Goal: Task Accomplishment & Management: Manage account settings

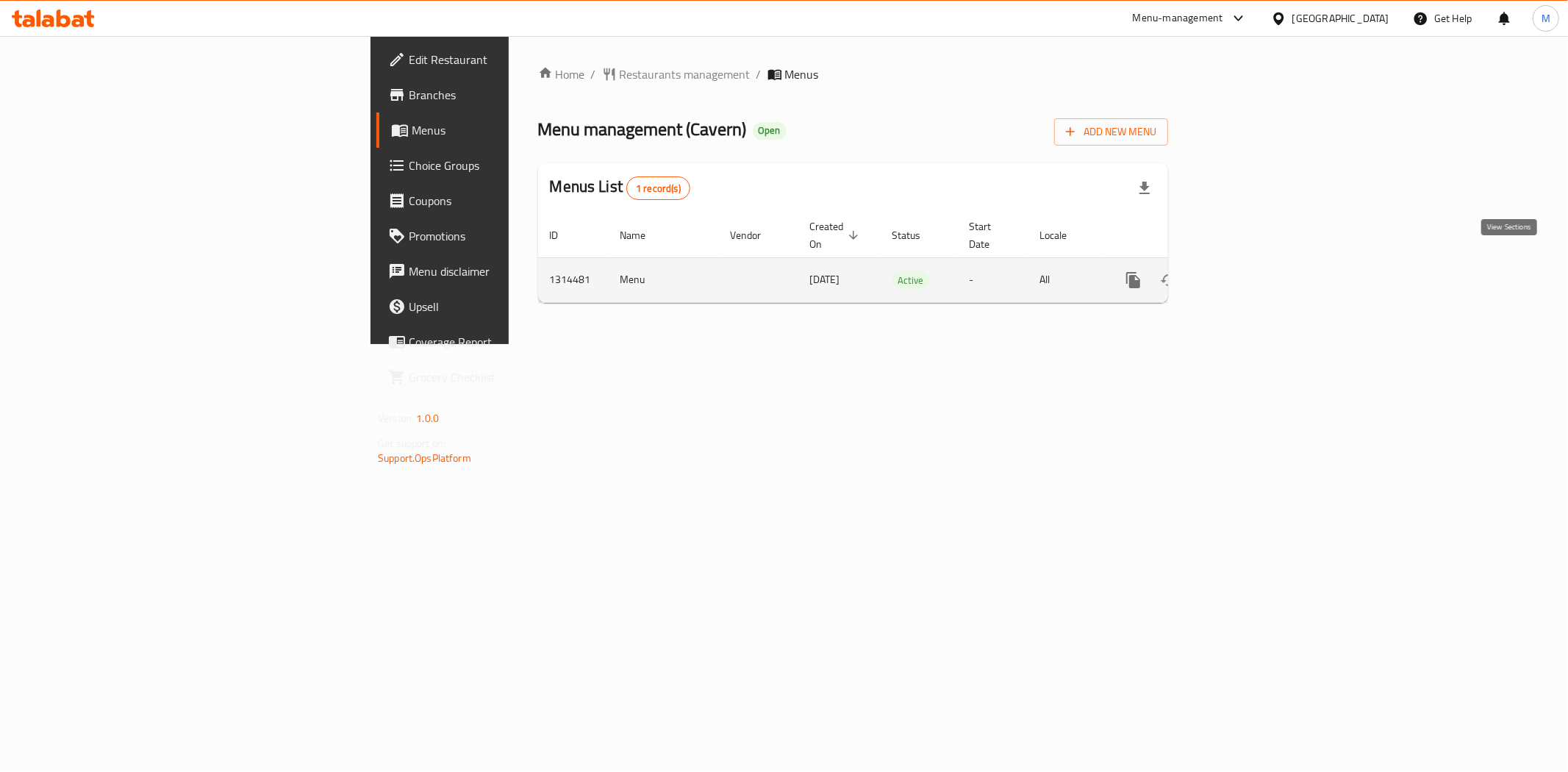
click at [1248, 271] on icon "enhanced table" at bounding box center [1239, 279] width 18 height 18
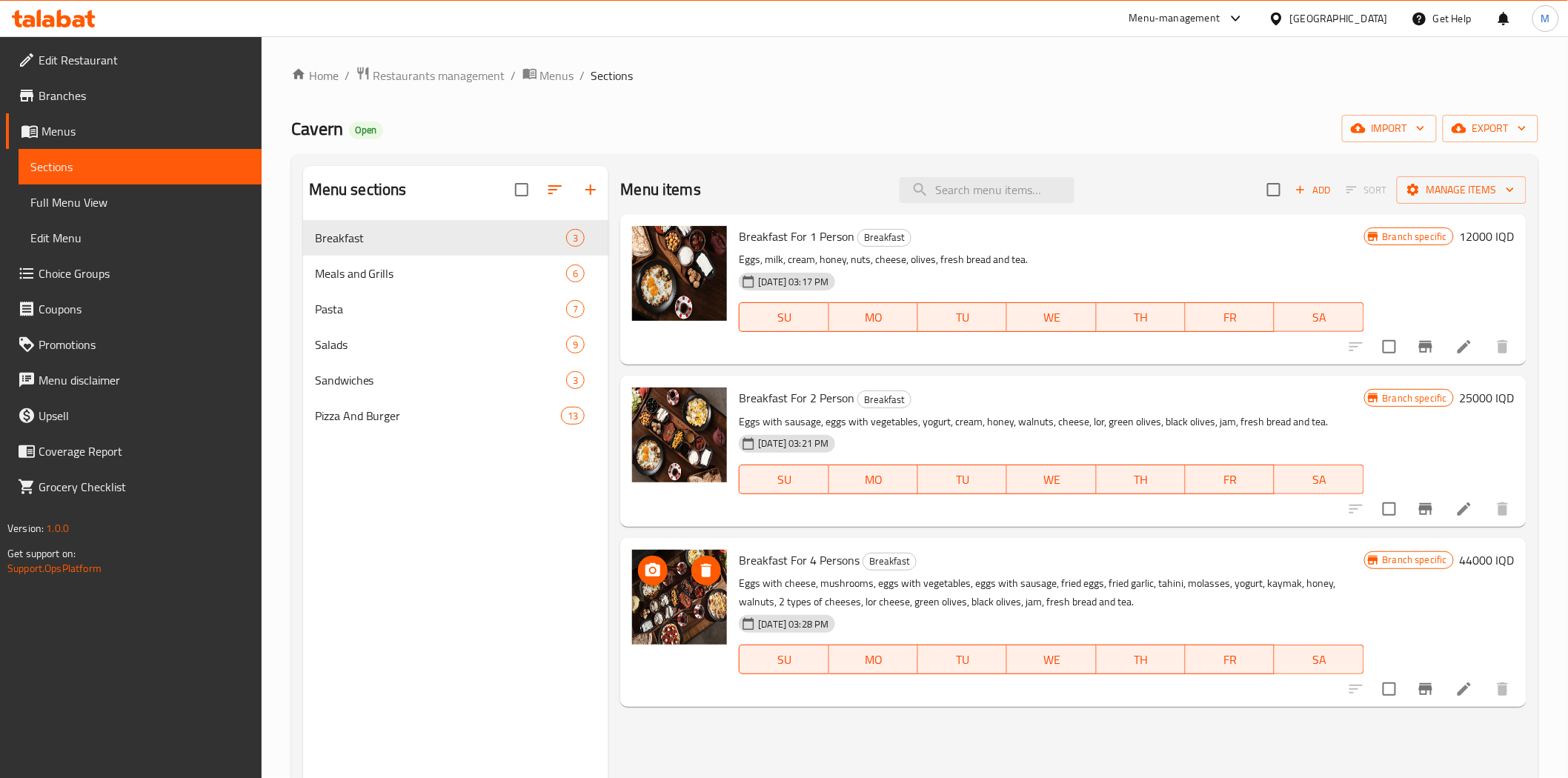
scroll to position [3, 0]
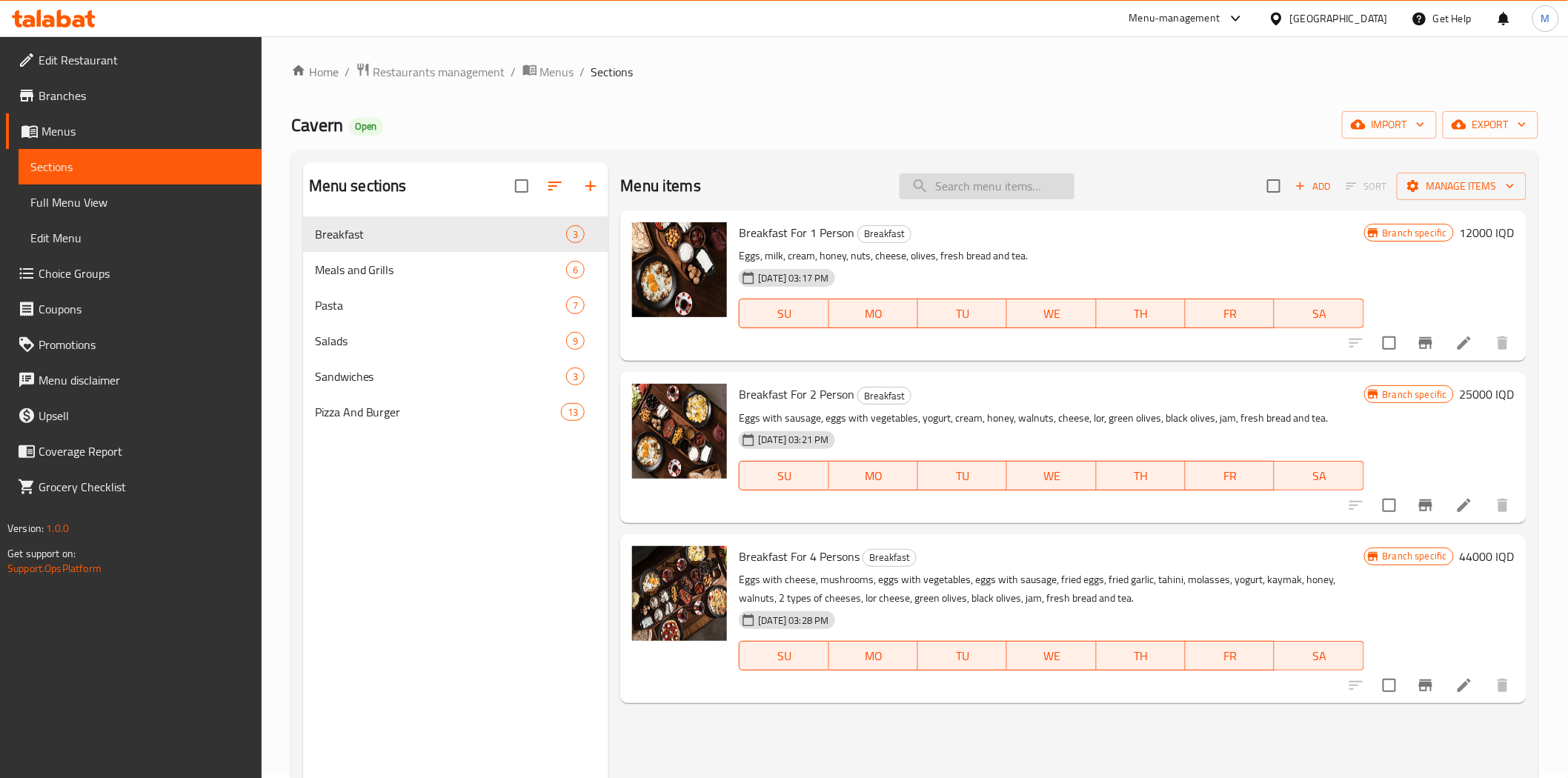
click at [986, 187] on input "search" at bounding box center [987, 186] width 175 height 26
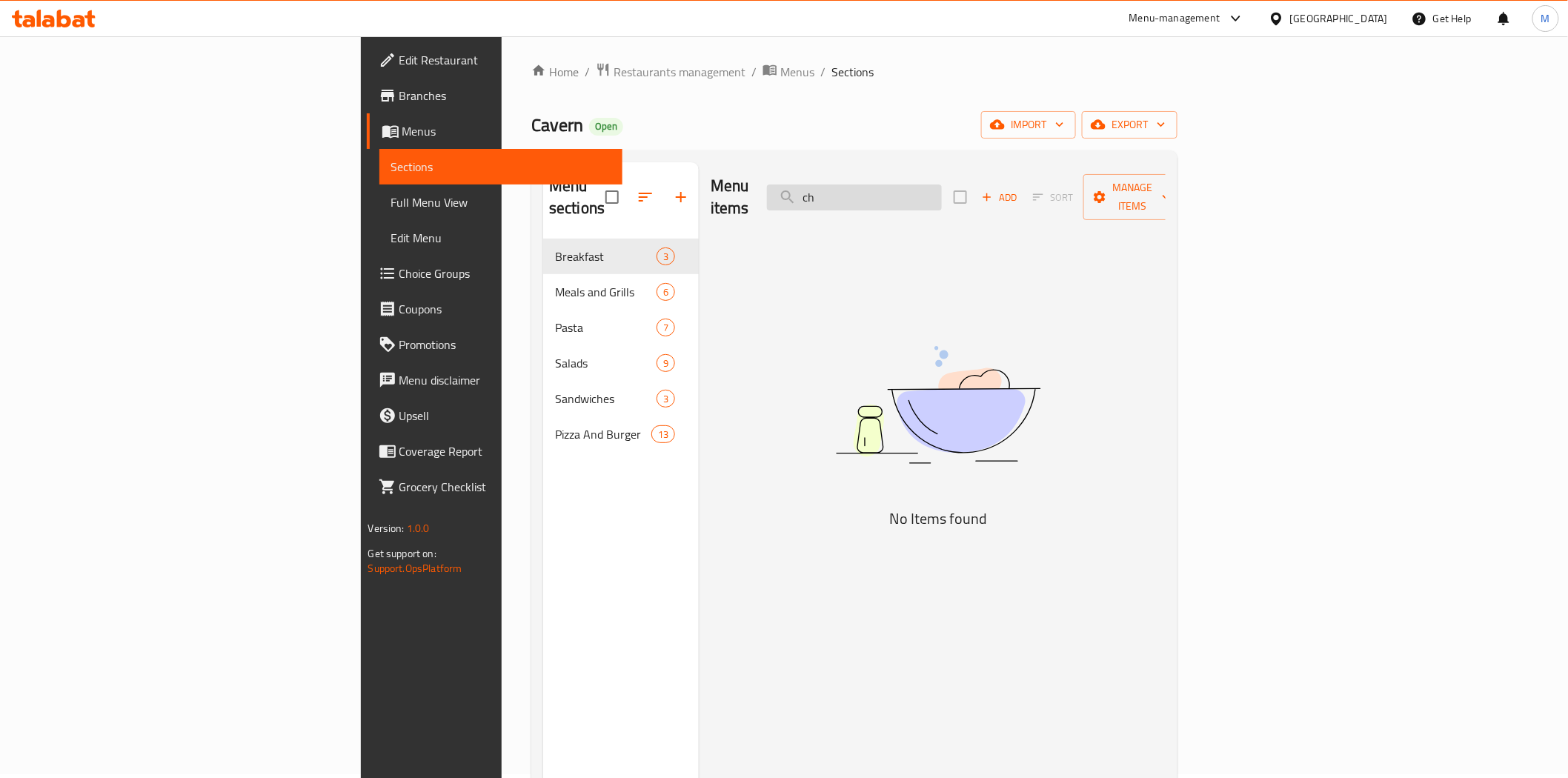
type input "c"
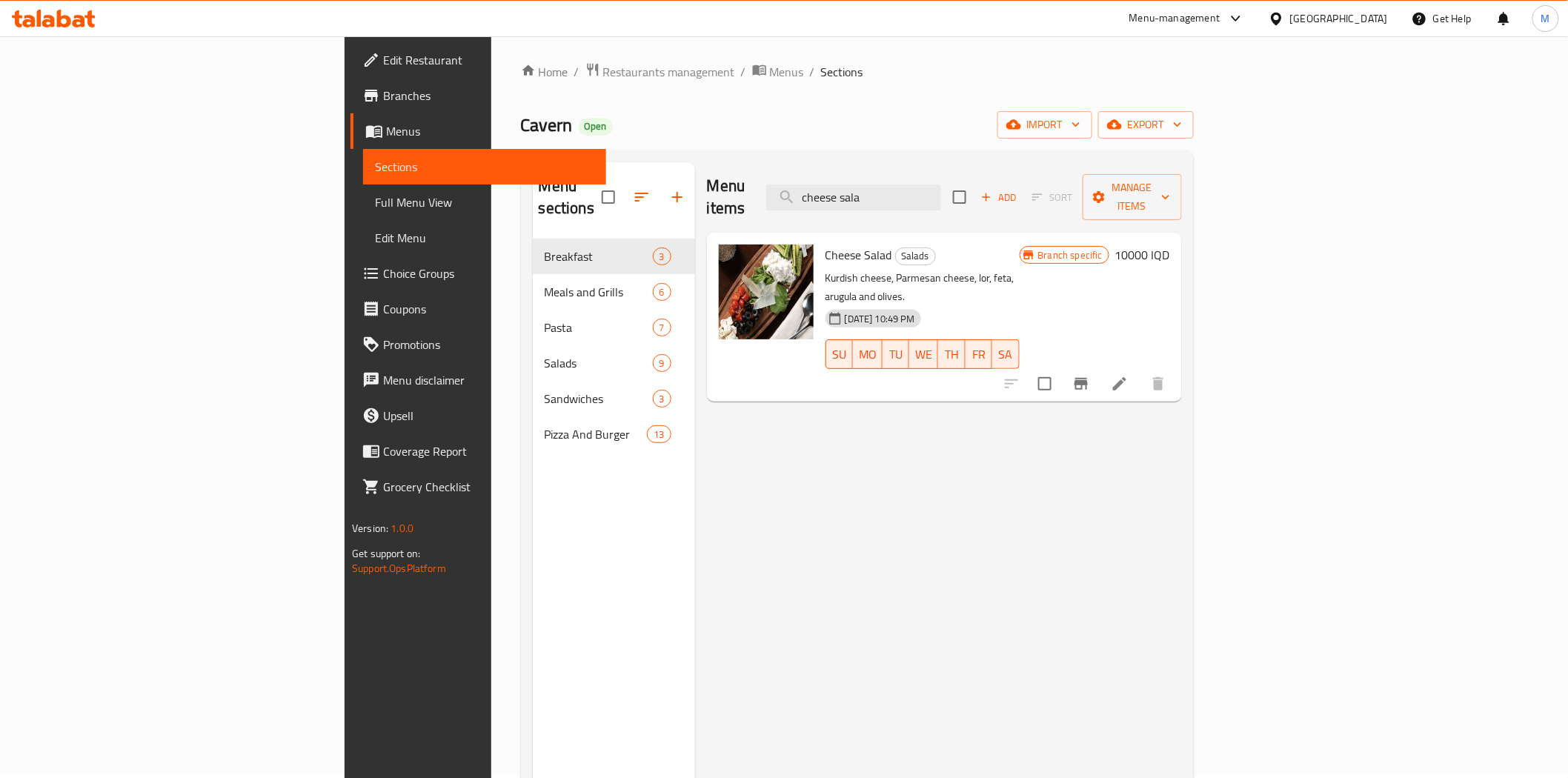
type input "cheese sala"
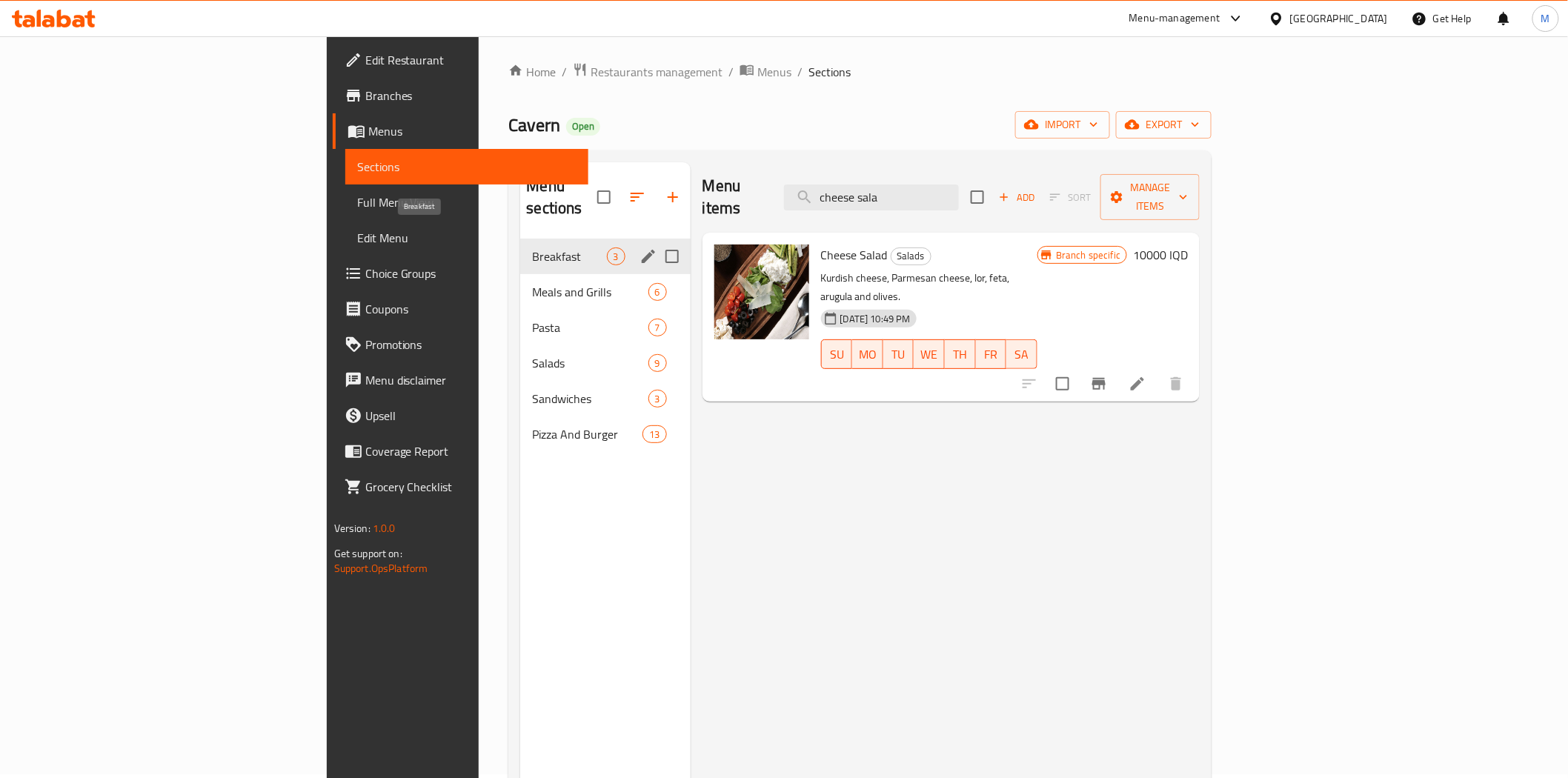
click at [532, 247] on span "Breakfast" at bounding box center [569, 255] width 74 height 18
click at [520, 239] on div "Breakfast 3" at bounding box center [605, 256] width 170 height 35
click at [532, 283] on span "Meals and Grills" at bounding box center [569, 292] width 74 height 18
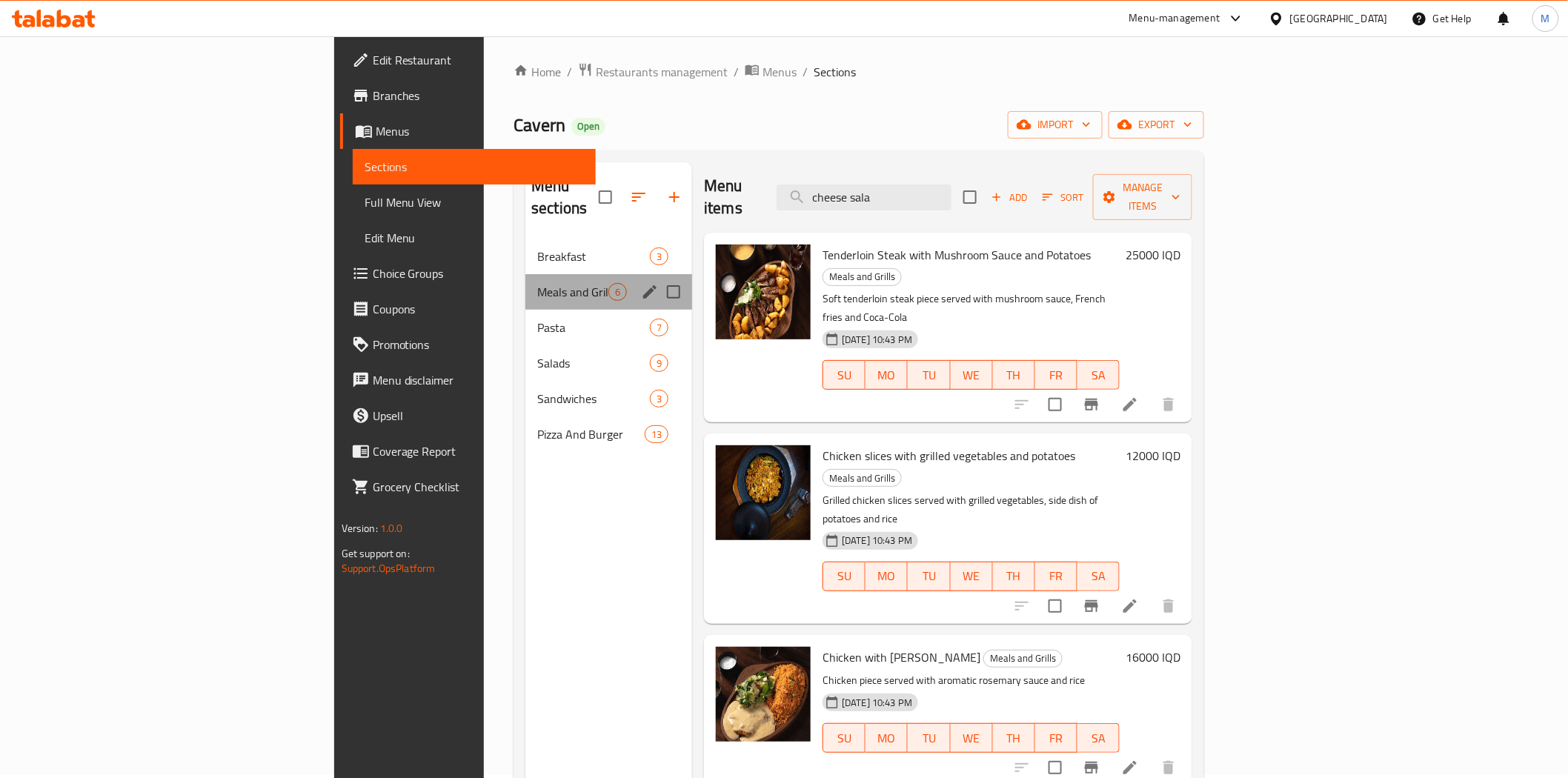
click at [525, 274] on div "Meals and Grills 6" at bounding box center [608, 292] width 166 height 35
click at [537, 247] on span "Breakfast" at bounding box center [572, 255] width 71 height 18
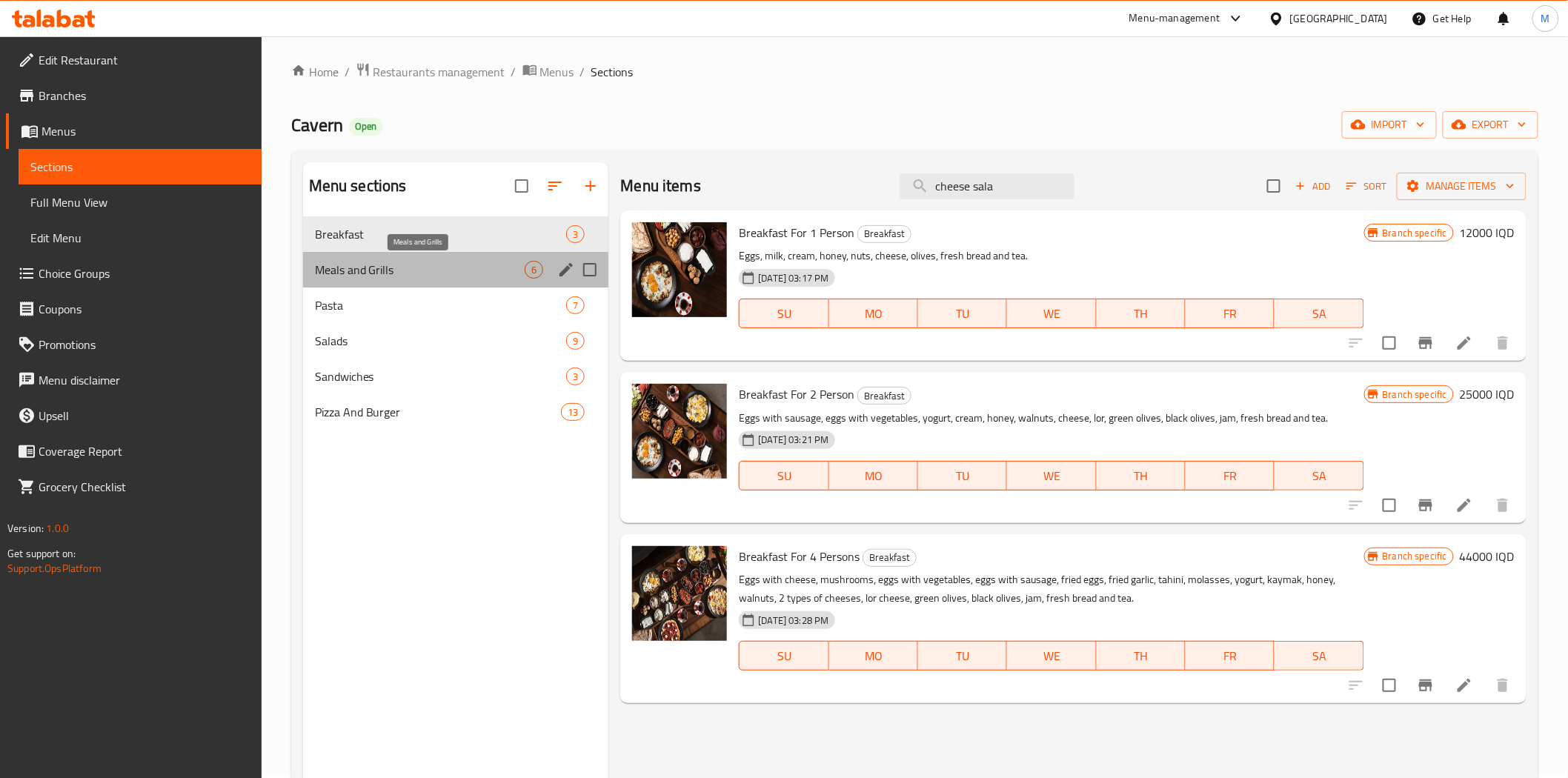
click at [434, 268] on span "Meals and Grills" at bounding box center [420, 269] width 210 height 18
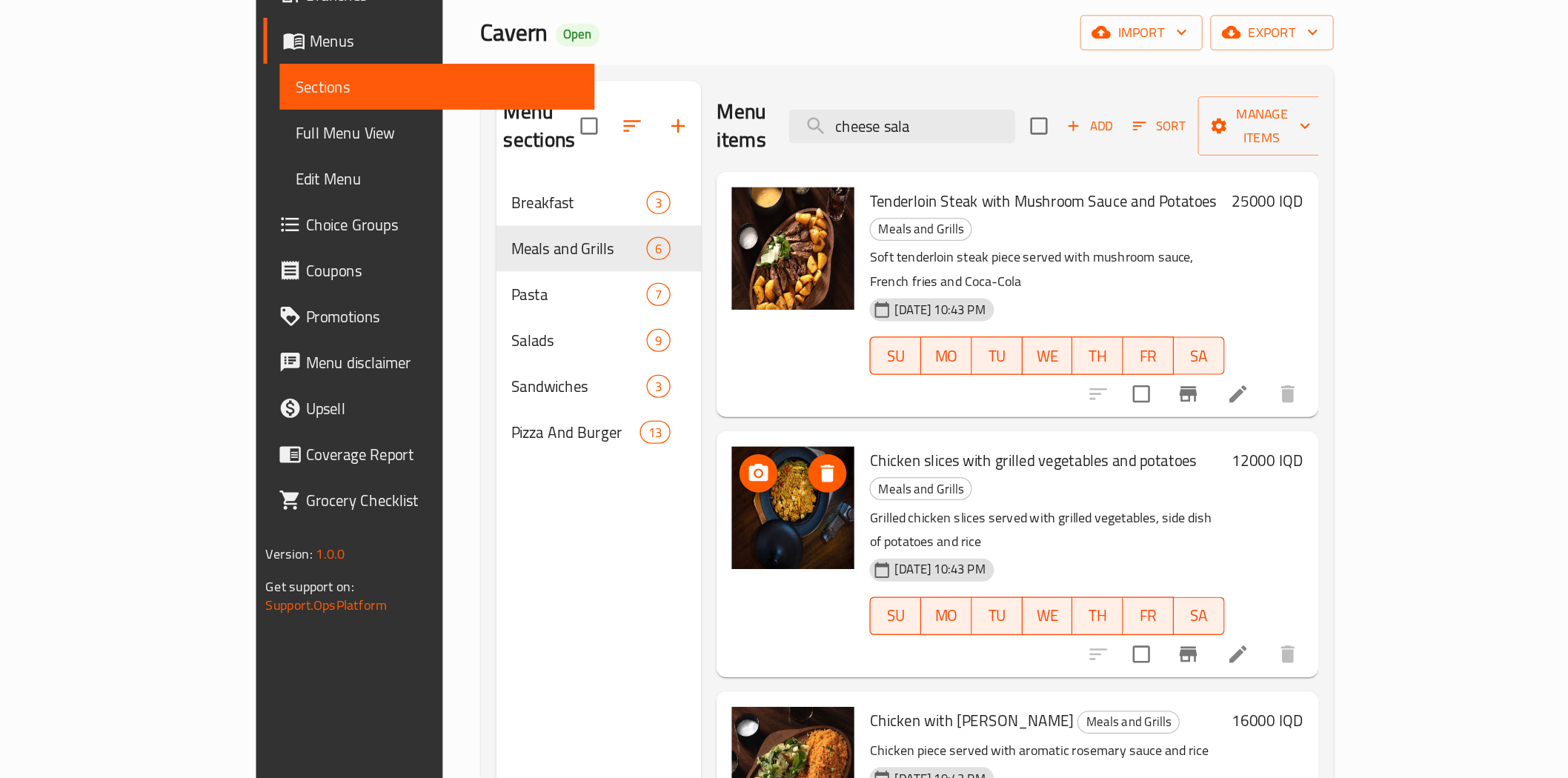
scroll to position [3, 0]
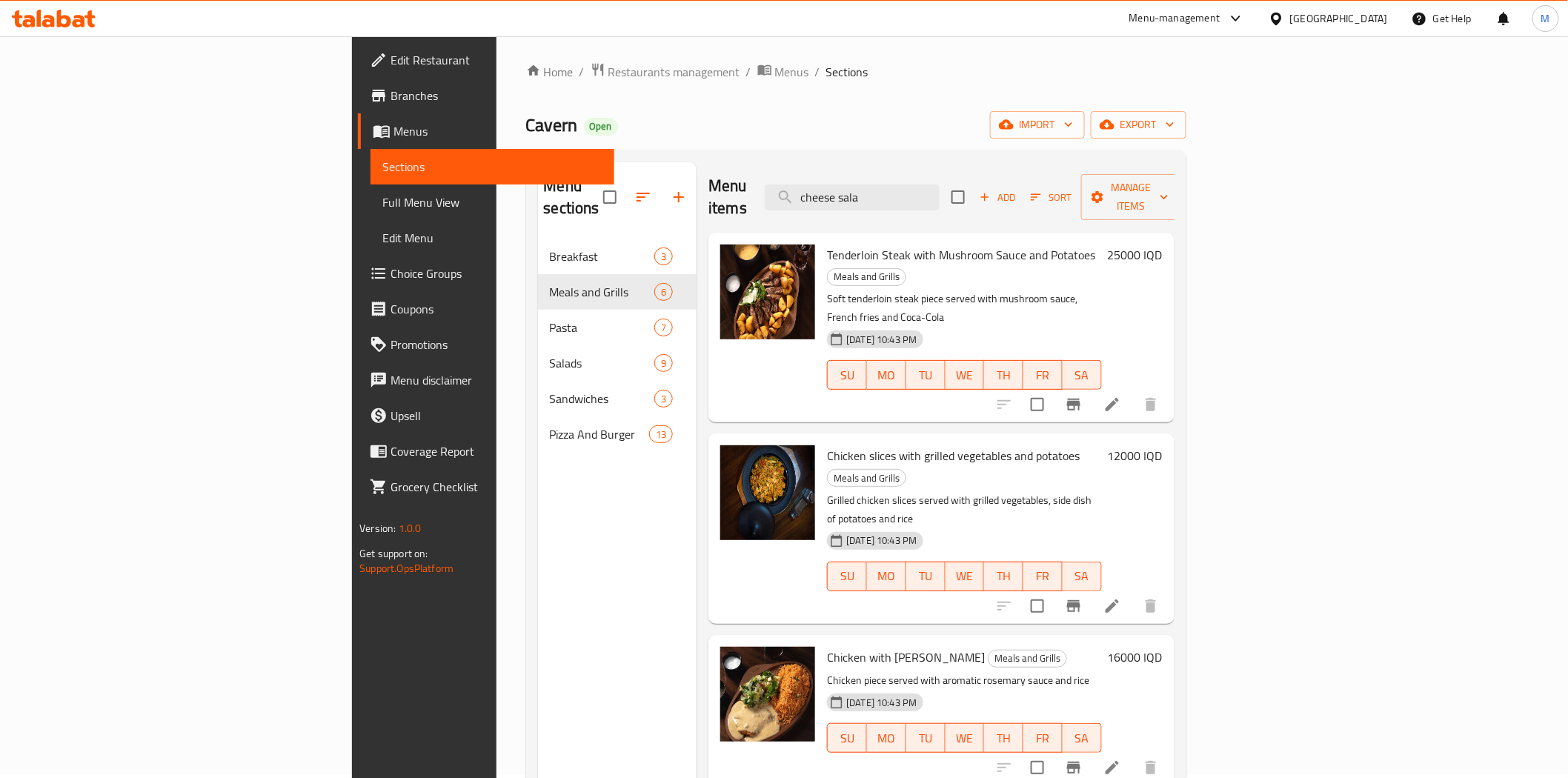
click at [827, 244] on span "Tenderloin Steak with Mushroom Sauce and Potatoes" at bounding box center [960, 255] width 268 height 22
copy h6 "Tenderloin Steak with Mushroom Sauce and Potatoes"
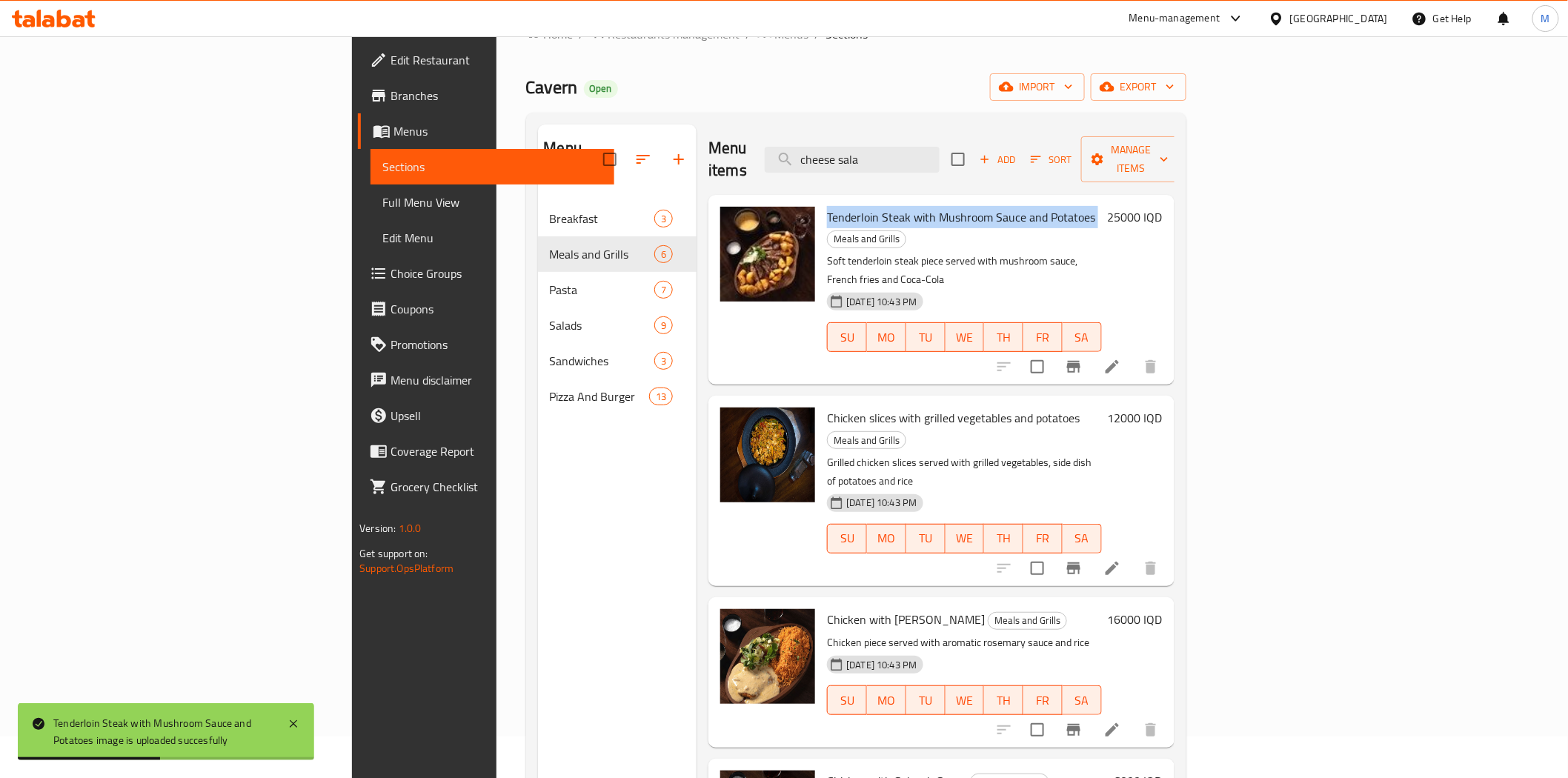
scroll to position [48, 0]
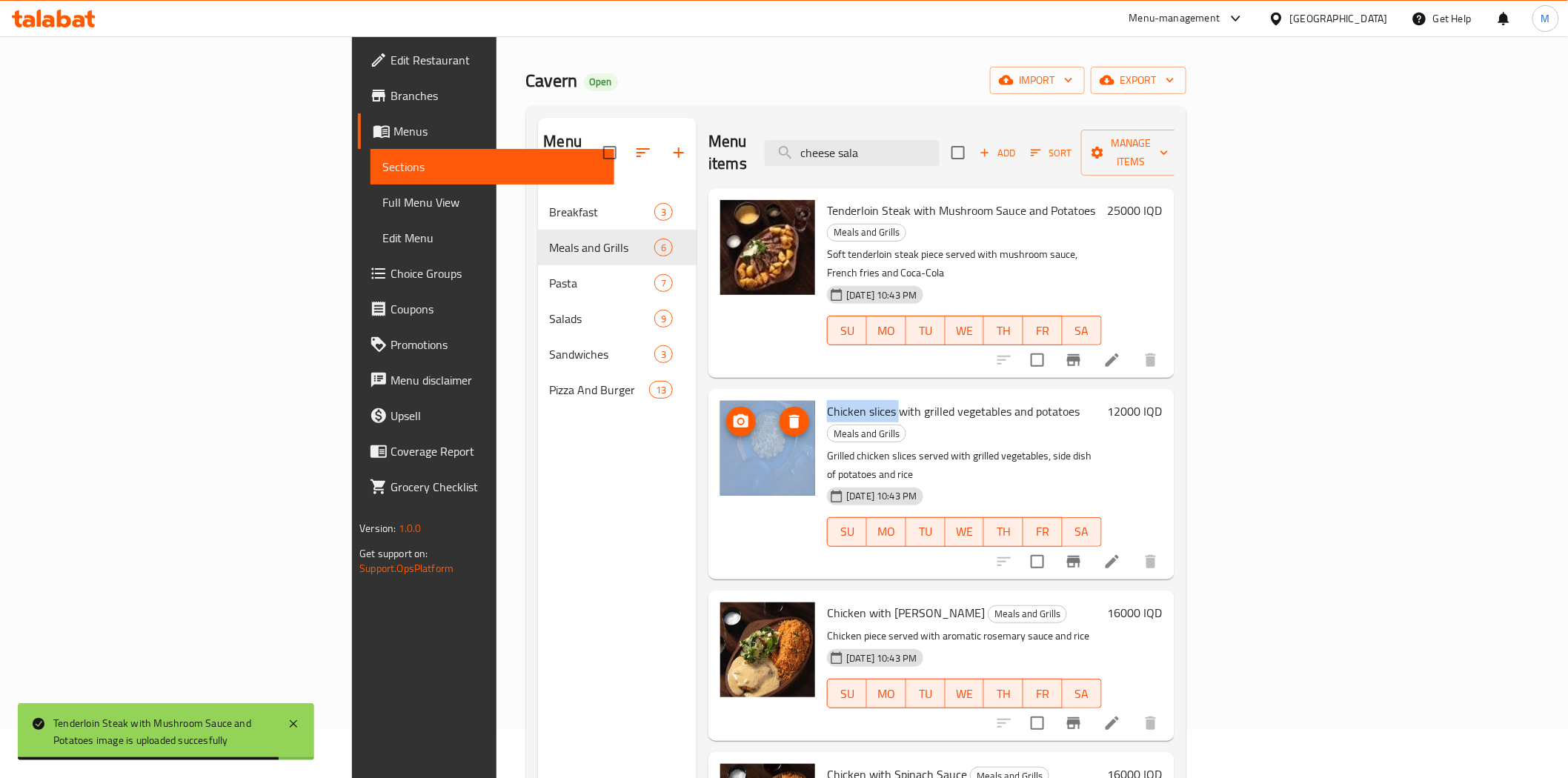
drag, startPoint x: 809, startPoint y: 348, endPoint x: 714, endPoint y: 355, distance: 95.3
click at [714, 395] on div "Chicken slices with grilled vegetables and potatoes Meals and Grills Grilled ch…" at bounding box center [941, 484] width 454 height 178
click at [827, 400] on span "Chicken slices with grilled vegetables and potatoes" at bounding box center [953, 411] width 253 height 22
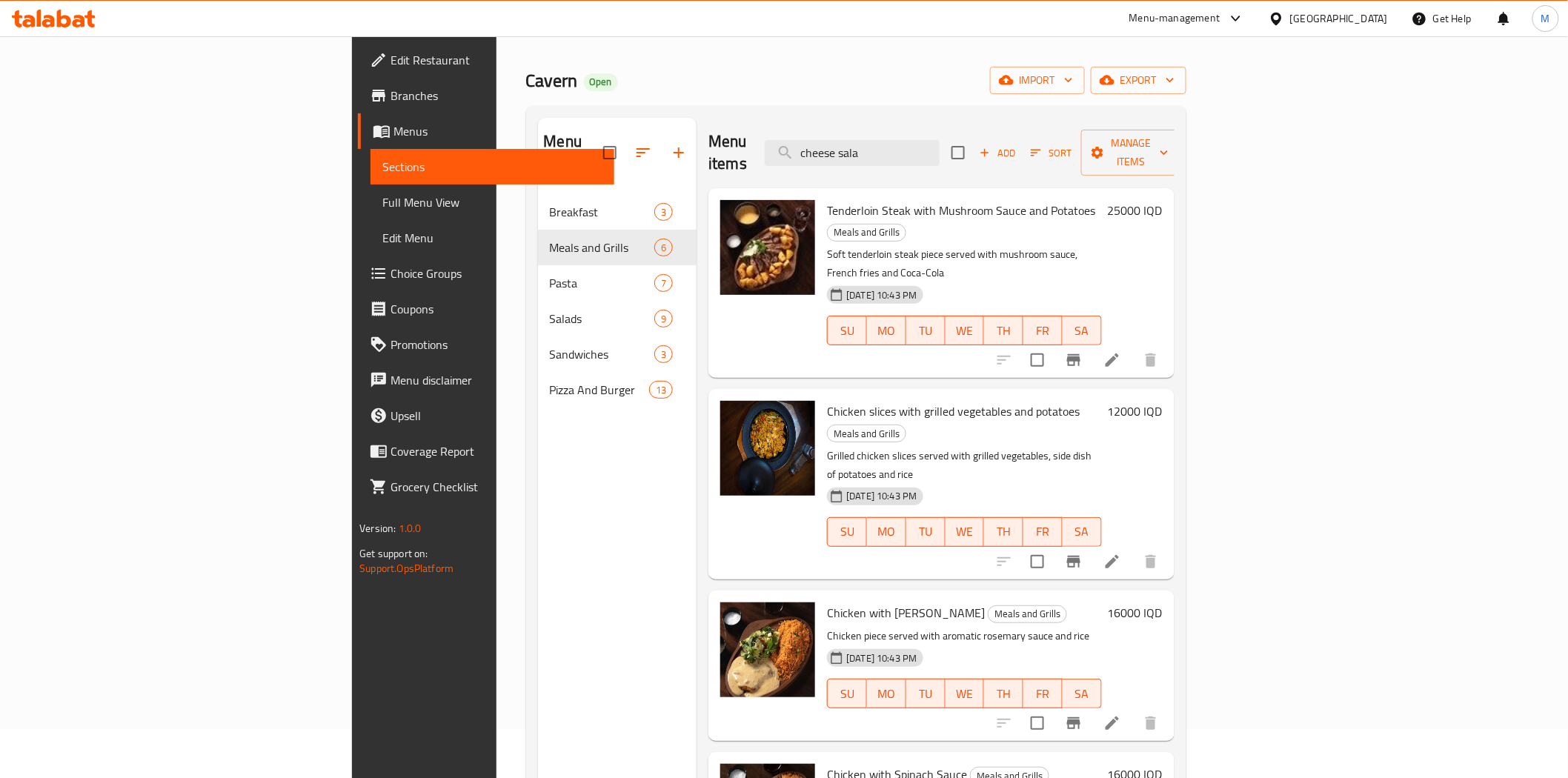
click at [827, 400] on span "Chicken slices with grilled vegetables and potatoes" at bounding box center [953, 411] width 253 height 22
drag, startPoint x: 808, startPoint y: 349, endPoint x: 736, endPoint y: 350, distance: 72.0
click at [821, 395] on div "Chicken slices with grilled vegetables and potatoes Meals and Grills Grilled ch…" at bounding box center [964, 484] width 286 height 178
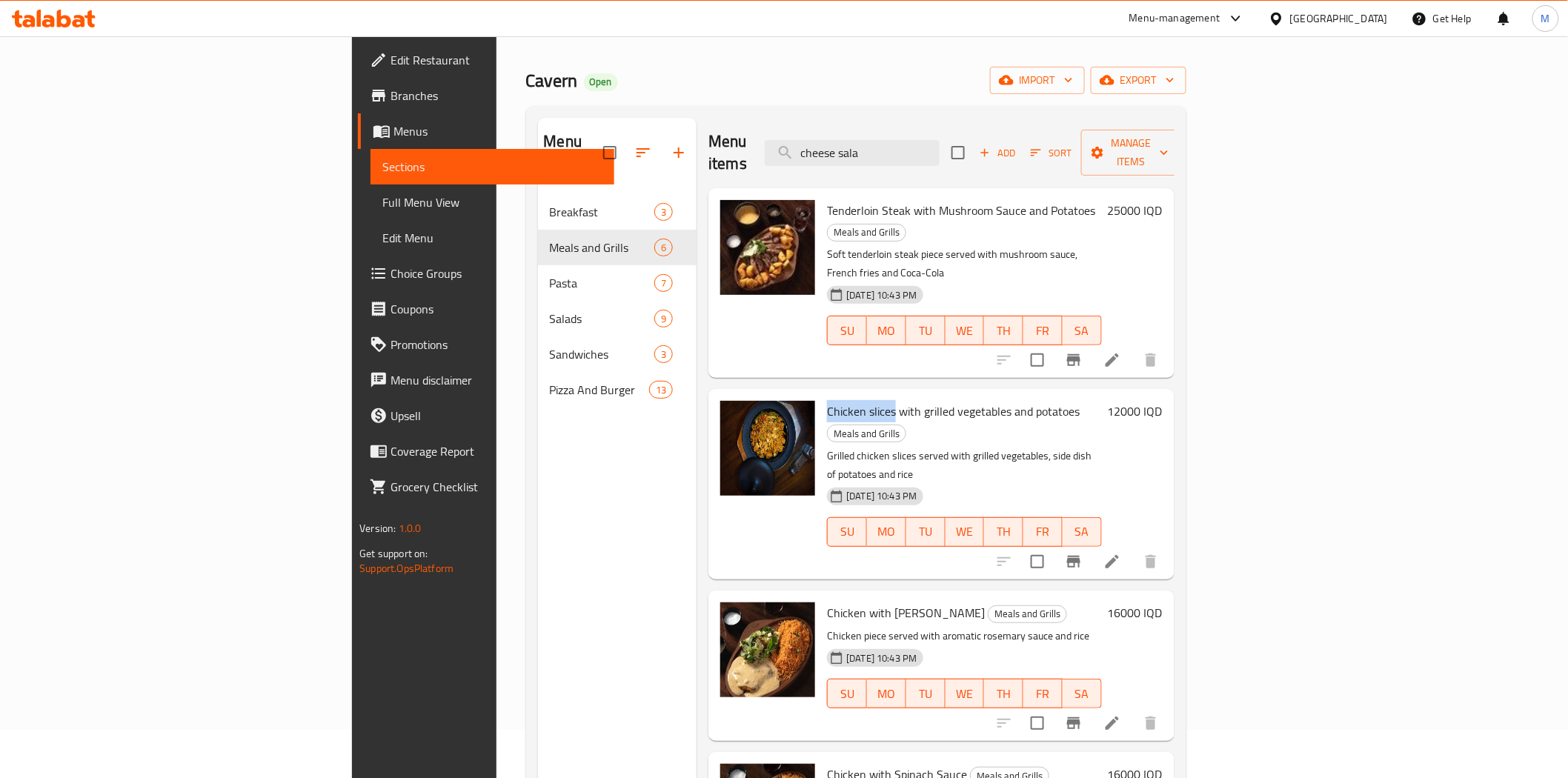
copy span "Chicken slices"
click at [950, 400] on span "Chicken slices with grilled vegetables and potatoes" at bounding box center [953, 411] width 253 height 22
drag, startPoint x: 945, startPoint y: 350, endPoint x: 997, endPoint y: 350, distance: 52.0
click at [997, 401] on h6 "Chicken slices with grilled vegetables and potatoes Meals and Grills" at bounding box center [964, 421] width 274 height 41
copy h6 "potatoes"
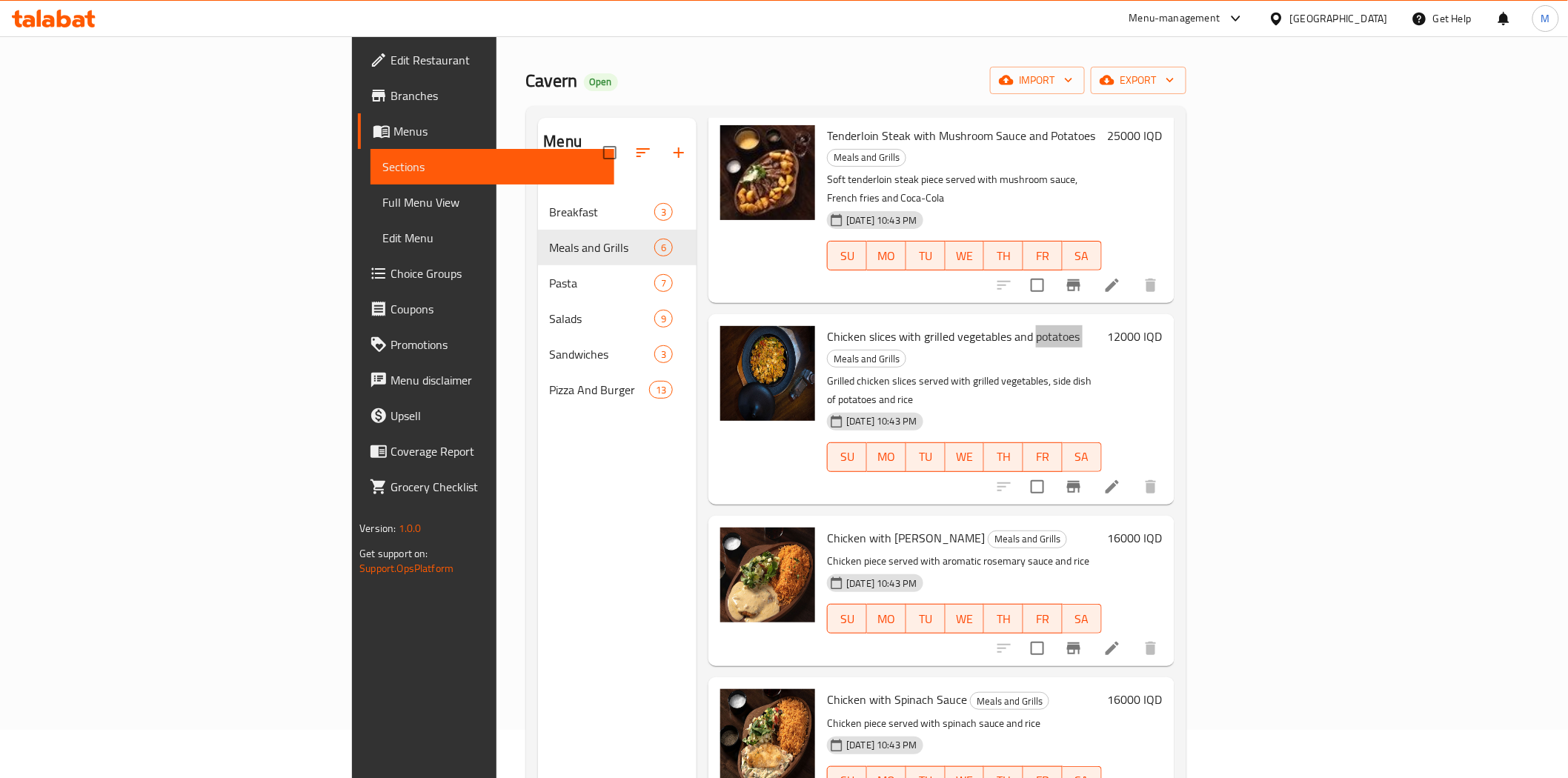
scroll to position [74, 0]
drag, startPoint x: 802, startPoint y: 439, endPoint x: 886, endPoint y: 439, distance: 84.0
click at [886, 528] on span "Chicken with [PERSON_NAME]" at bounding box center [906, 539] width 158 height 22
copy span "[PERSON_NAME]"
click at [1101, 528] on h6 "Chicken with [PERSON_NAME] Sauce Meals and Grills" at bounding box center [964, 539] width 274 height 21
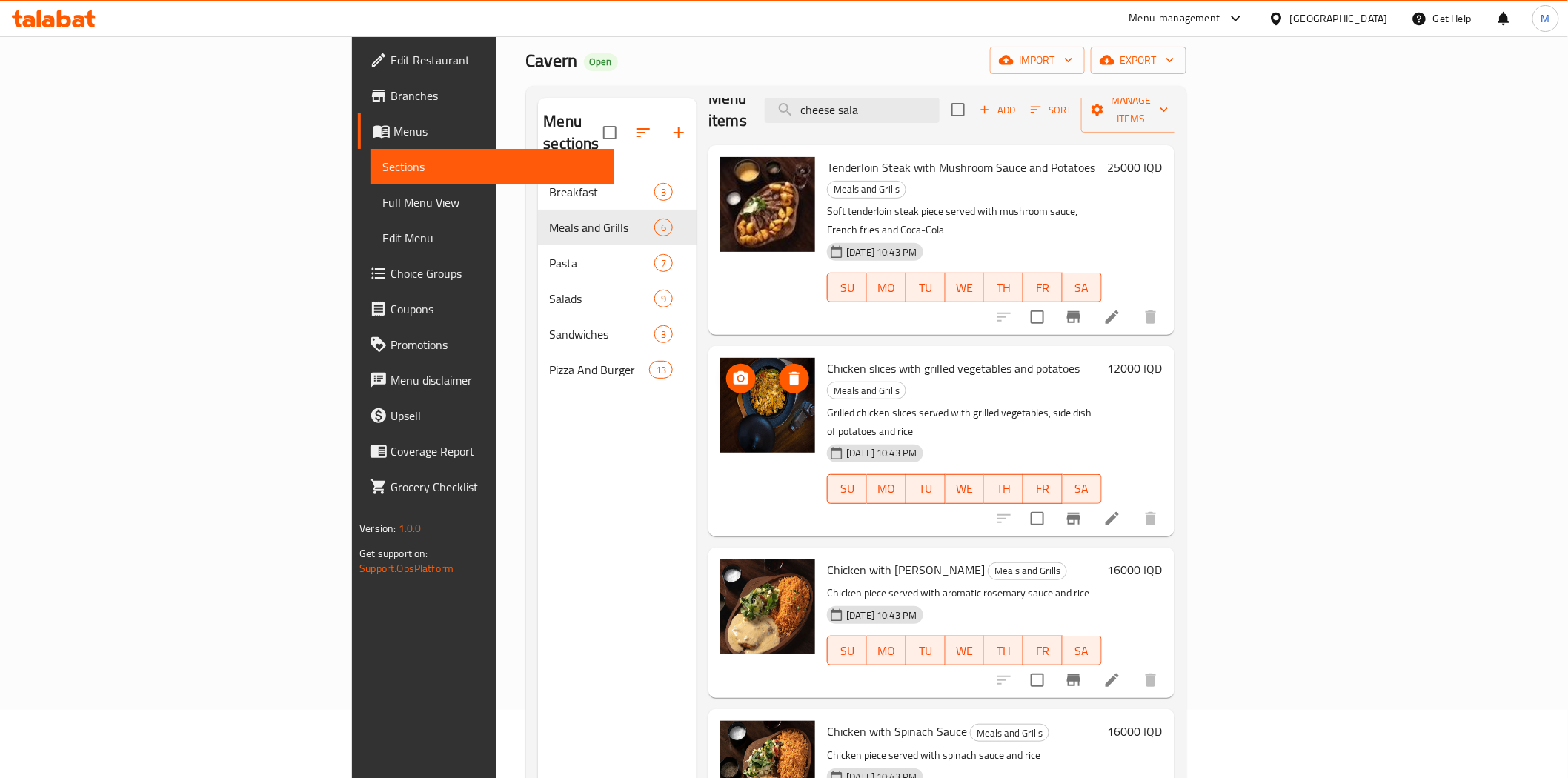
scroll to position [67, 0]
click at [964, 93] on div "Menu sections Breakfast 3 Meals and Grills 6 Pasta 7 Salads 9 Sandwiches 3 Pizz…" at bounding box center [856, 487] width 660 height 802
click at [939, 103] on input "cheese sala" at bounding box center [852, 110] width 175 height 26
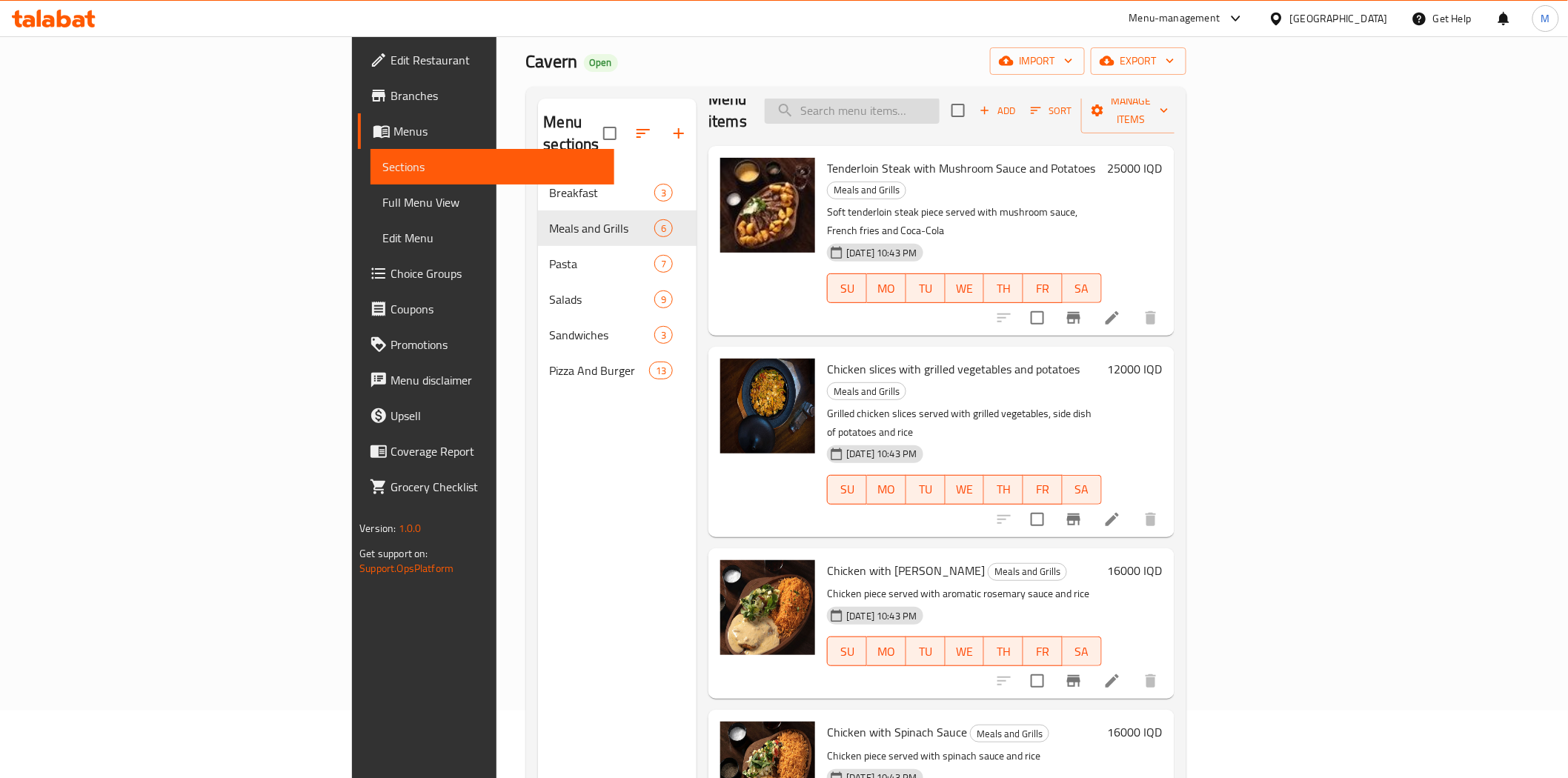
scroll to position [13, 0]
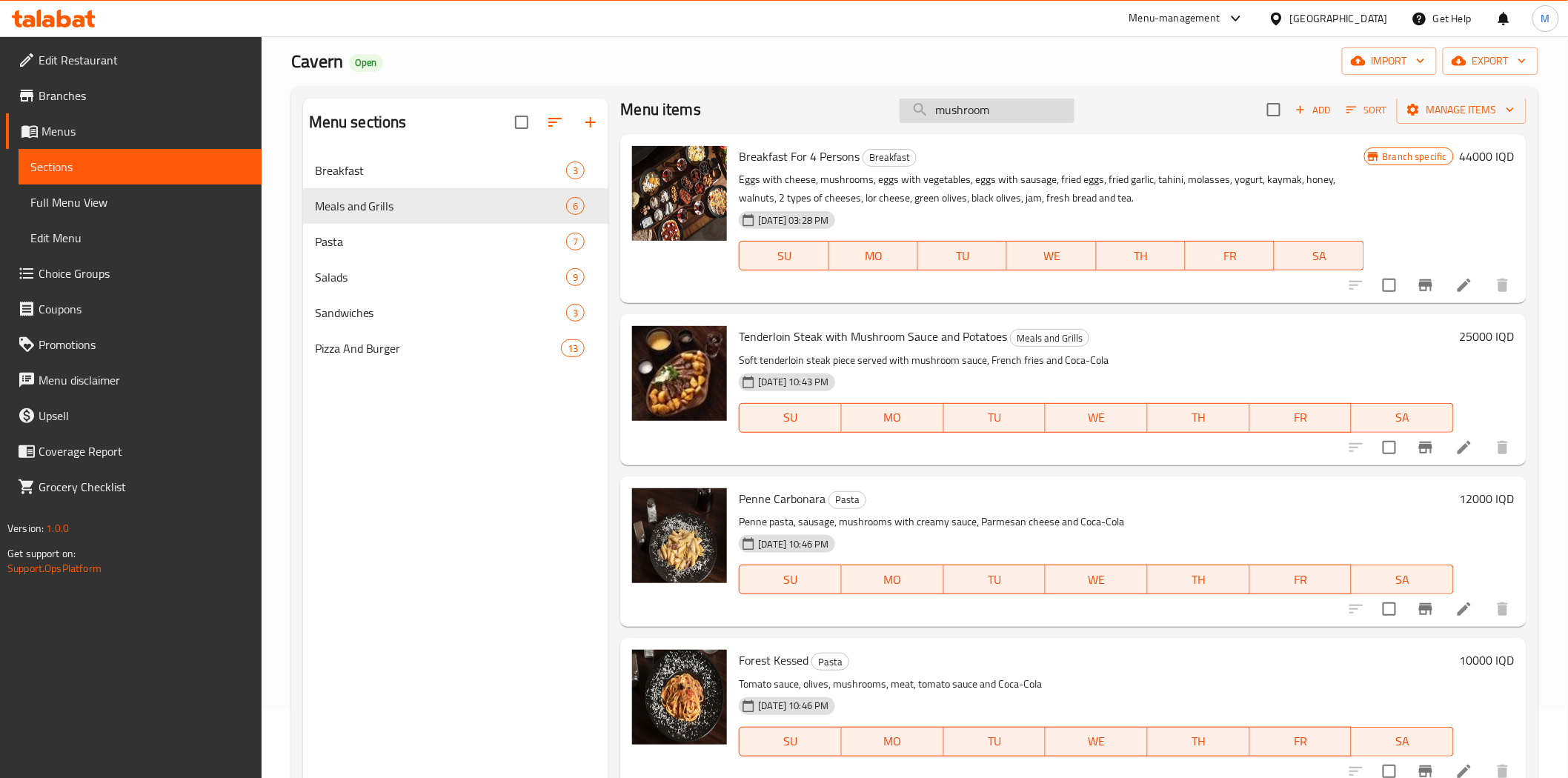
type input "mushroom"
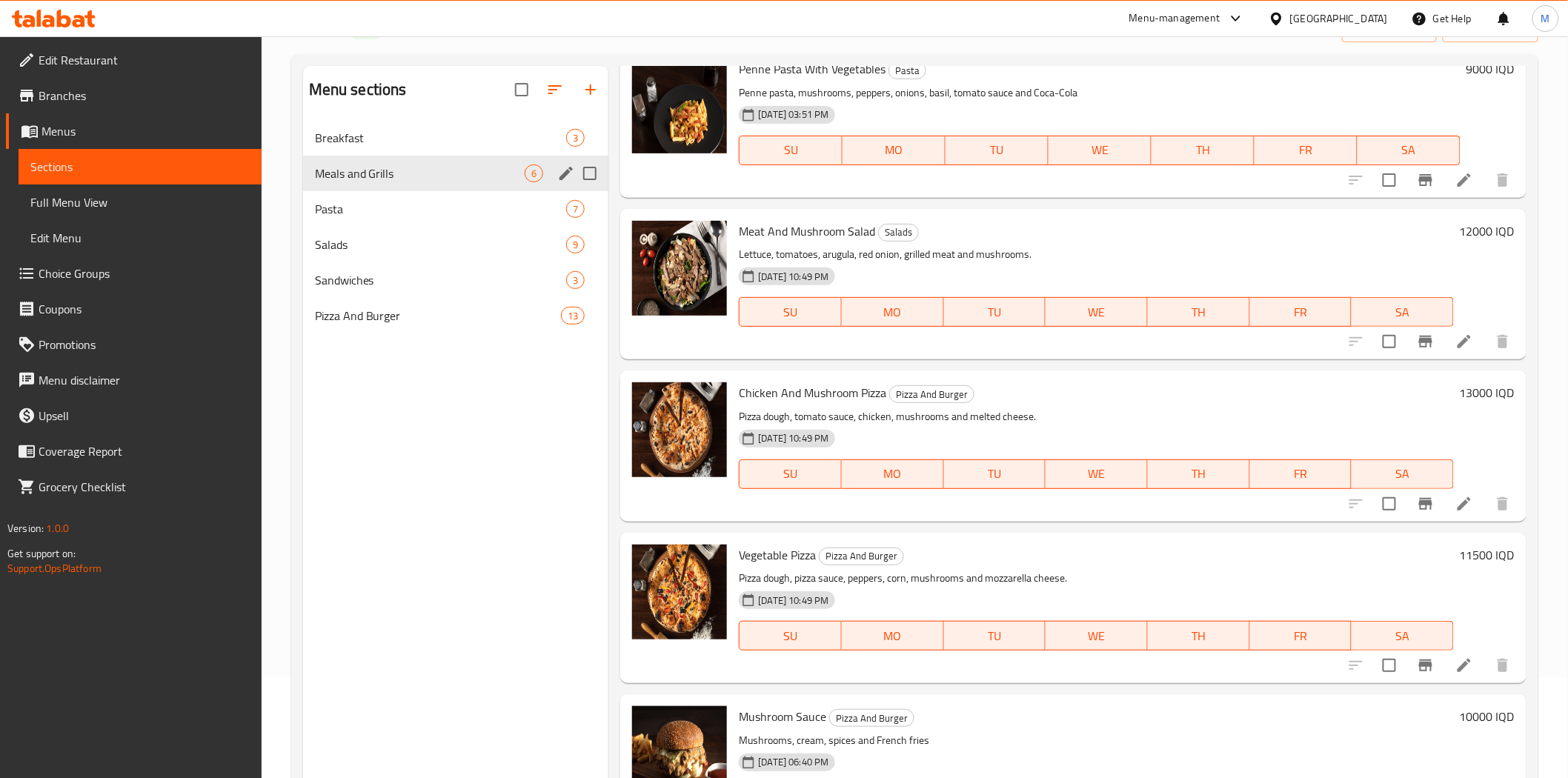
scroll to position [0, 0]
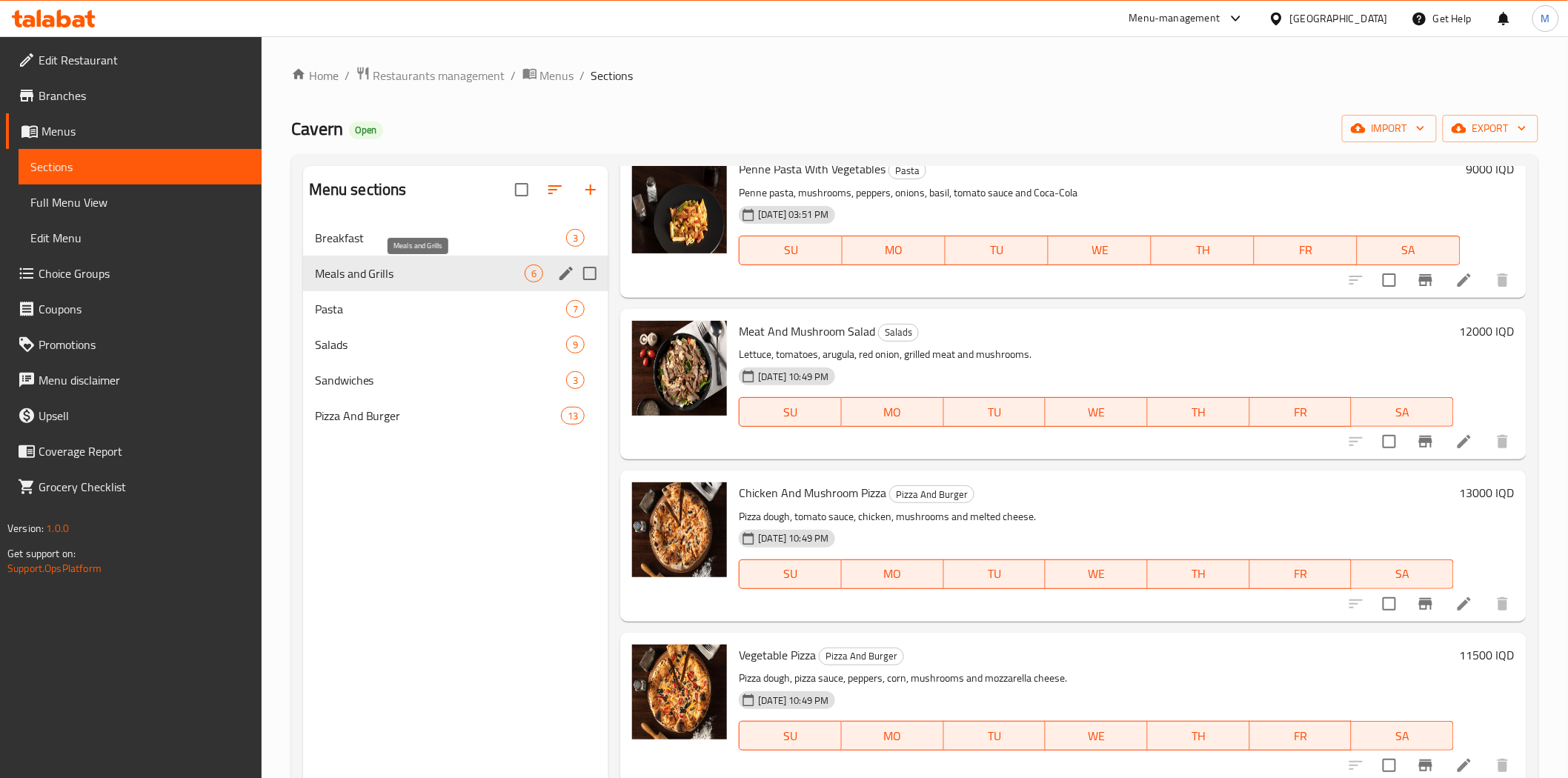
click at [403, 270] on span "Meals and Grills" at bounding box center [420, 273] width 210 height 18
click at [404, 270] on span "Meals and Grills" at bounding box center [420, 273] width 210 height 18
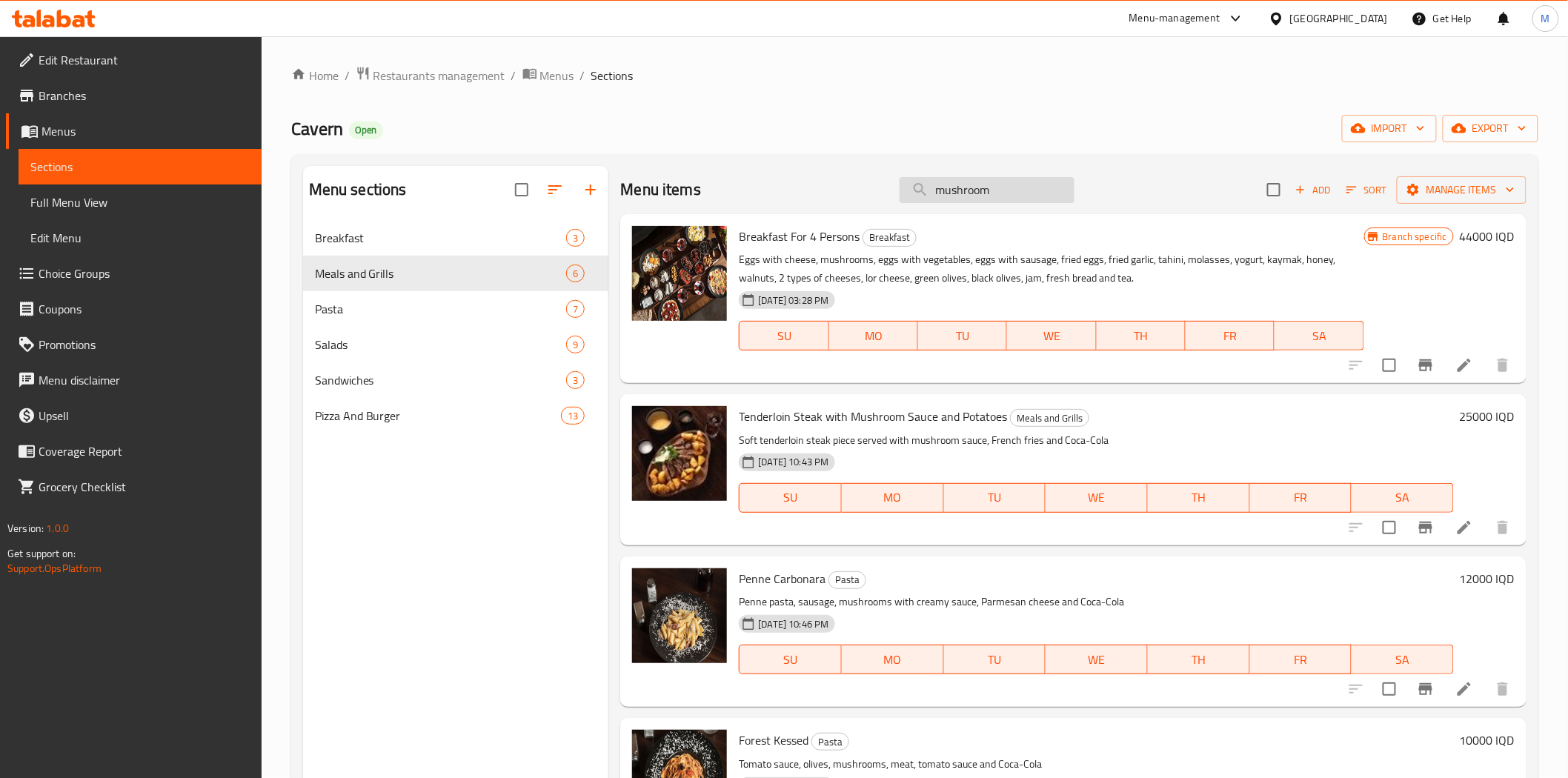
click at [1055, 198] on input "mushroom" at bounding box center [987, 190] width 175 height 26
click at [1049, 195] on input "mushroom" at bounding box center [987, 190] width 175 height 26
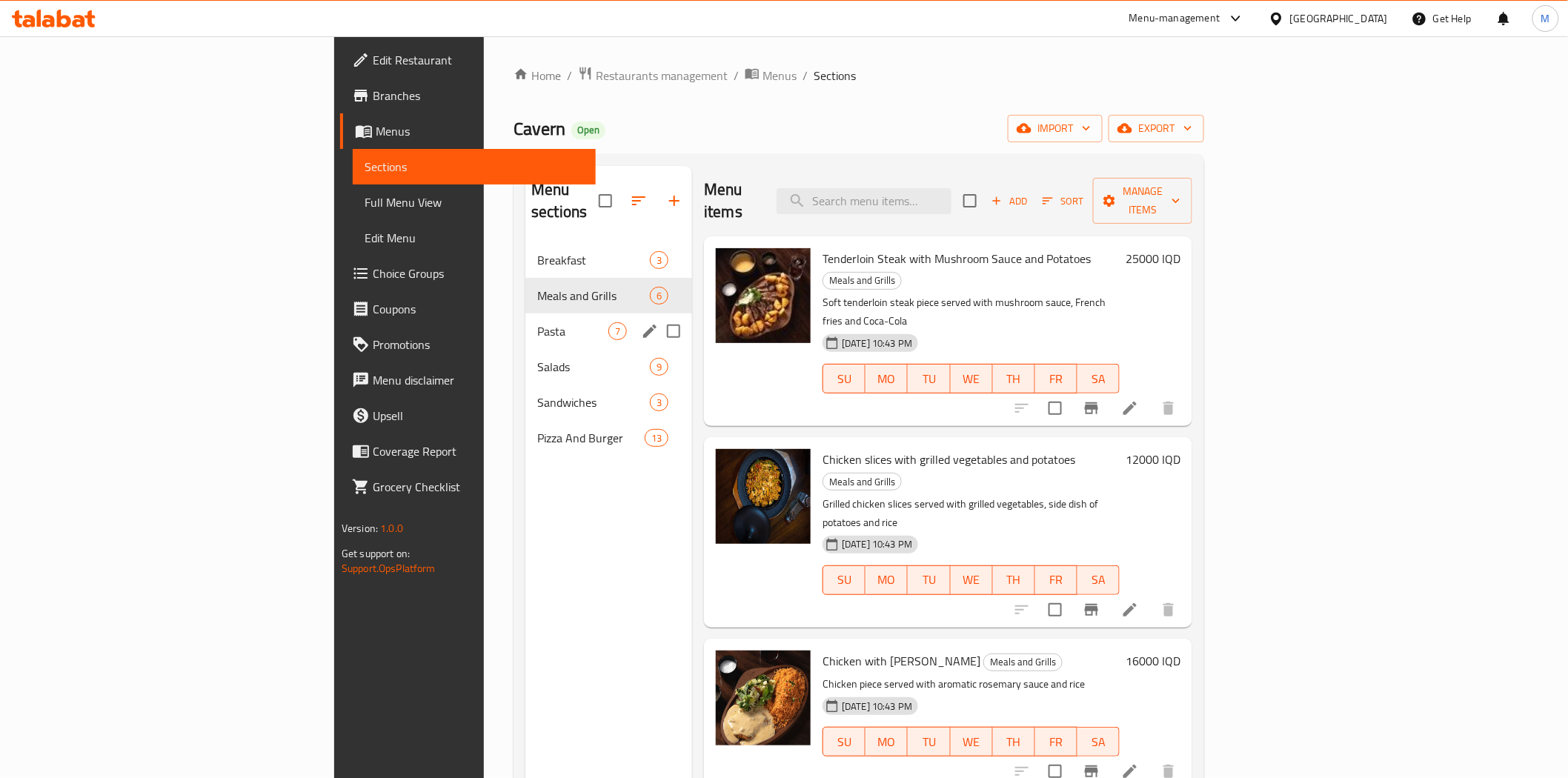
click at [537, 323] on span "Pasta" at bounding box center [572, 331] width 71 height 18
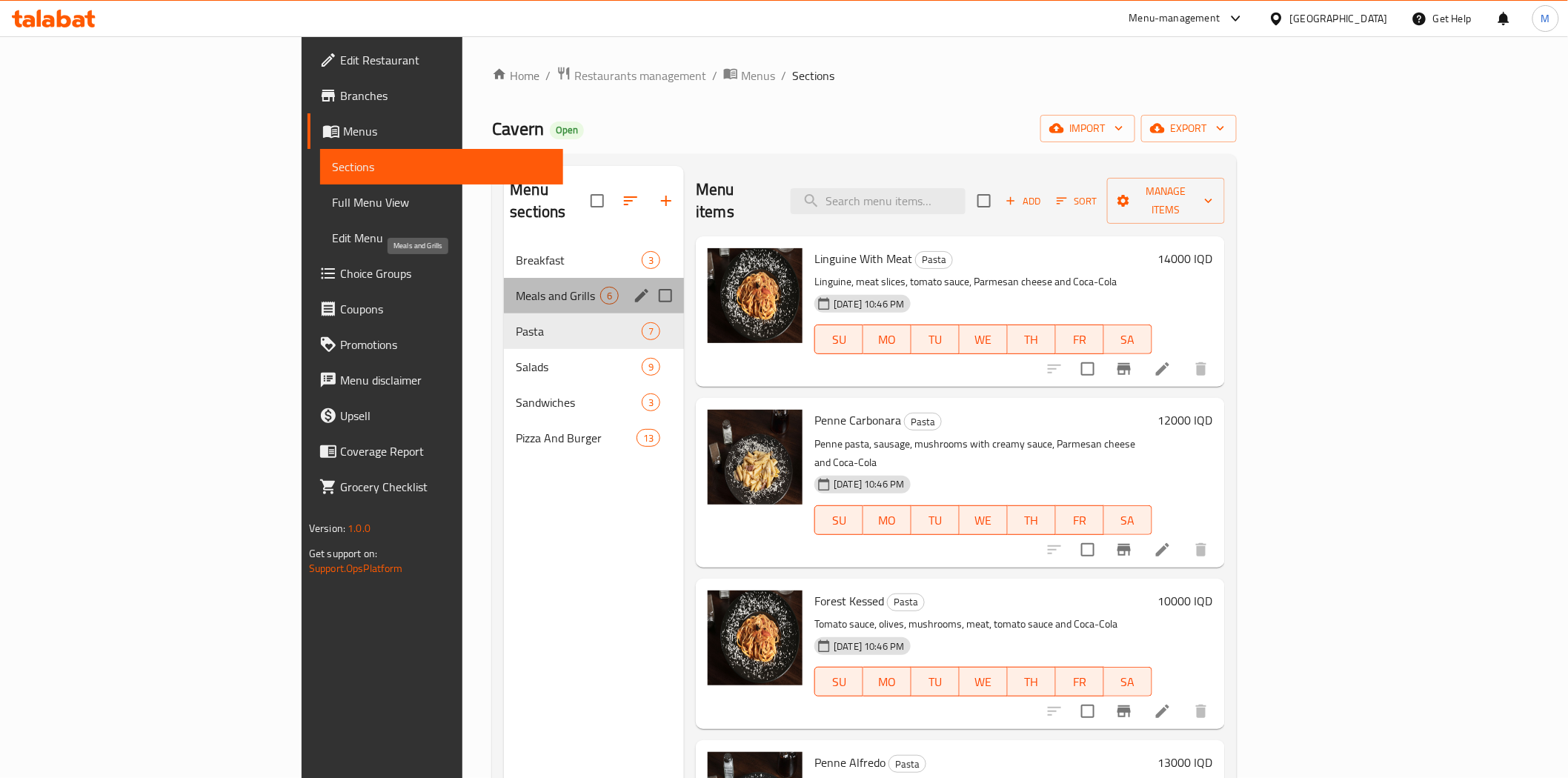
click at [516, 286] on span "Meals and Grills" at bounding box center [558, 295] width 85 height 18
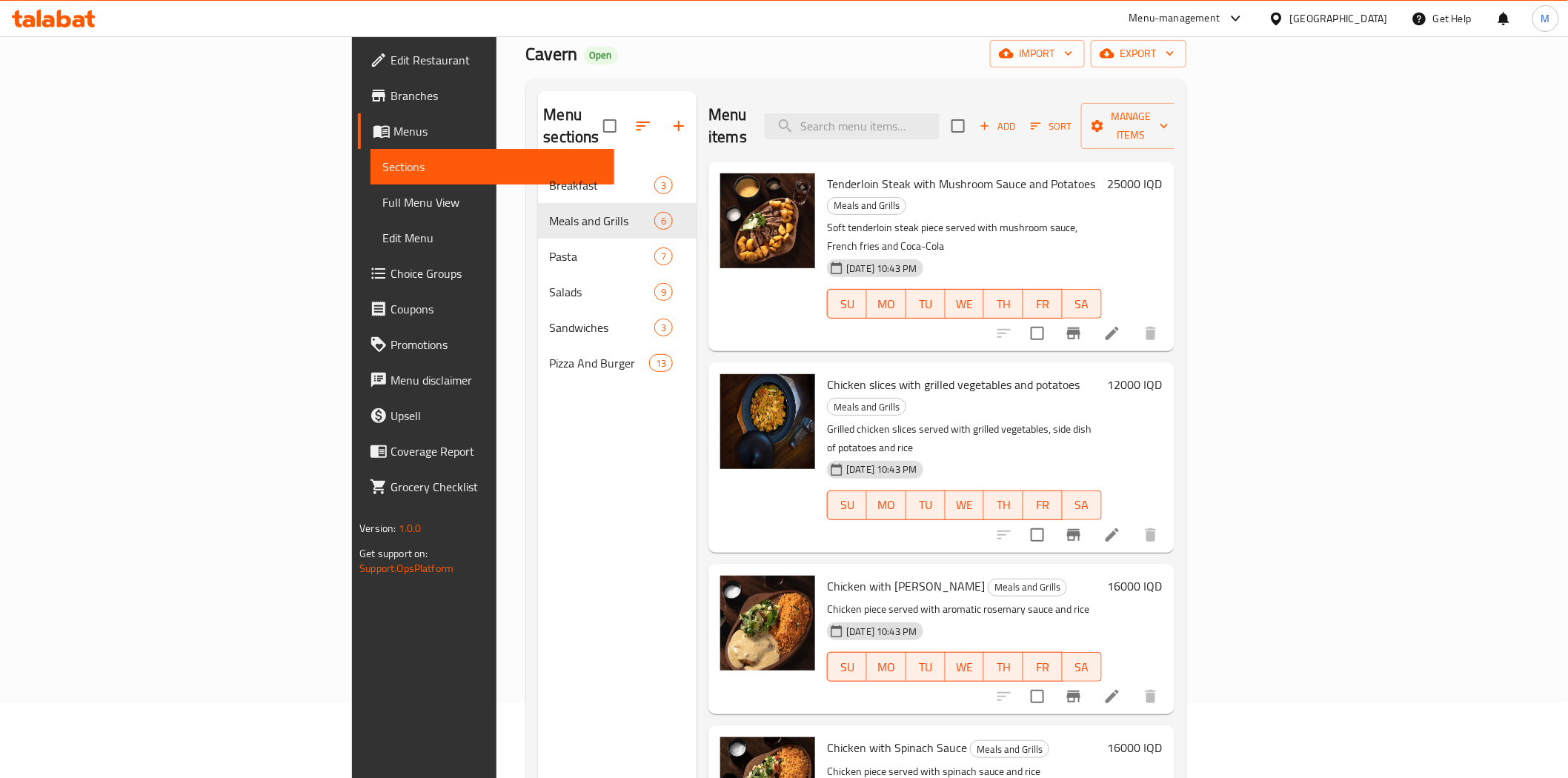
scroll to position [42, 0]
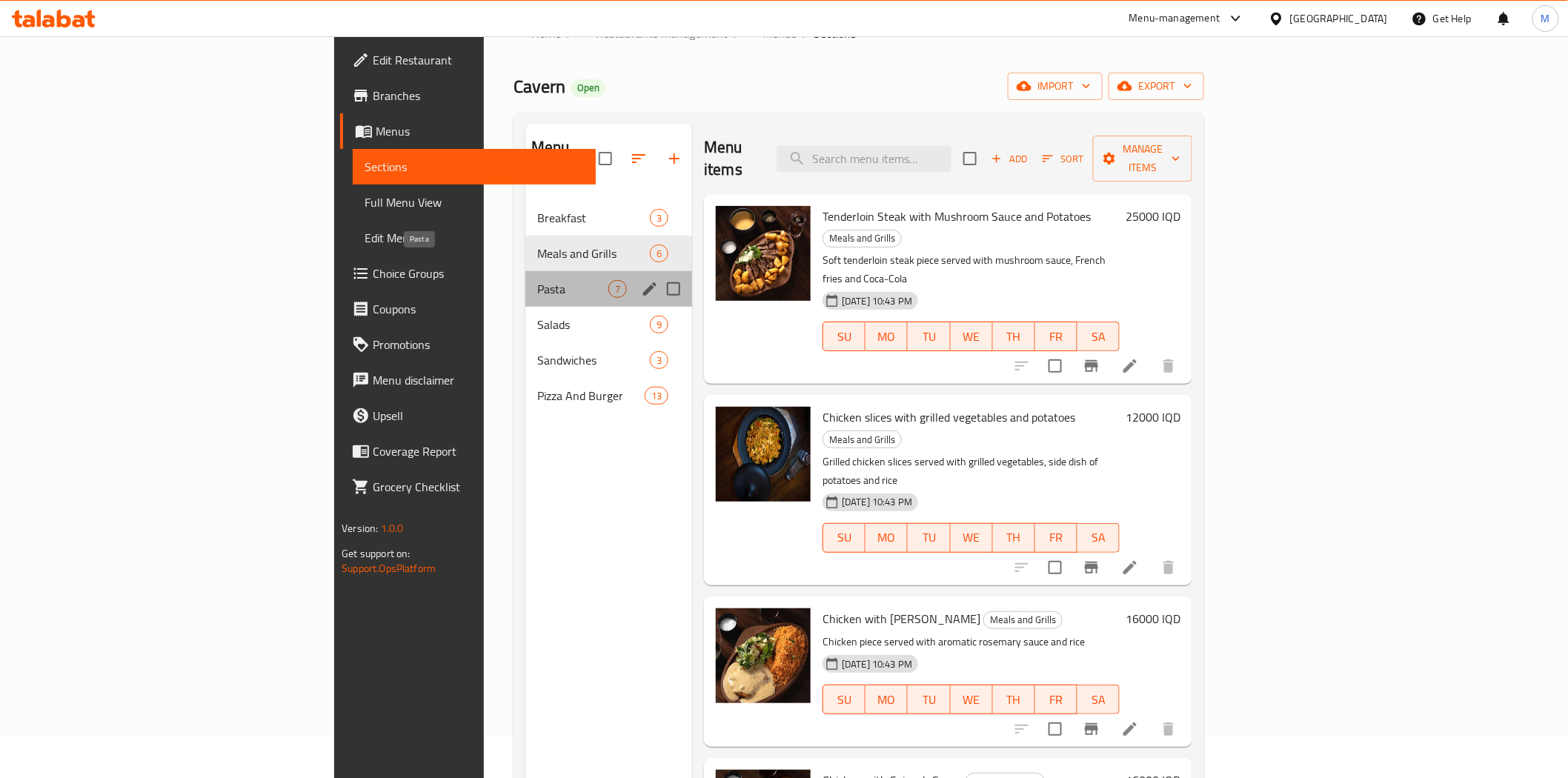
click at [537, 280] on span "Pasta" at bounding box center [572, 288] width 71 height 18
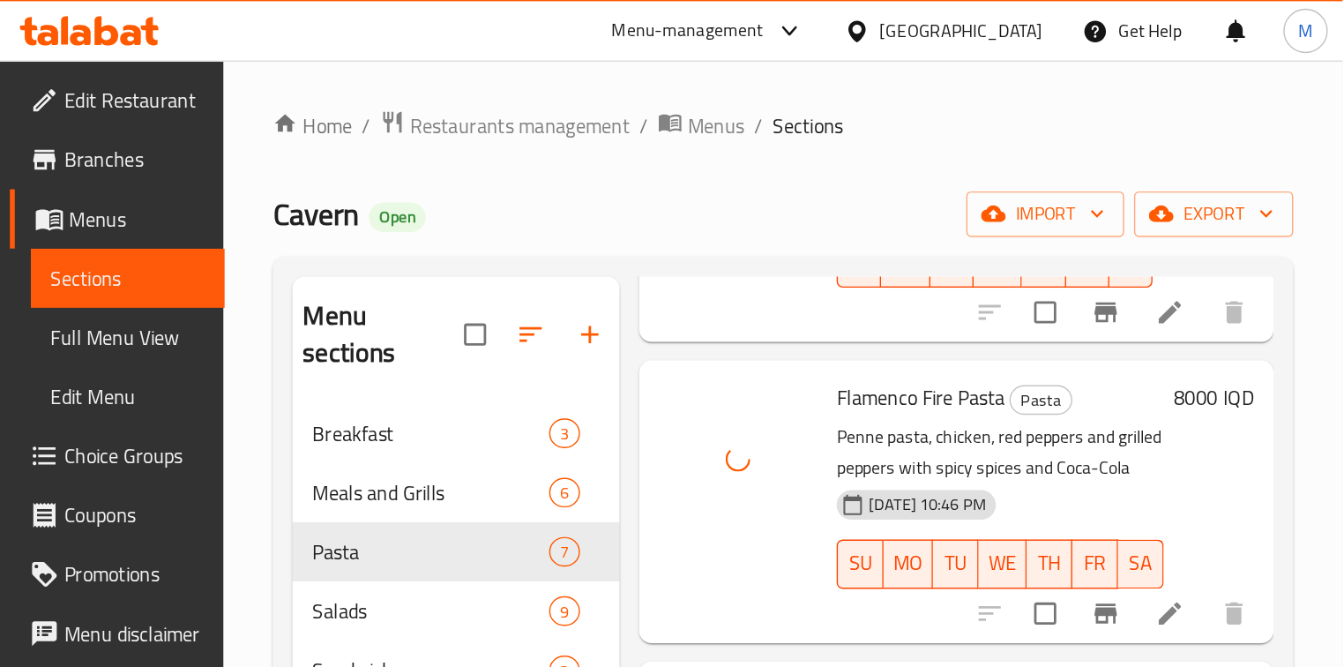
scroll to position [1249, 0]
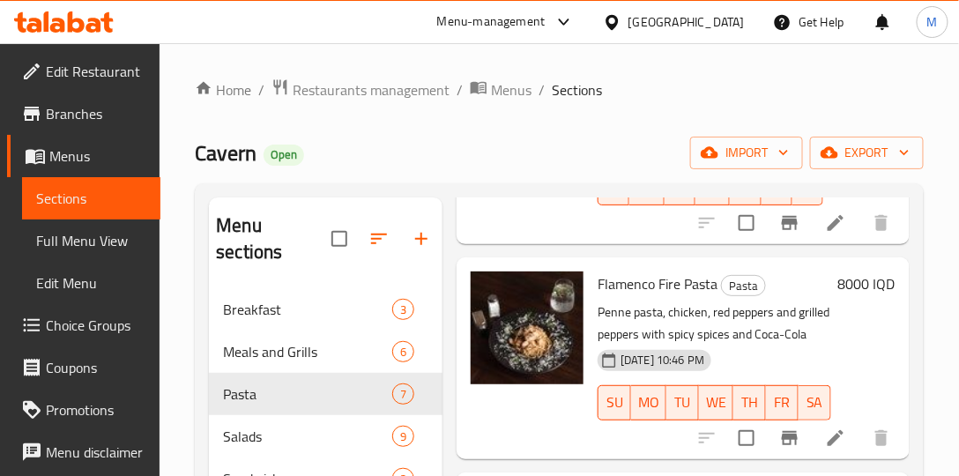
click at [585, 138] on div "Cavern Open import export" at bounding box center [559, 153] width 729 height 33
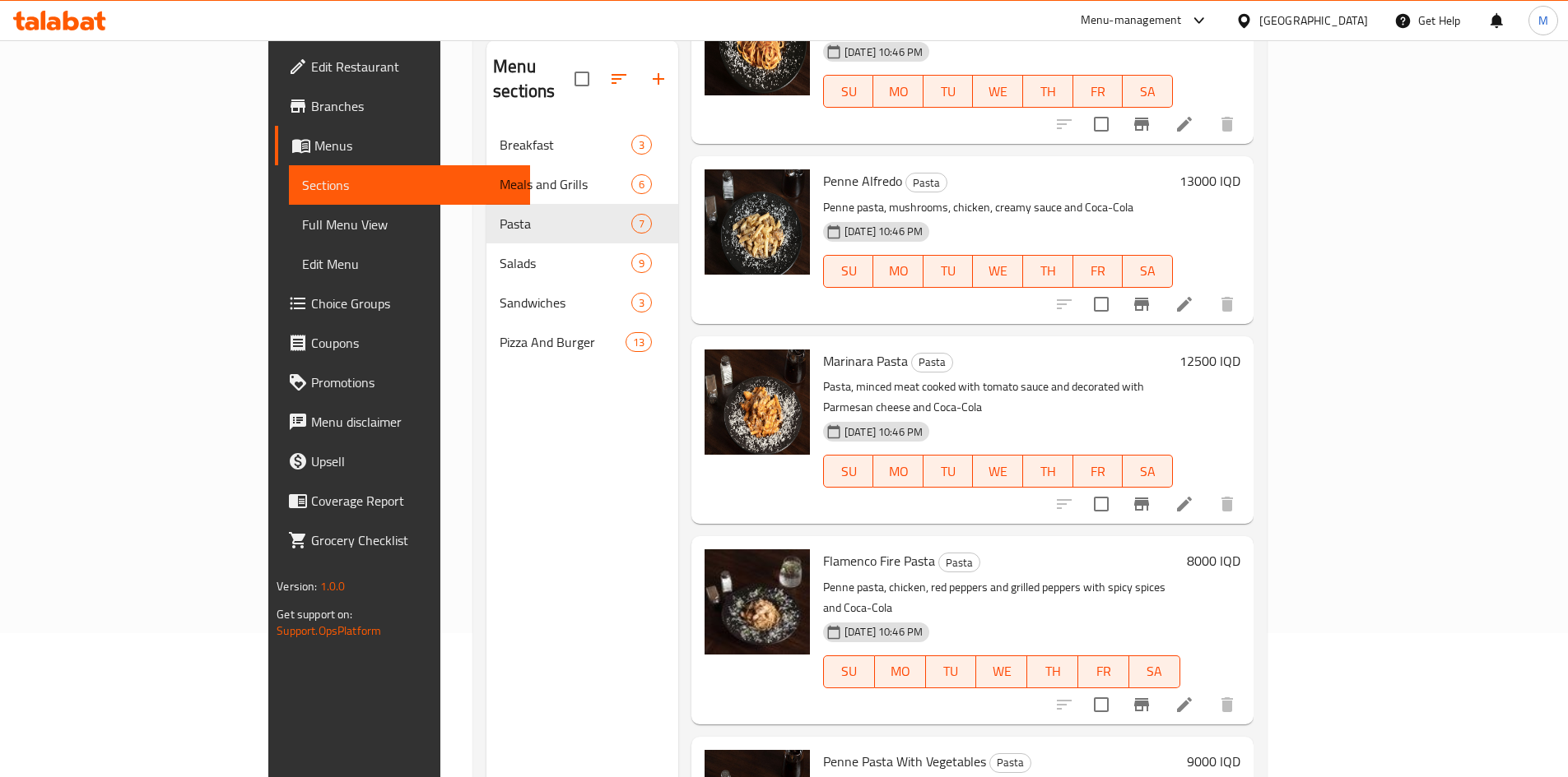
scroll to position [230, 0]
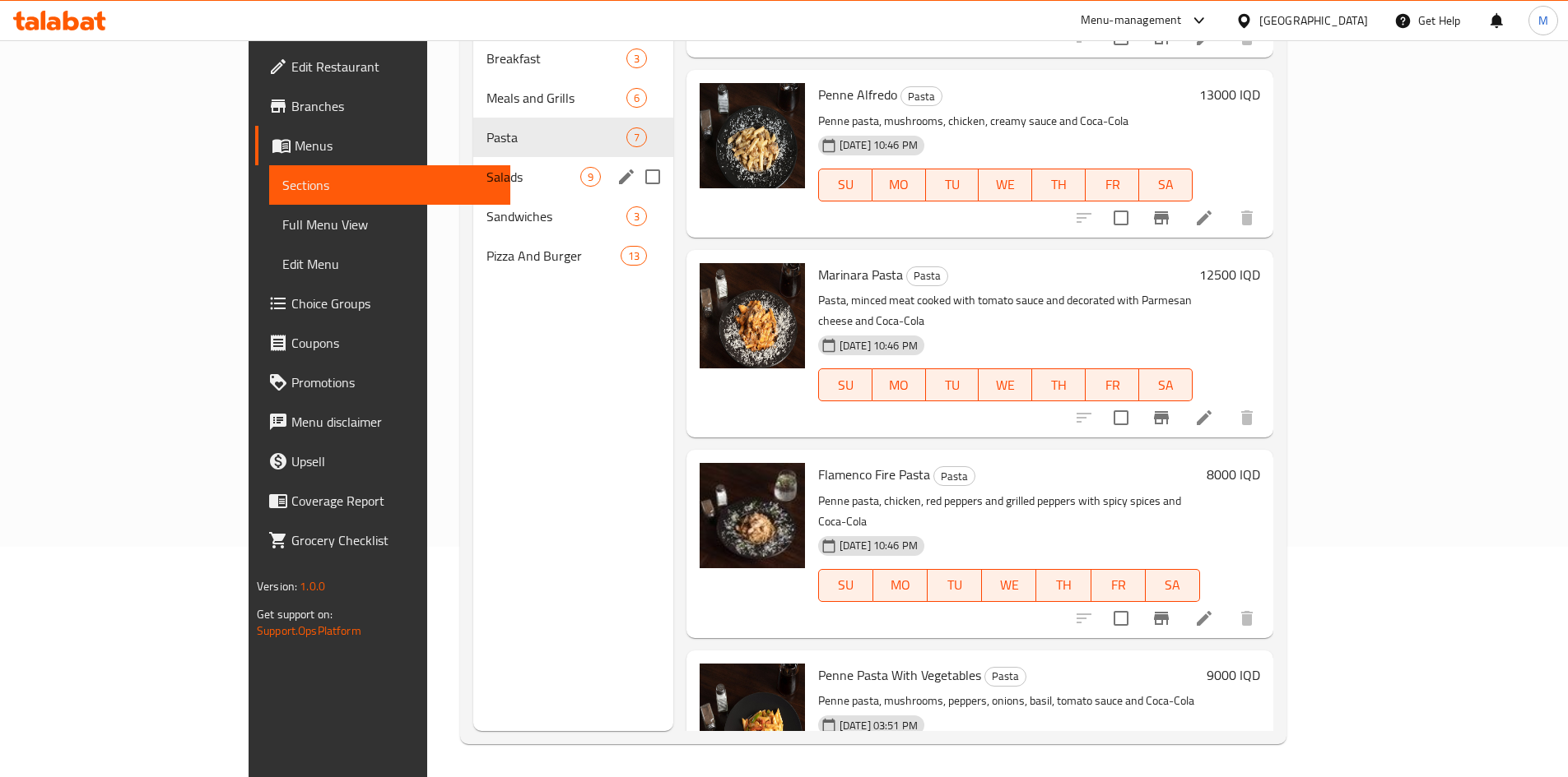
drag, startPoint x: 387, startPoint y: 161, endPoint x: 392, endPoint y: 772, distance: 611.0
click at [486, 167] on span "Salads" at bounding box center [533, 176] width 94 height 20
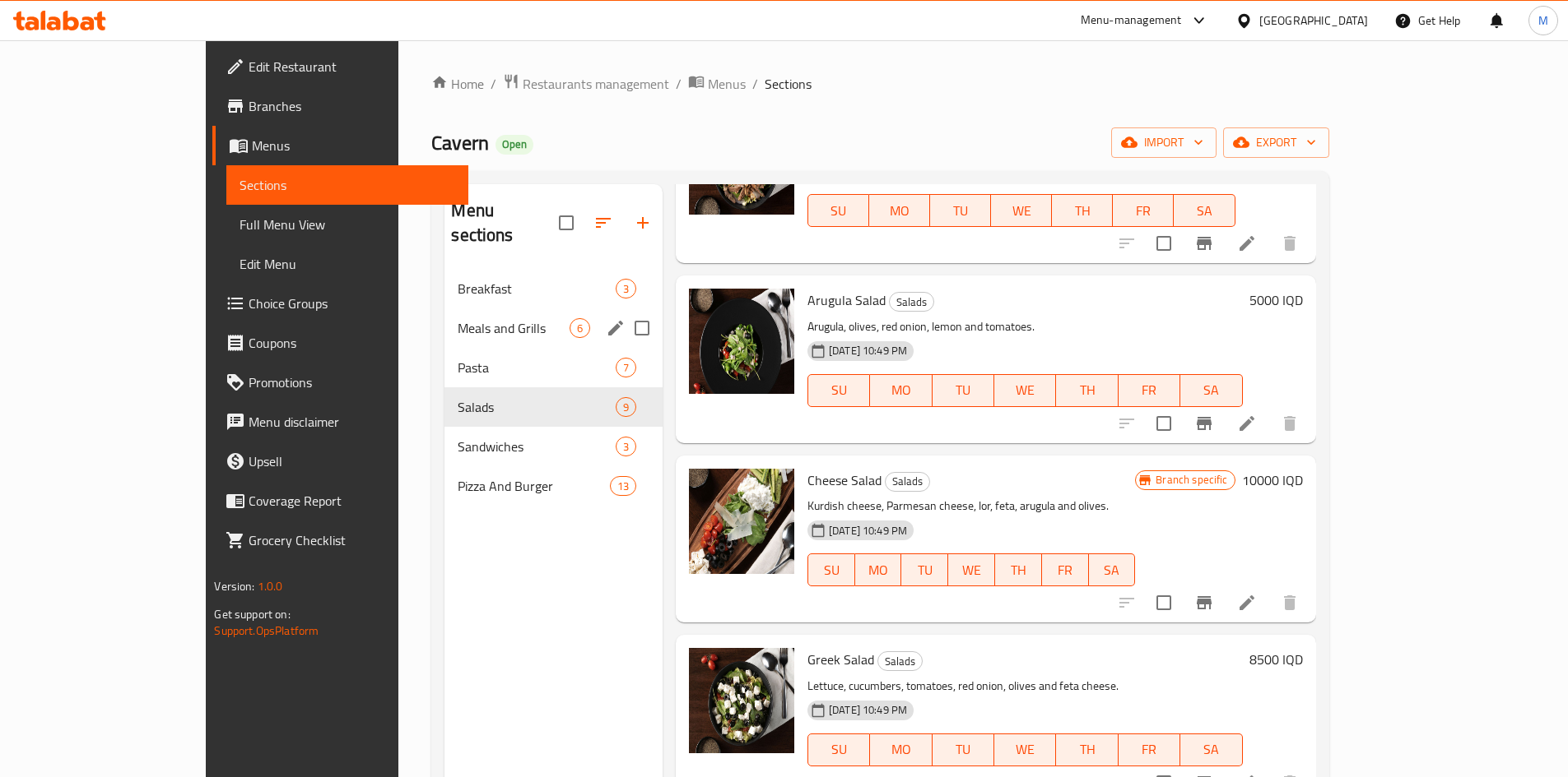
click at [444, 316] on div "Meals and Grills 6" at bounding box center [553, 328] width 218 height 39
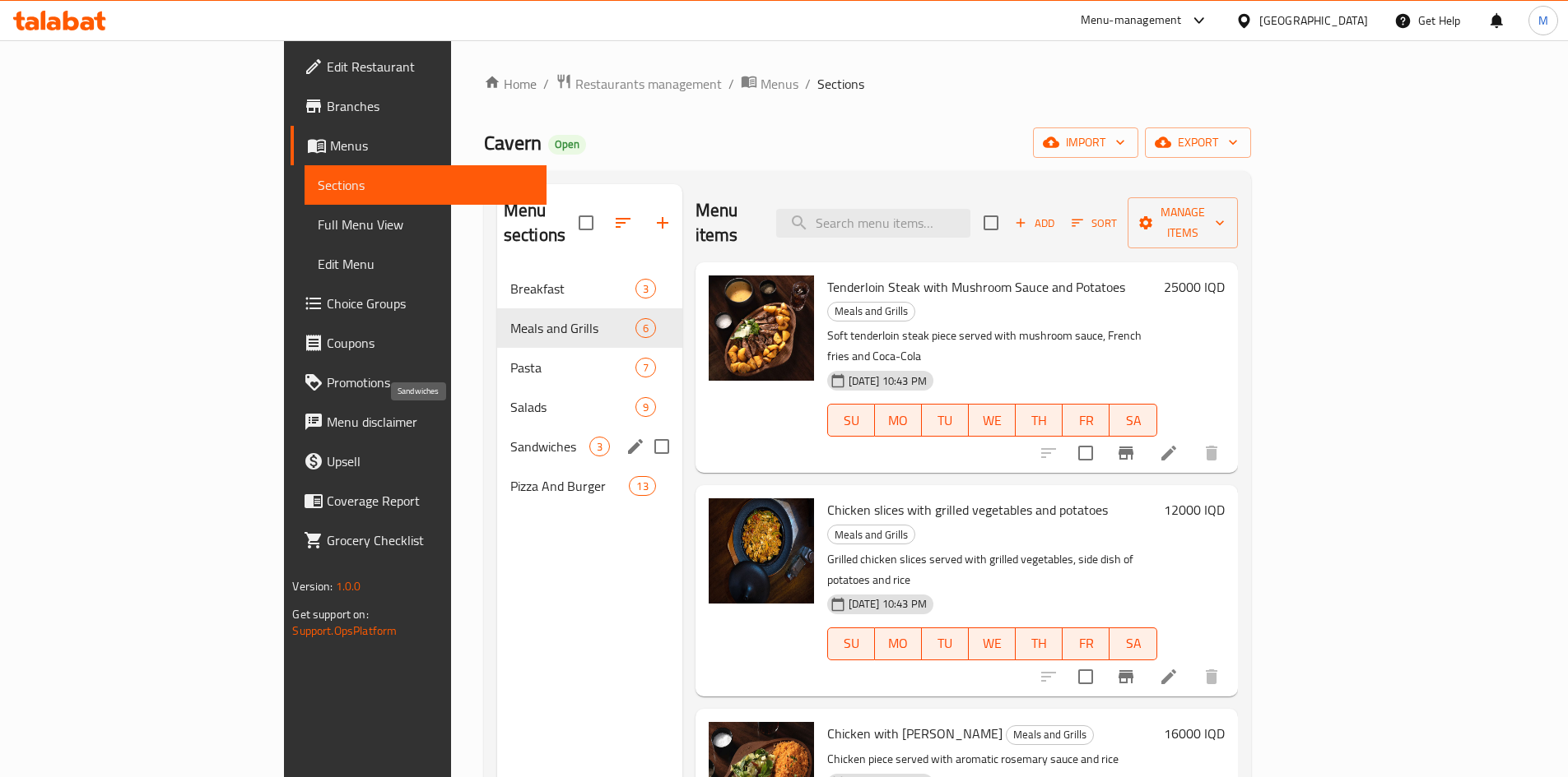
click at [511, 437] on span "Sandwiches" at bounding box center [550, 446] width 79 height 20
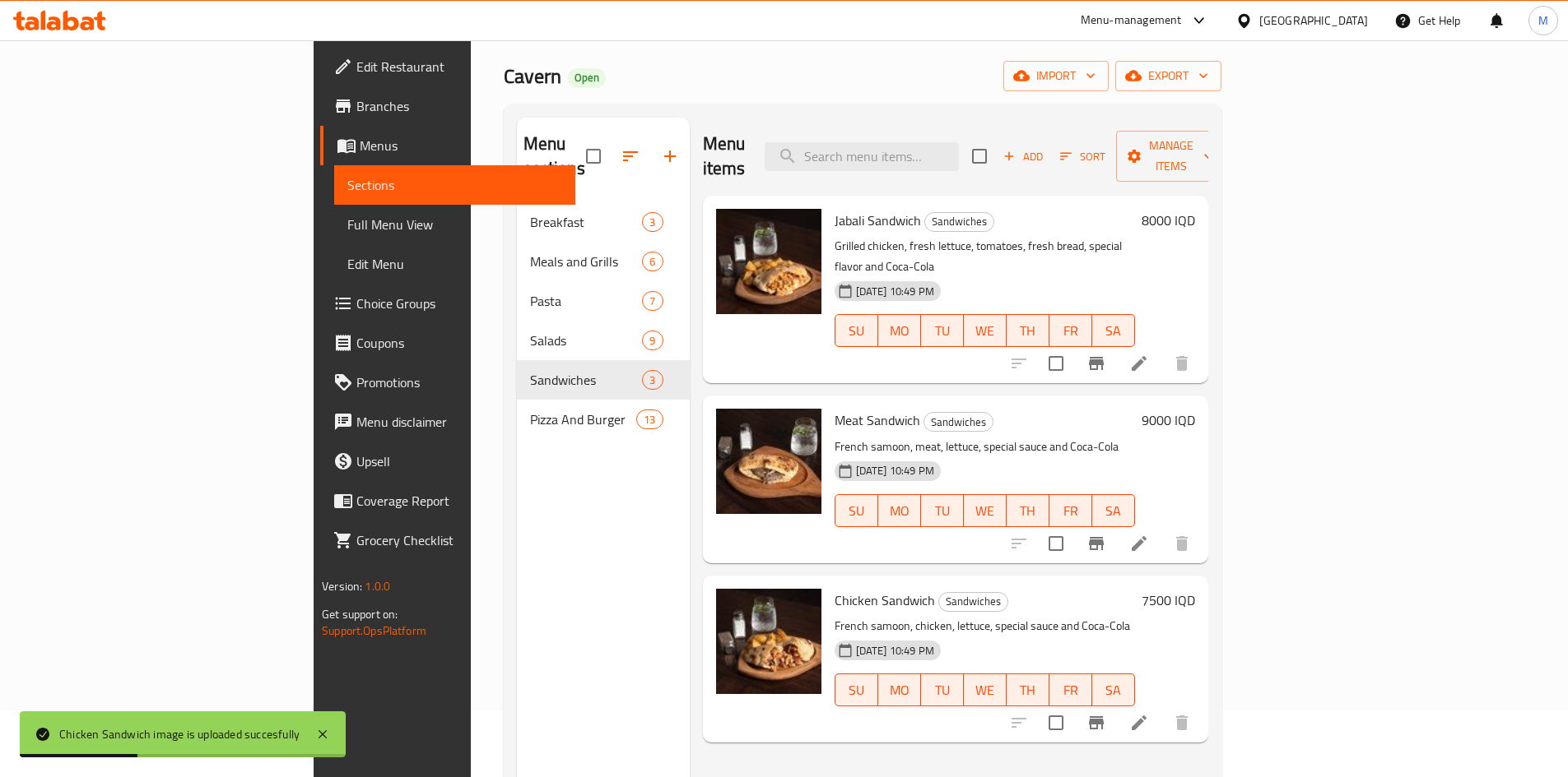
scroll to position [66, 0]
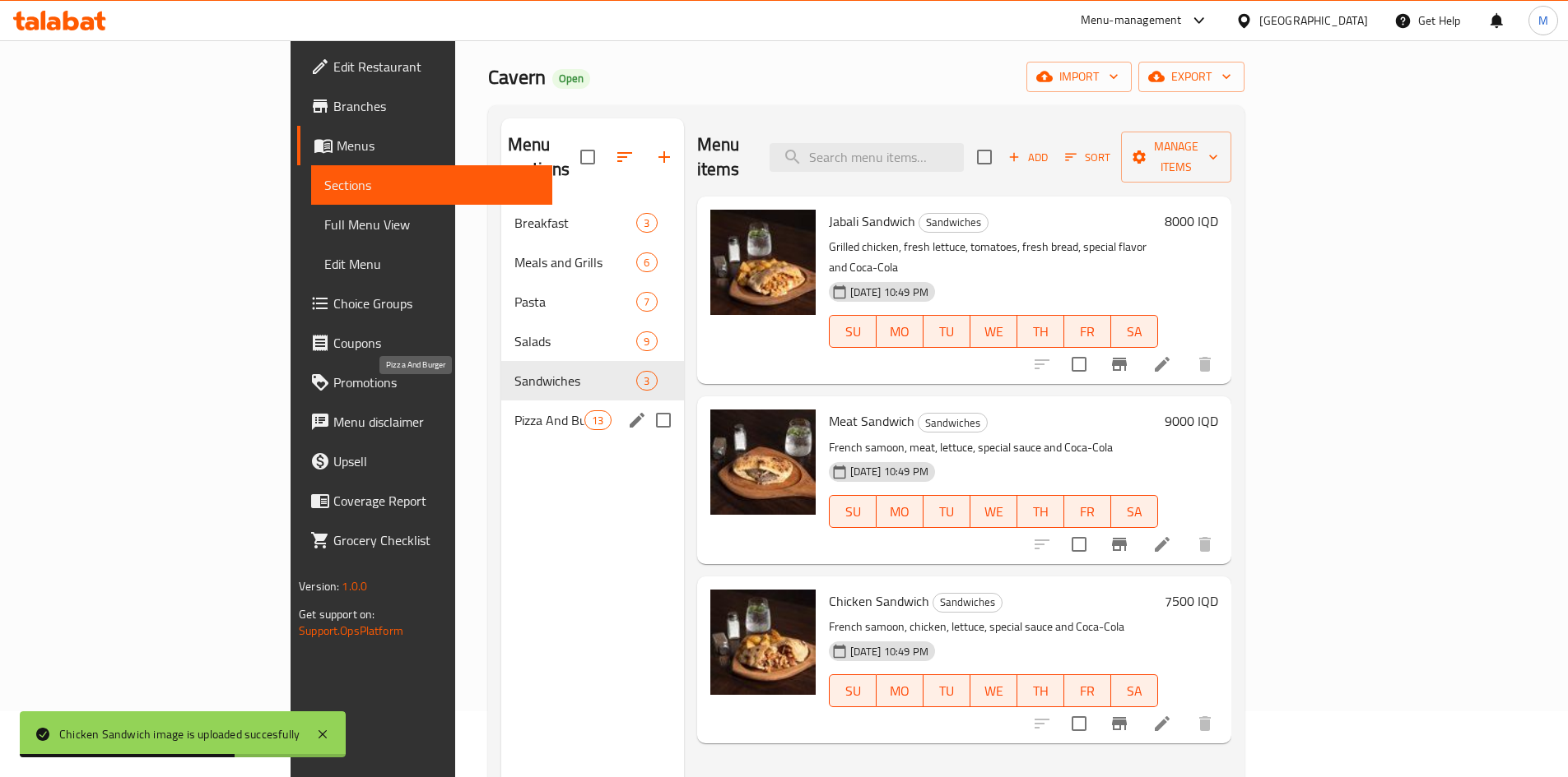
click at [514, 410] on span "Pizza And Burger" at bounding box center [549, 420] width 70 height 20
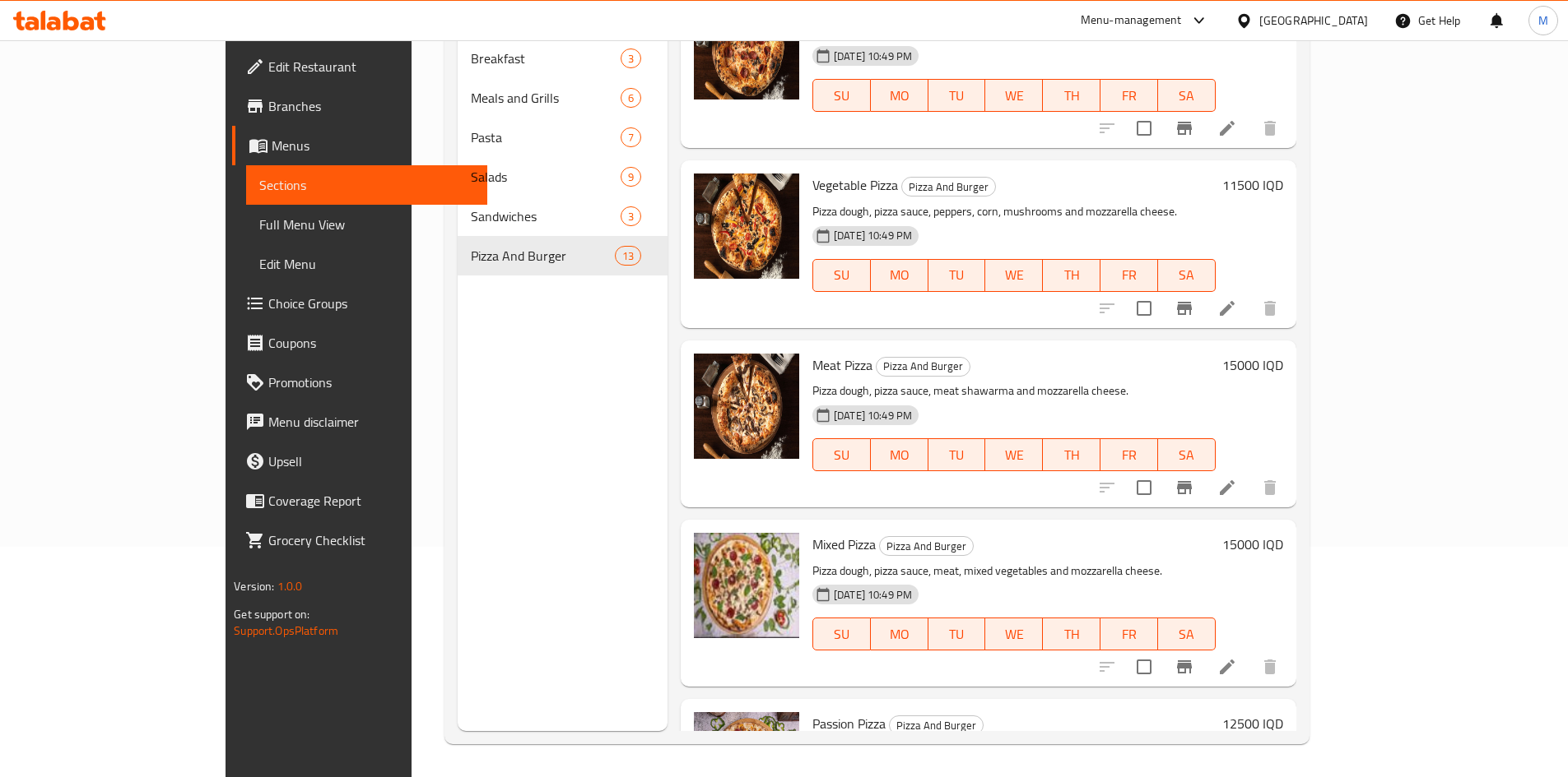
scroll to position [1014, 0]
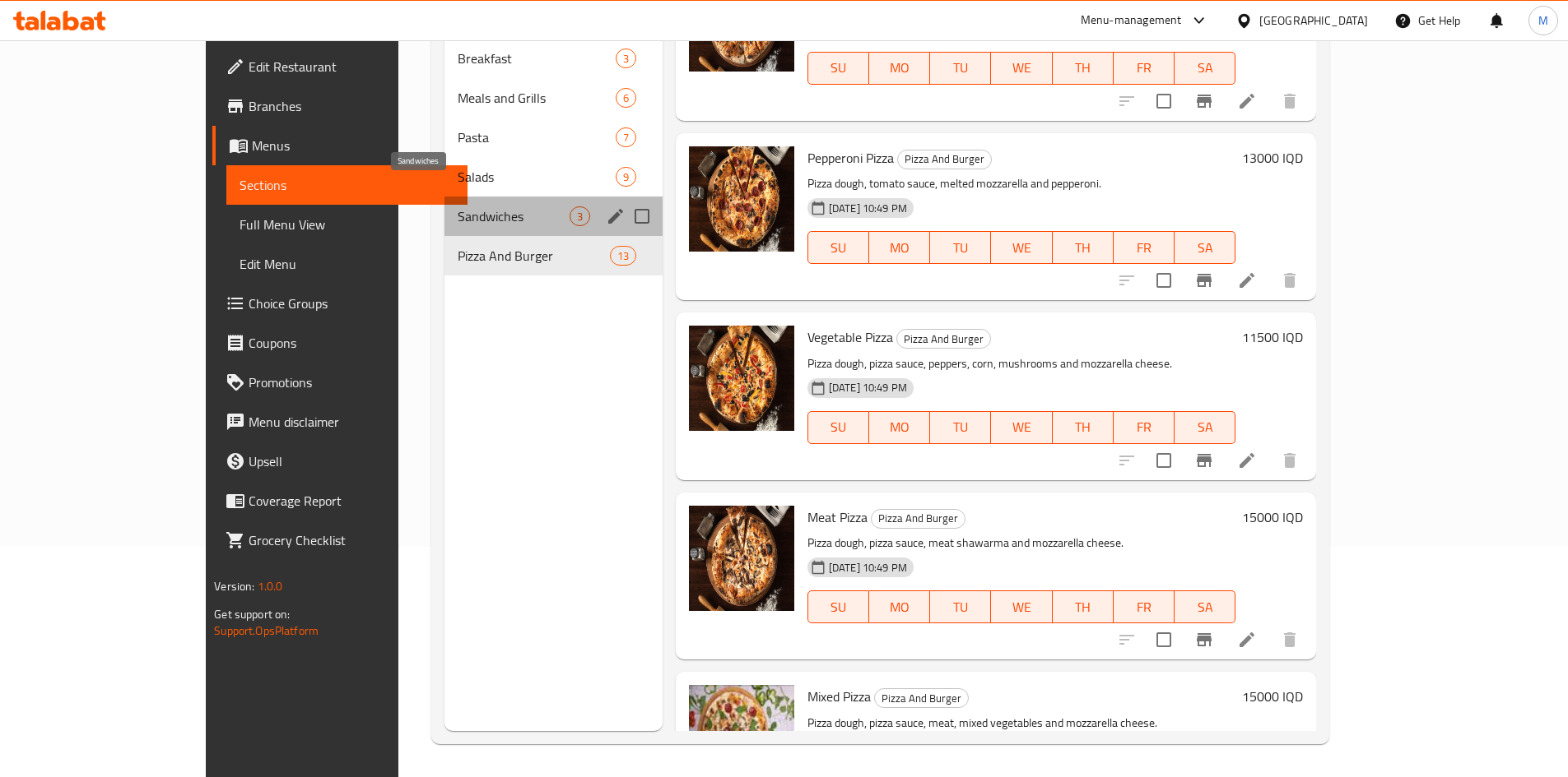
click at [457, 206] on span "Sandwiches" at bounding box center [513, 215] width 112 height 20
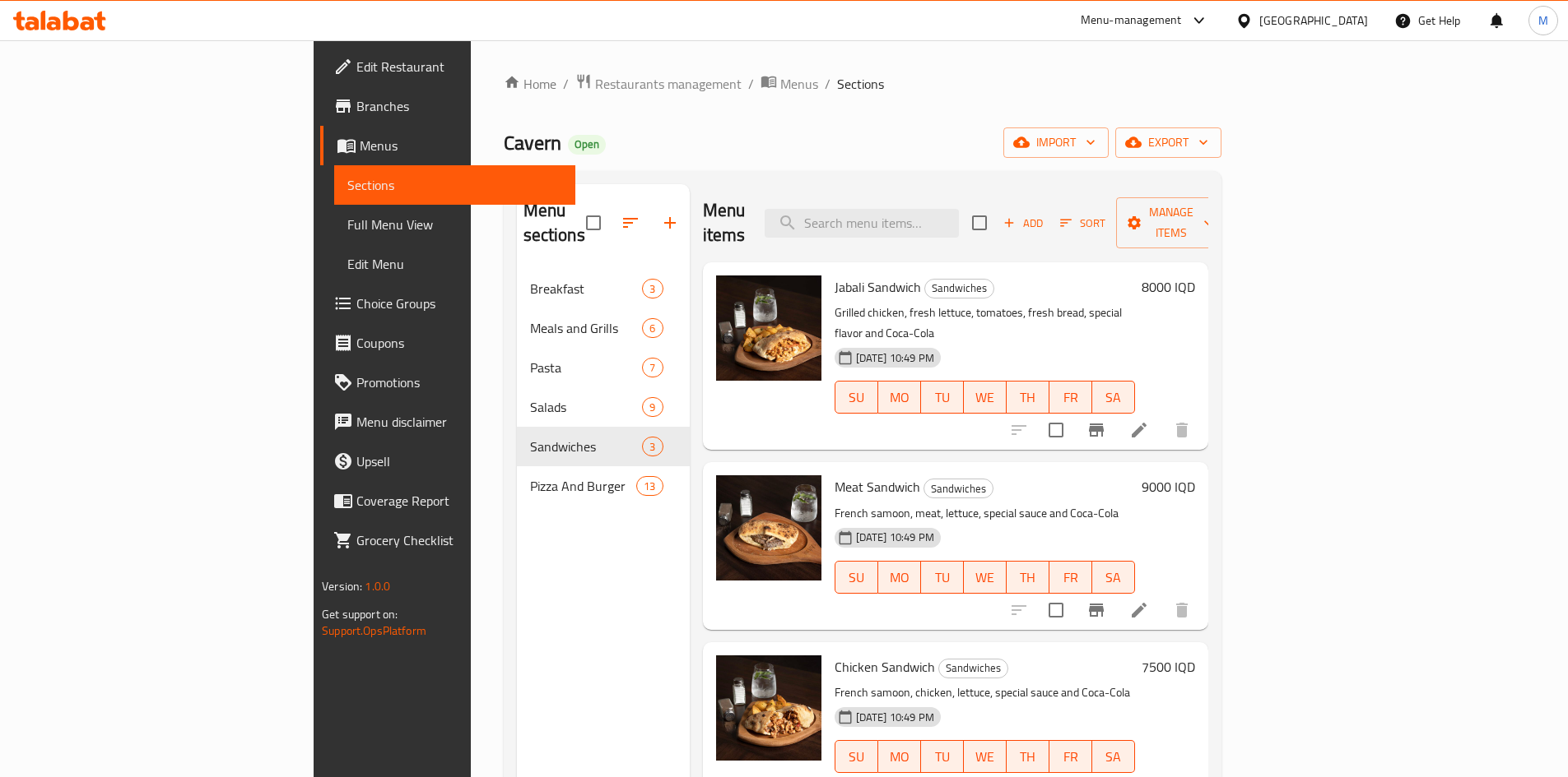
click at [1146, 423] on icon at bounding box center [1139, 430] width 15 height 15
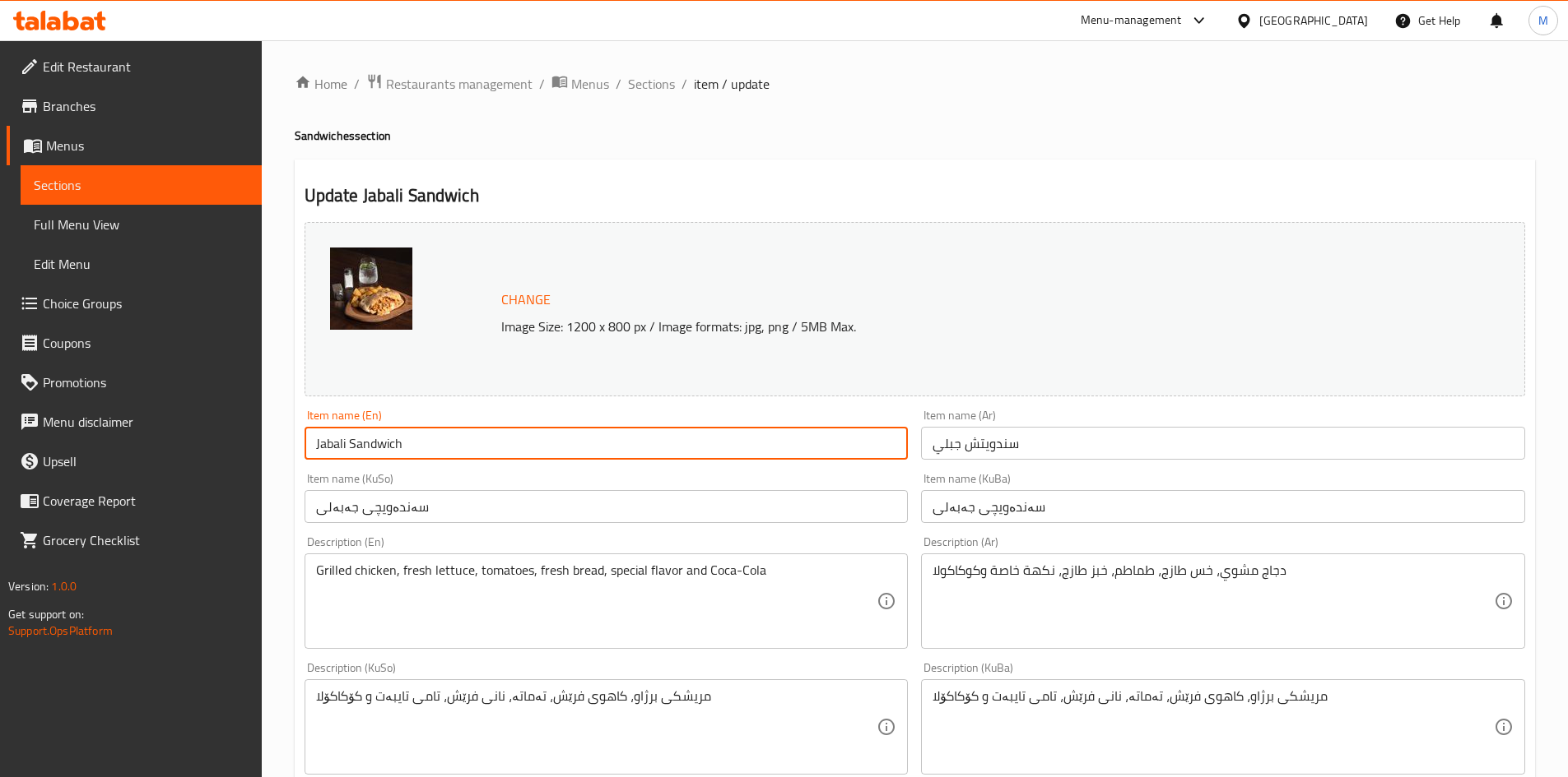
click at [345, 449] on input "Jabali Sandwich" at bounding box center [606, 443] width 604 height 33
type input "Mountain Sandwich"
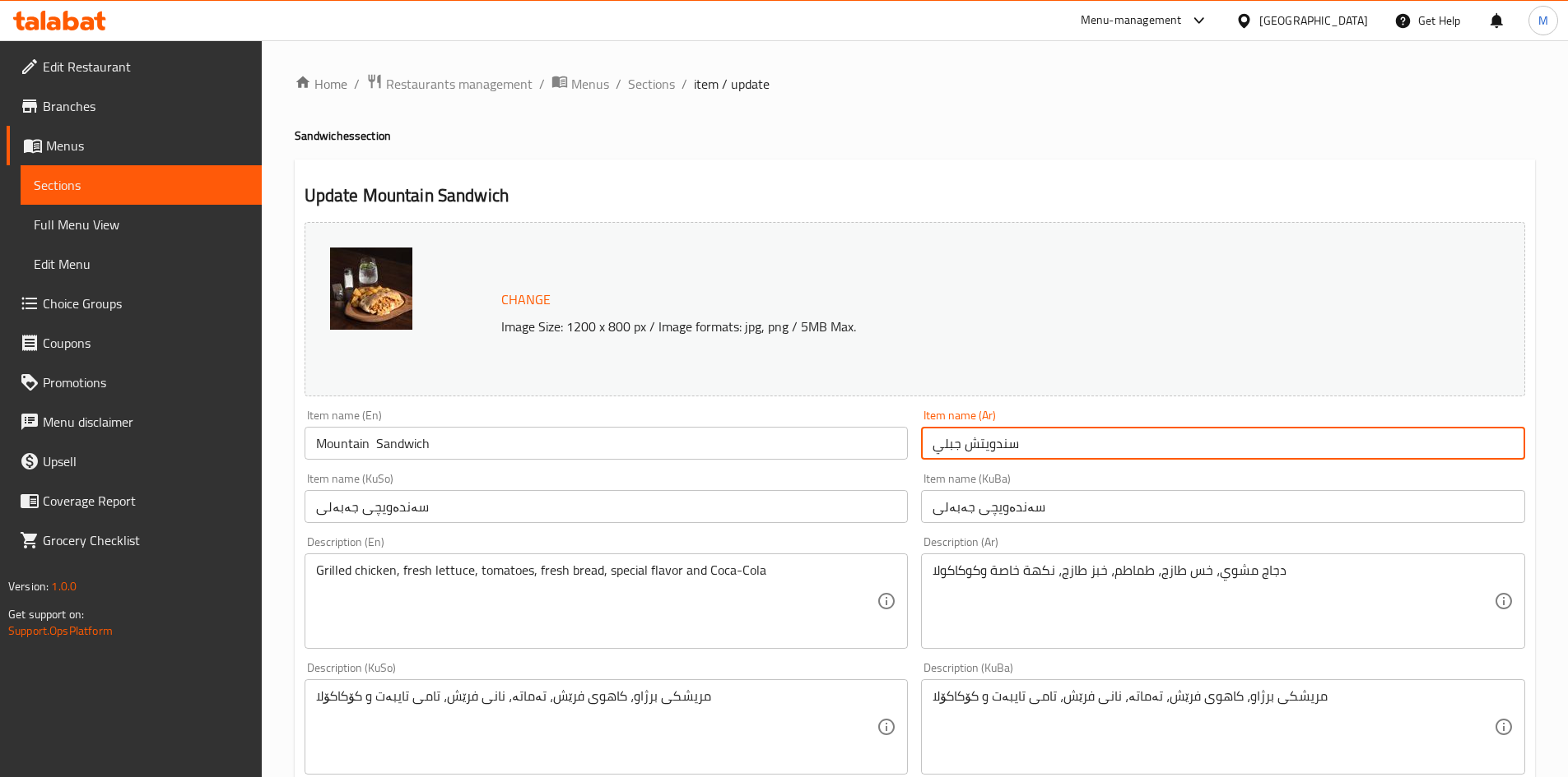
drag, startPoint x: 963, startPoint y: 444, endPoint x: 927, endPoint y: 444, distance: 36.0
click at [927, 444] on input "سندويتش جبلي" at bounding box center [1223, 443] width 604 height 33
paste input "ماونتن"
type input "سندويتشماونتن"
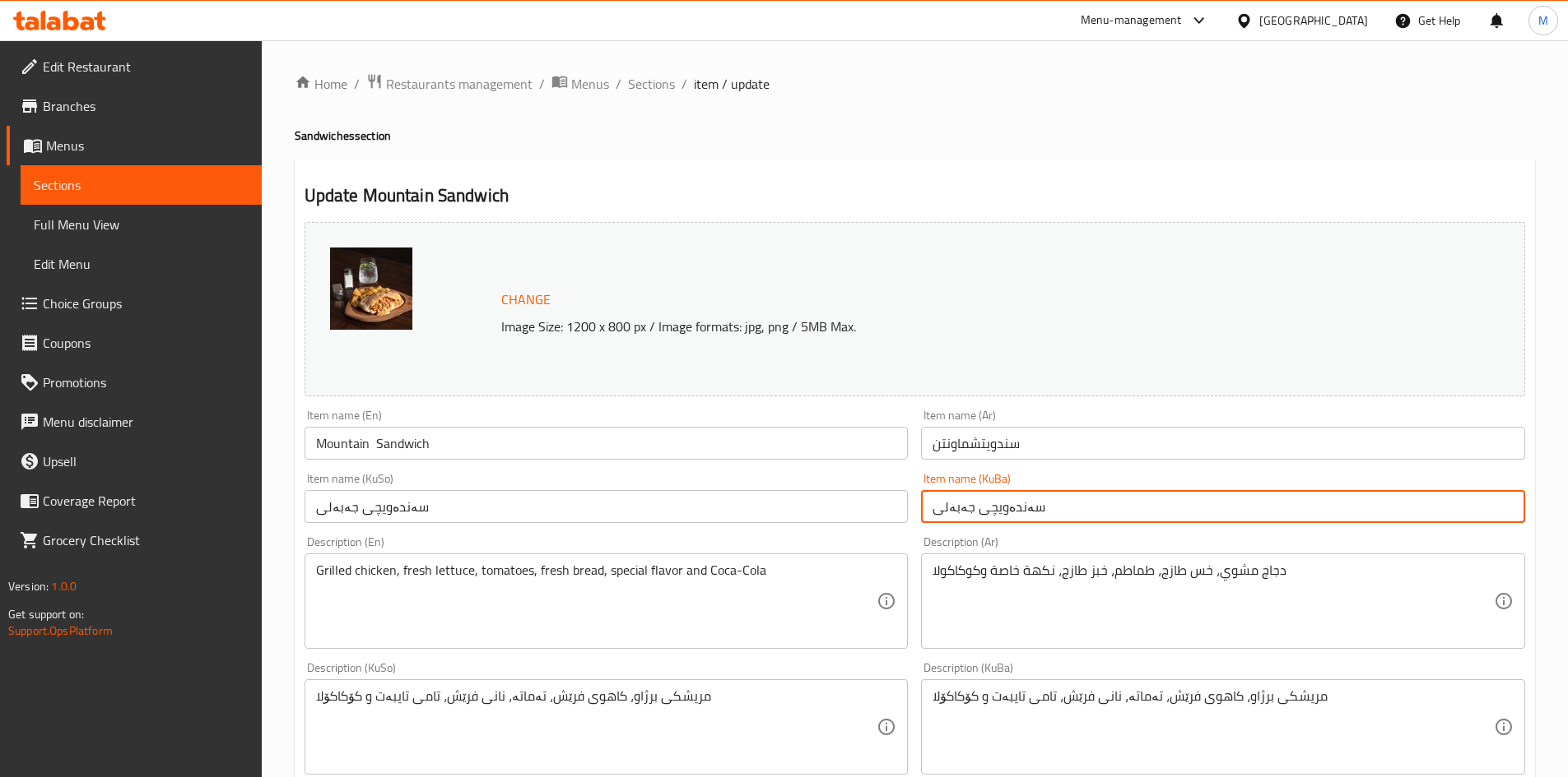
drag, startPoint x: 966, startPoint y: 507, endPoint x: 933, endPoint y: 509, distance: 33.1
click at [933, 509] on input "سەندەویچی جەبەلی" at bounding box center [1223, 506] width 604 height 33
paste input "ماونتن"
type input "سەندەویچی ماونتن"
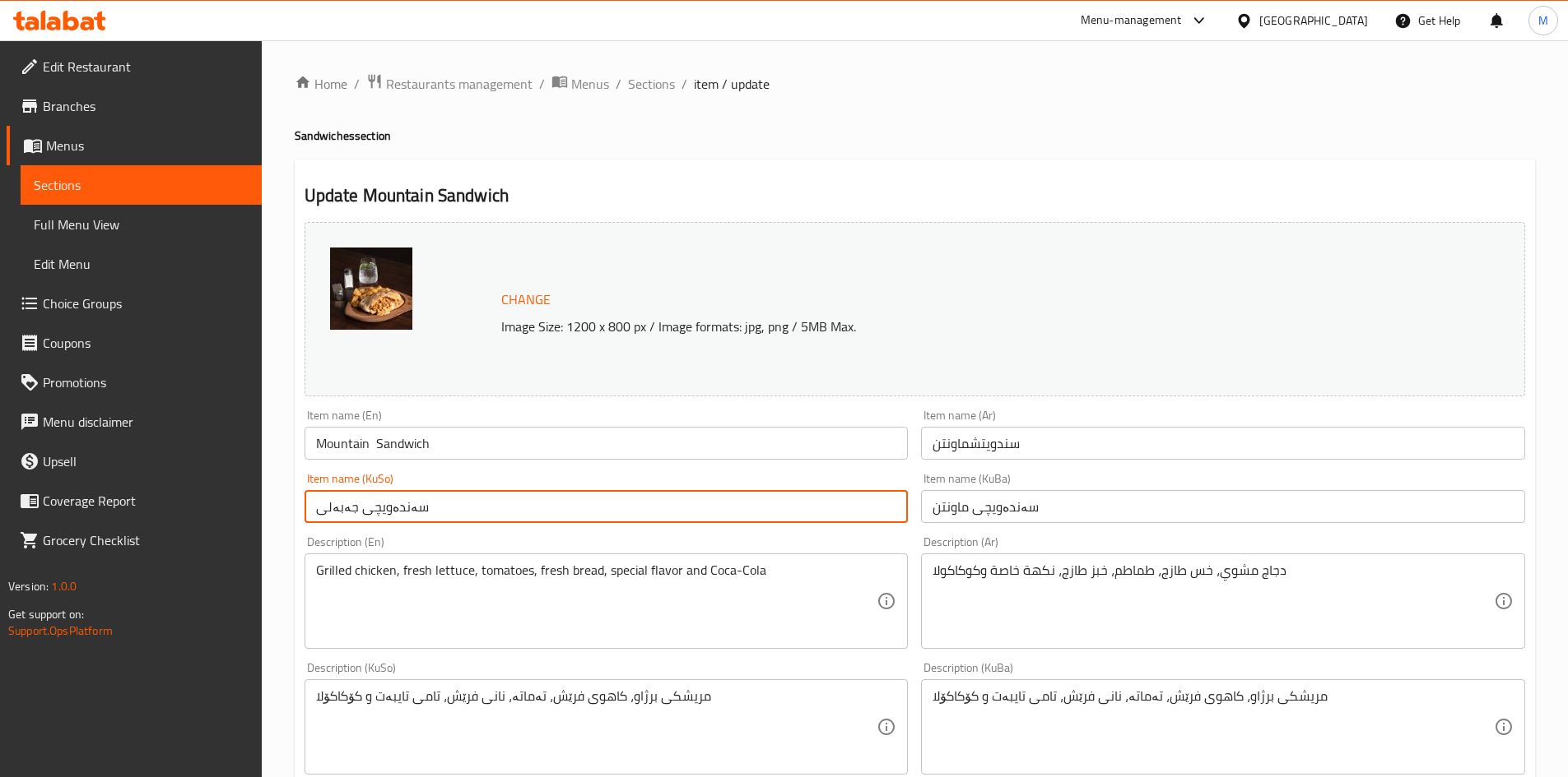
drag, startPoint x: 355, startPoint y: 505, endPoint x: 305, endPoint y: 509, distance: 50.2
click at [305, 509] on input "سەندەویچی جەبەلی" at bounding box center [606, 506] width 604 height 33
paste input "ماونتن"
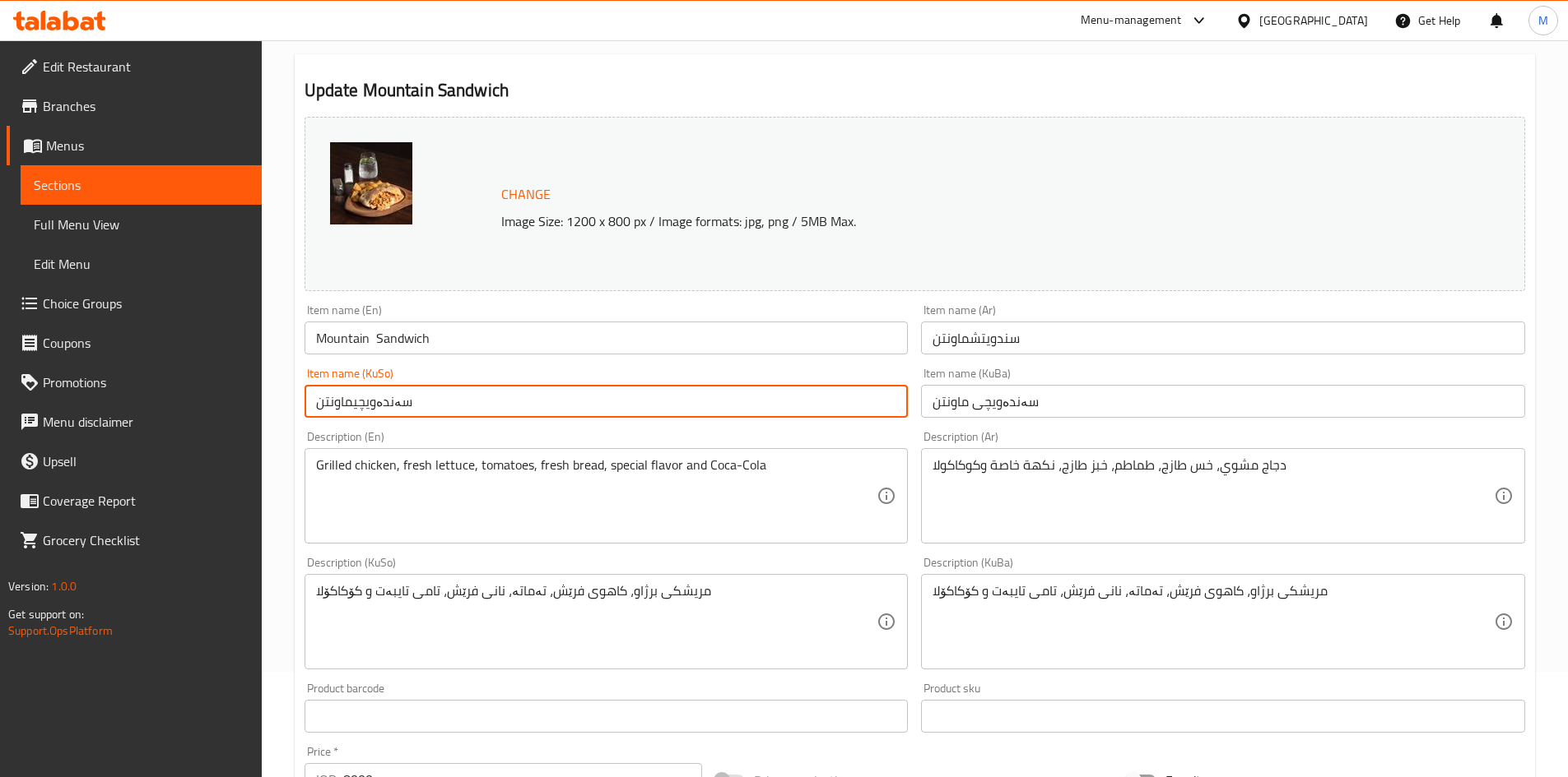
scroll to position [104, 0]
click at [357, 405] on input "سەندەویچیماونتن" at bounding box center [606, 402] width 604 height 33
click at [353, 405] on input "سەندەویچیماونتن" at bounding box center [606, 402] width 604 height 33
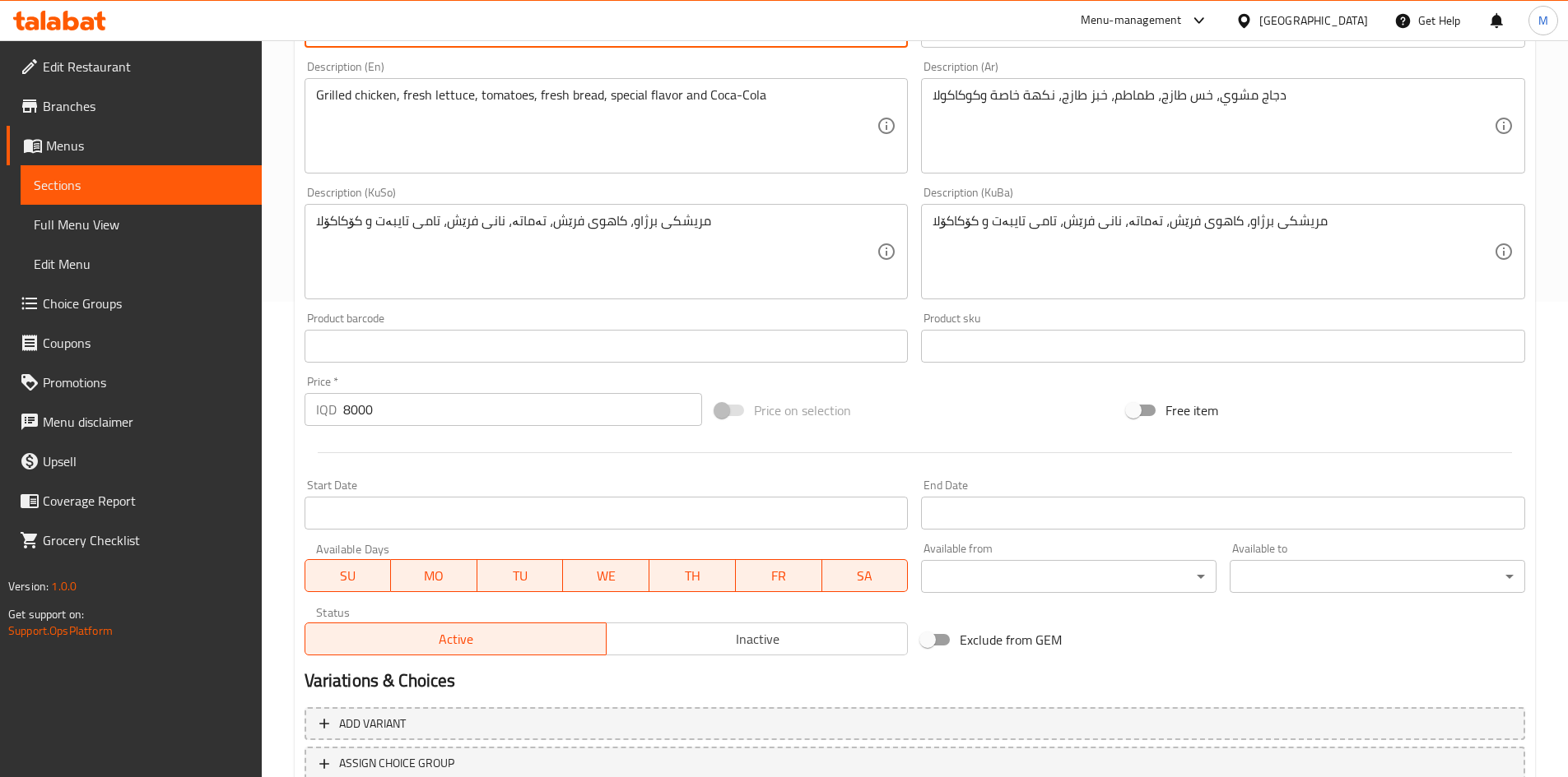
scroll to position [598, 0]
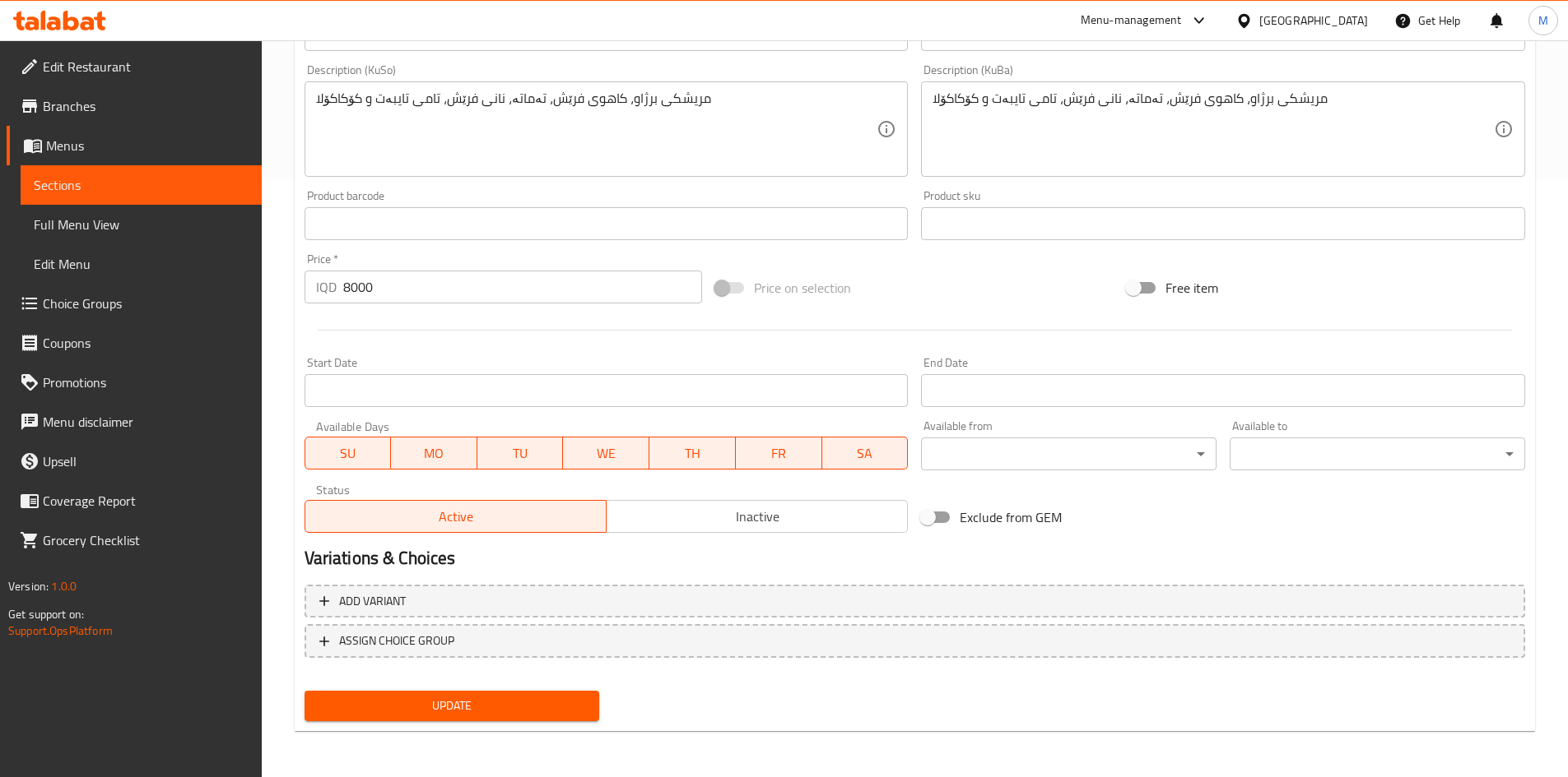
type input "سەندەویچی ماونتن"
click at [454, 708] on span "Update" at bounding box center [452, 706] width 269 height 21
drag, startPoint x: 492, startPoint y: 701, endPoint x: 401, endPoint y: 772, distance: 115.4
click at [493, 700] on span "Update" at bounding box center [452, 706] width 269 height 21
click at [400, 702] on span "Update" at bounding box center [452, 706] width 269 height 21
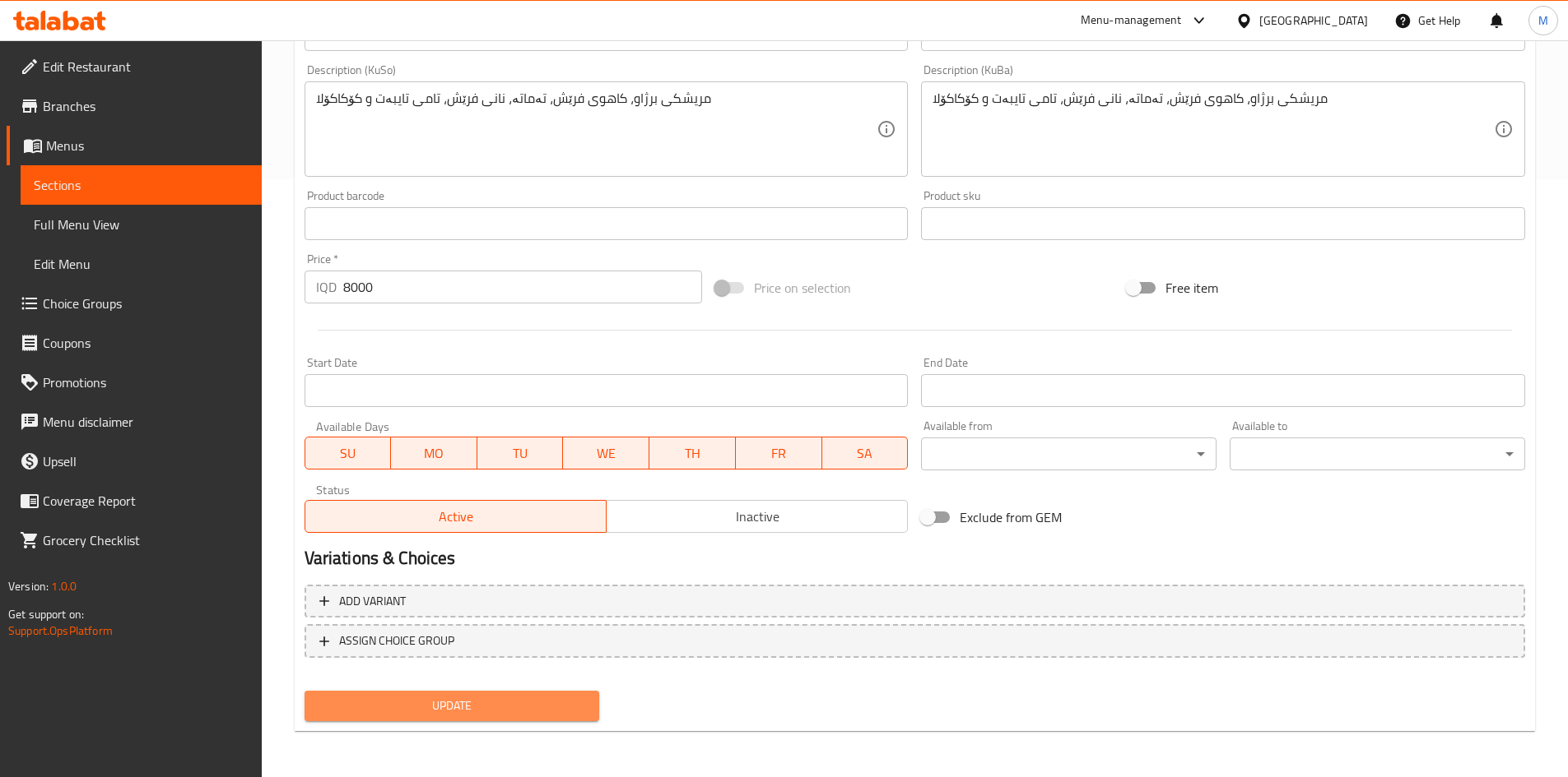
click at [456, 699] on span "Update" at bounding box center [452, 706] width 269 height 21
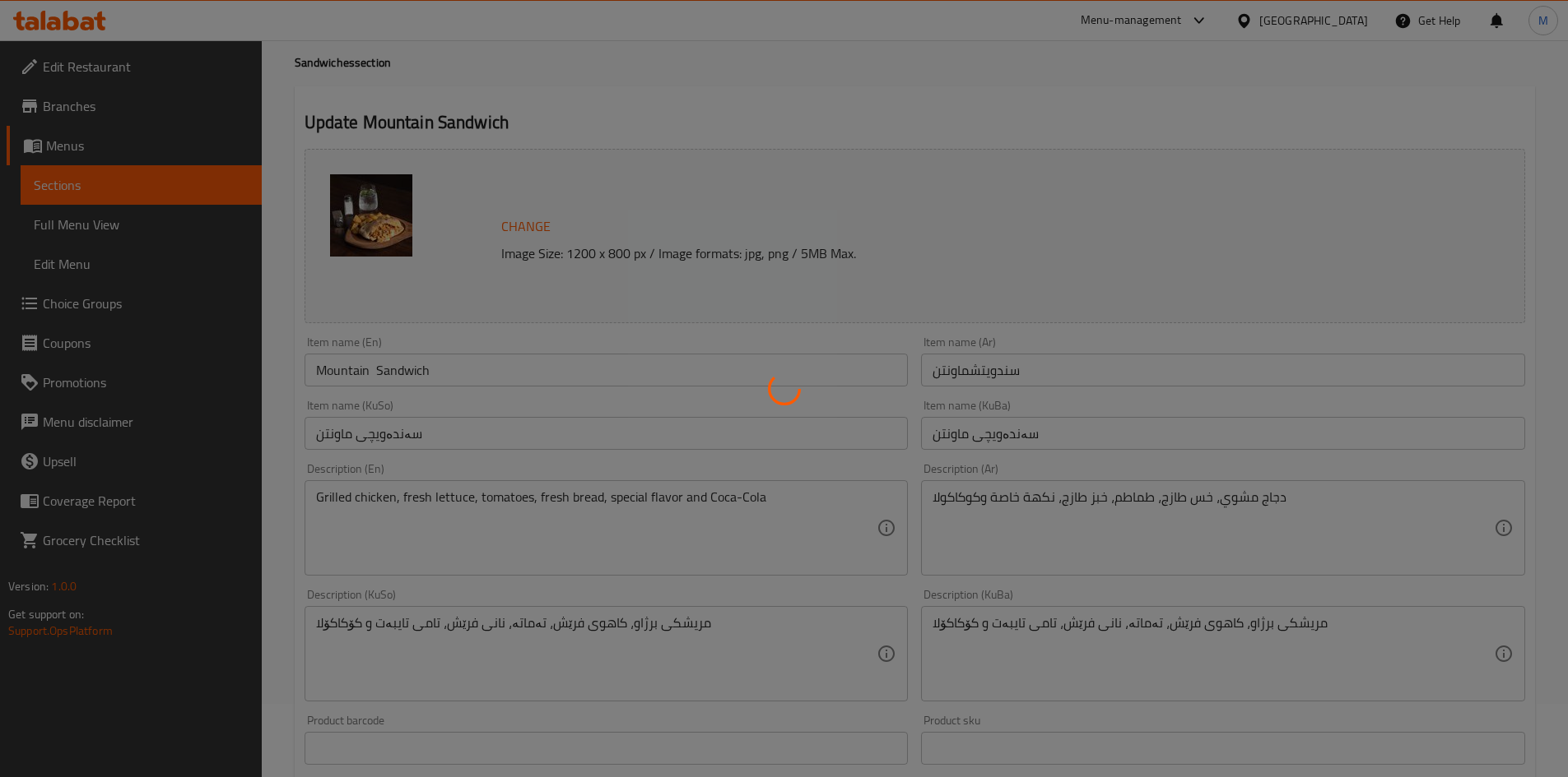
scroll to position [0, 0]
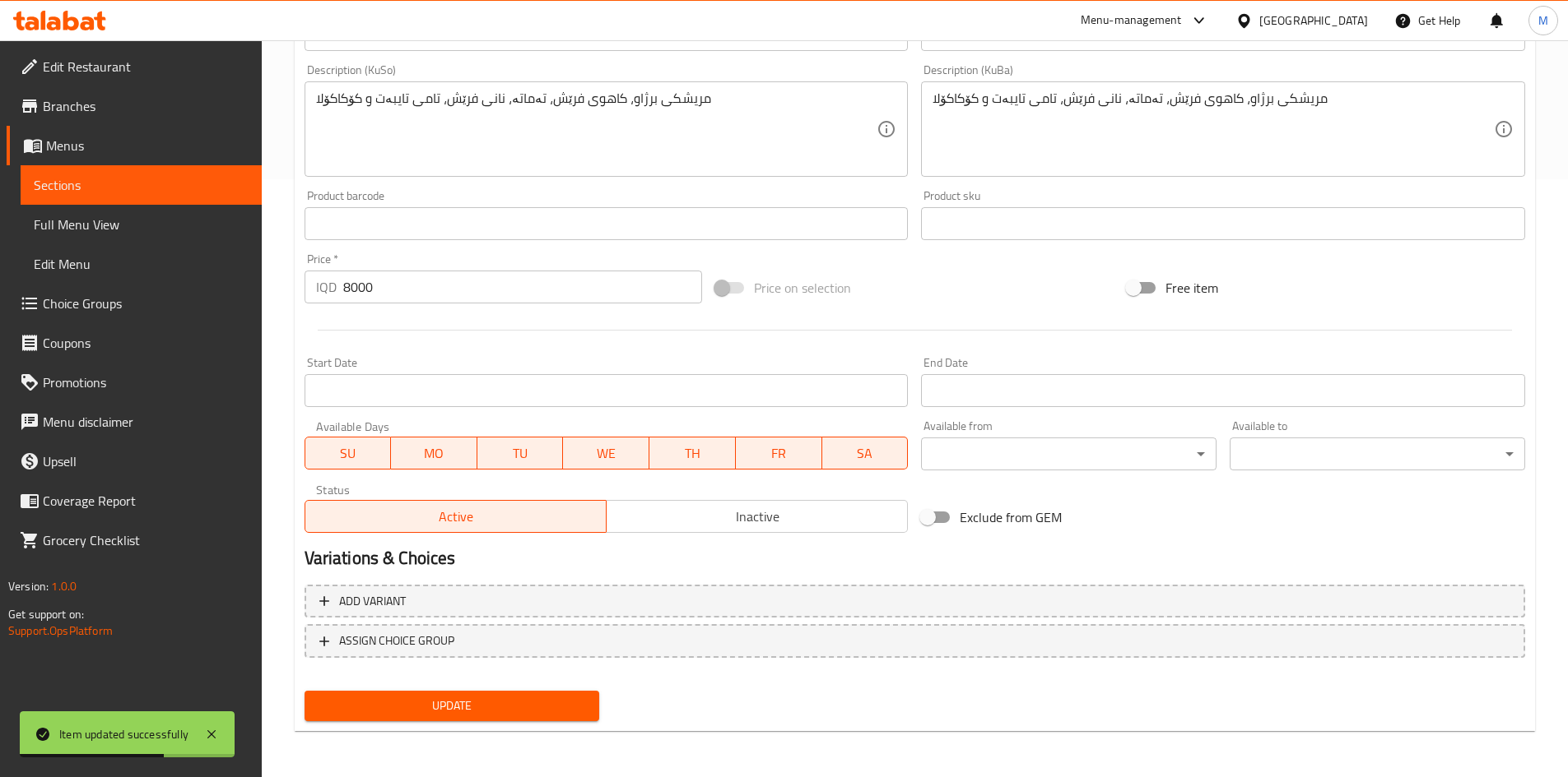
click at [427, 699] on span "Update" at bounding box center [452, 706] width 269 height 21
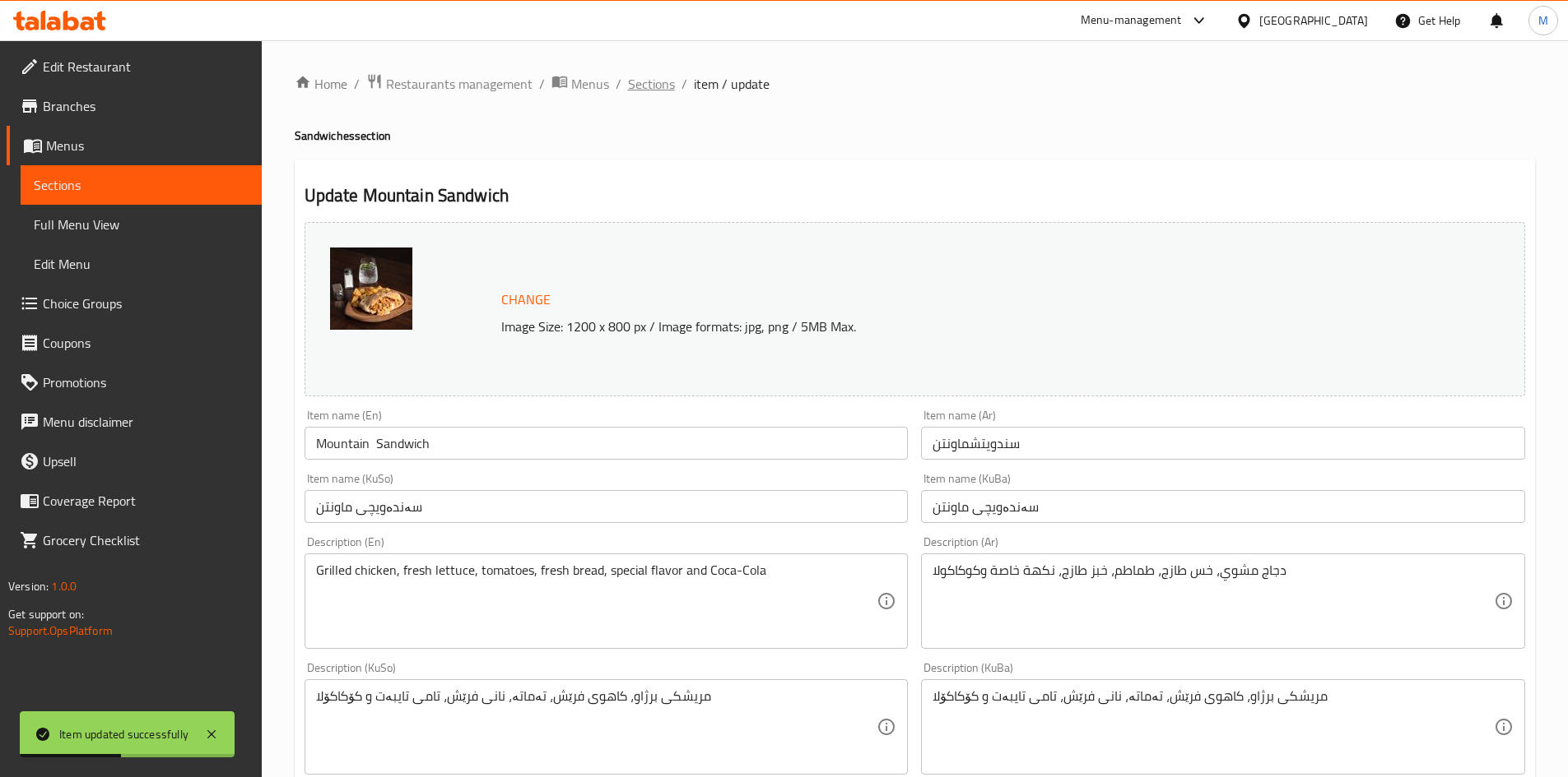
click at [653, 87] on span "Sections" at bounding box center [651, 83] width 47 height 20
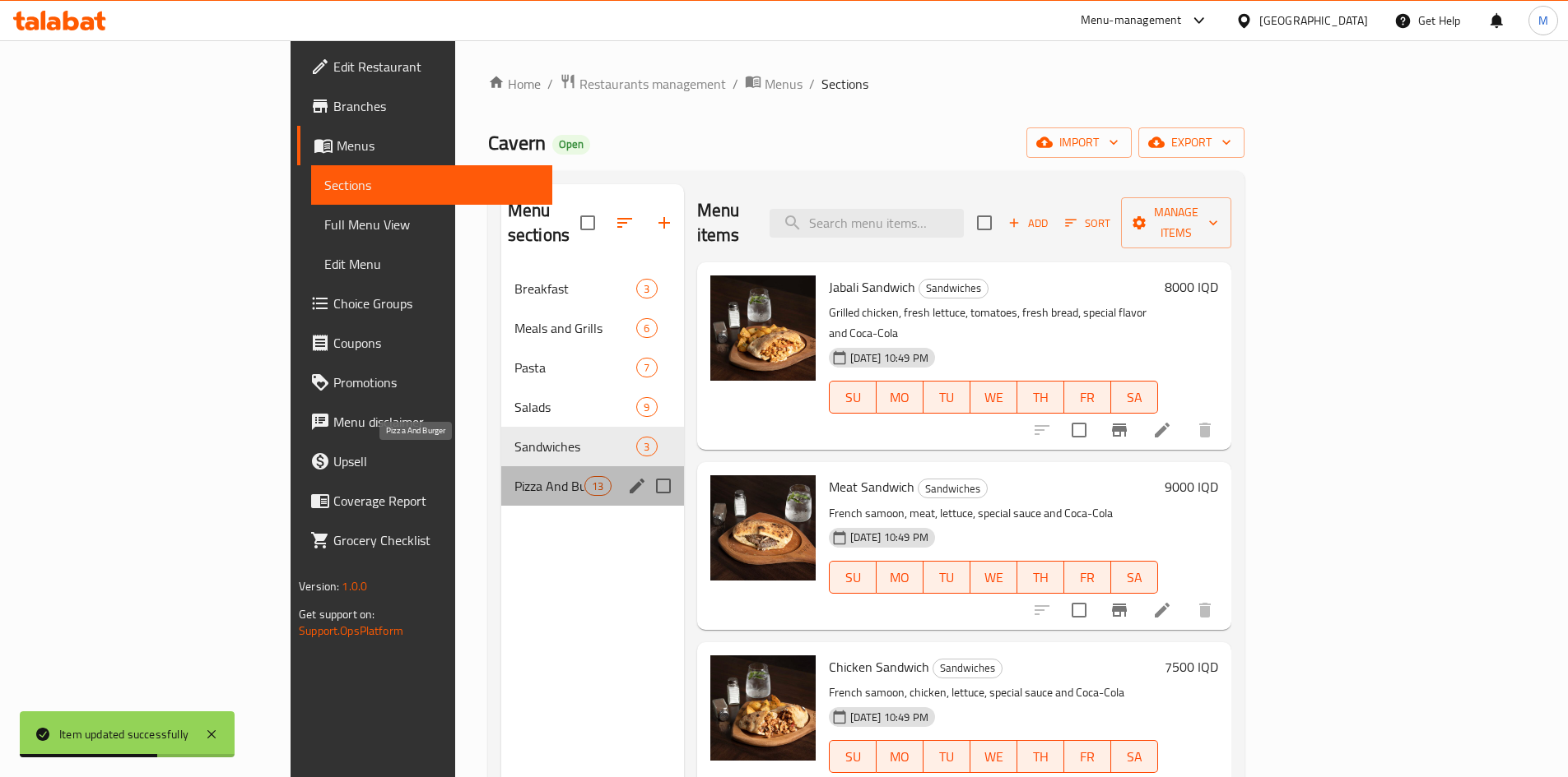
click at [514, 477] on span "Pizza And Burger" at bounding box center [549, 486] width 70 height 20
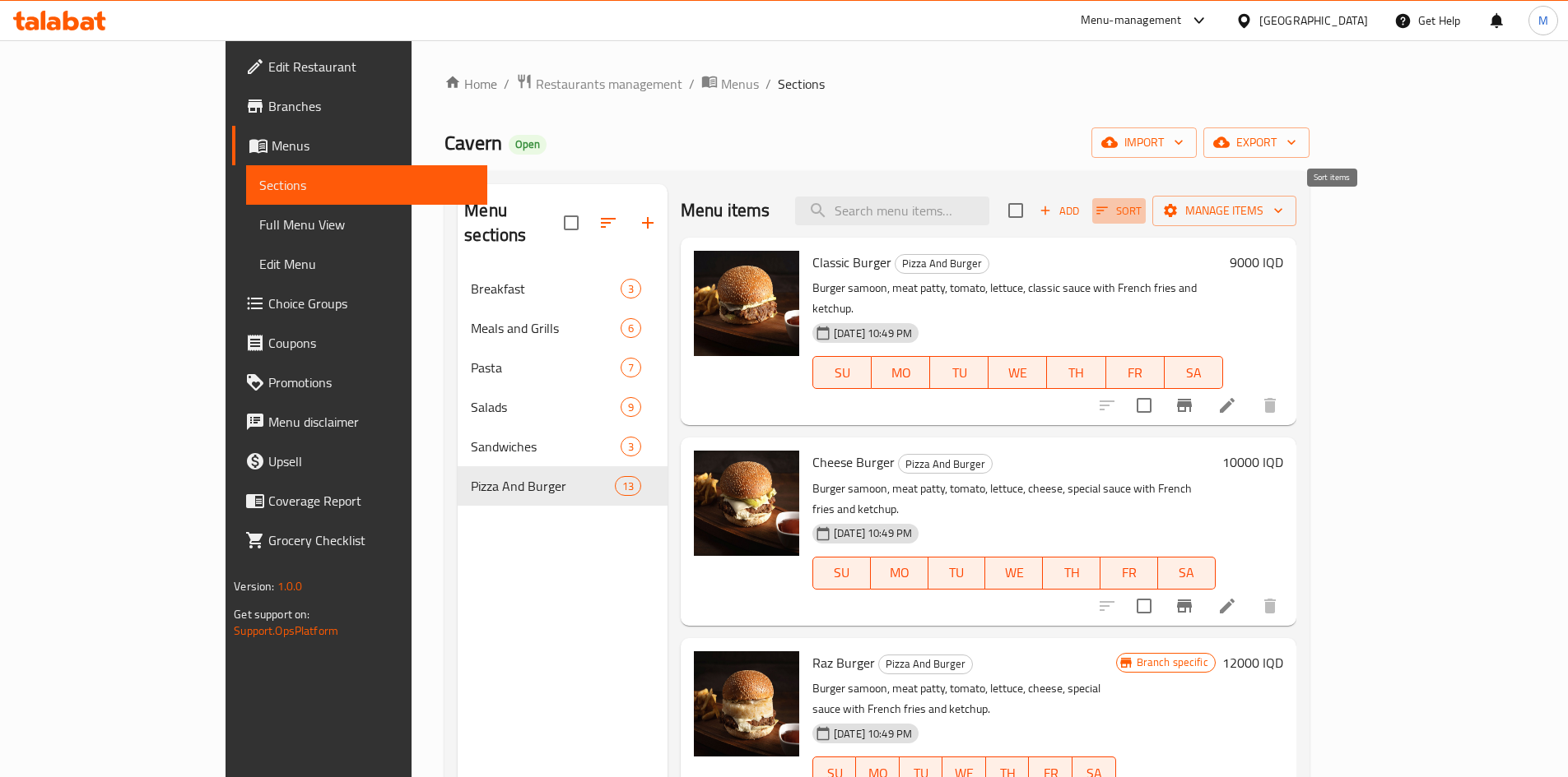
click at [1141, 211] on span "Sort" at bounding box center [1118, 211] width 45 height 19
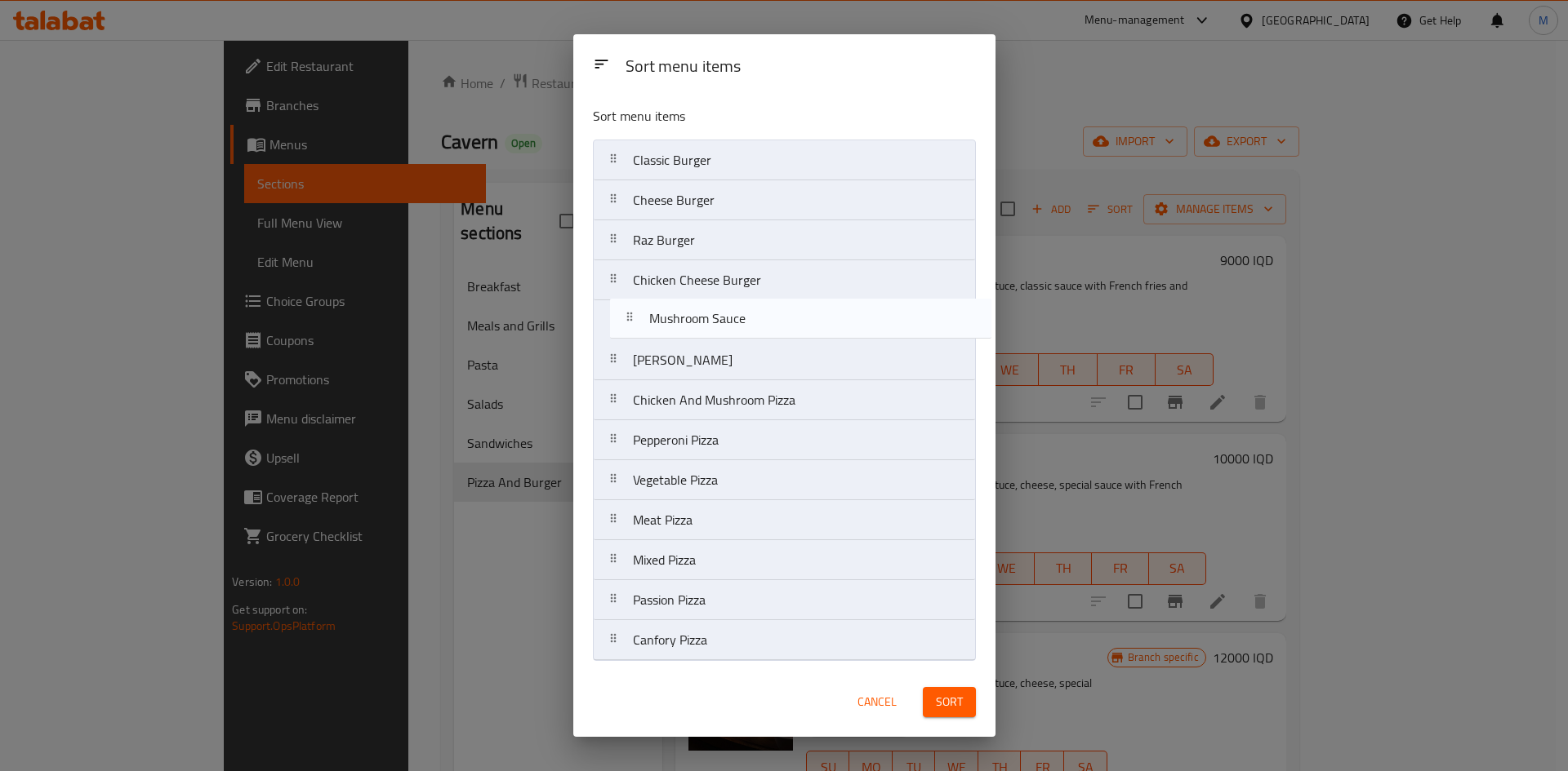
drag, startPoint x: 716, startPoint y: 647, endPoint x: 729, endPoint y: 316, distance: 331.3
click at [729, 316] on nav "Classic Burger Cheese Burger Raz Burger Chicken Cheese [PERSON_NAME] Pizza Chic…" at bounding box center [784, 400] width 383 height 521
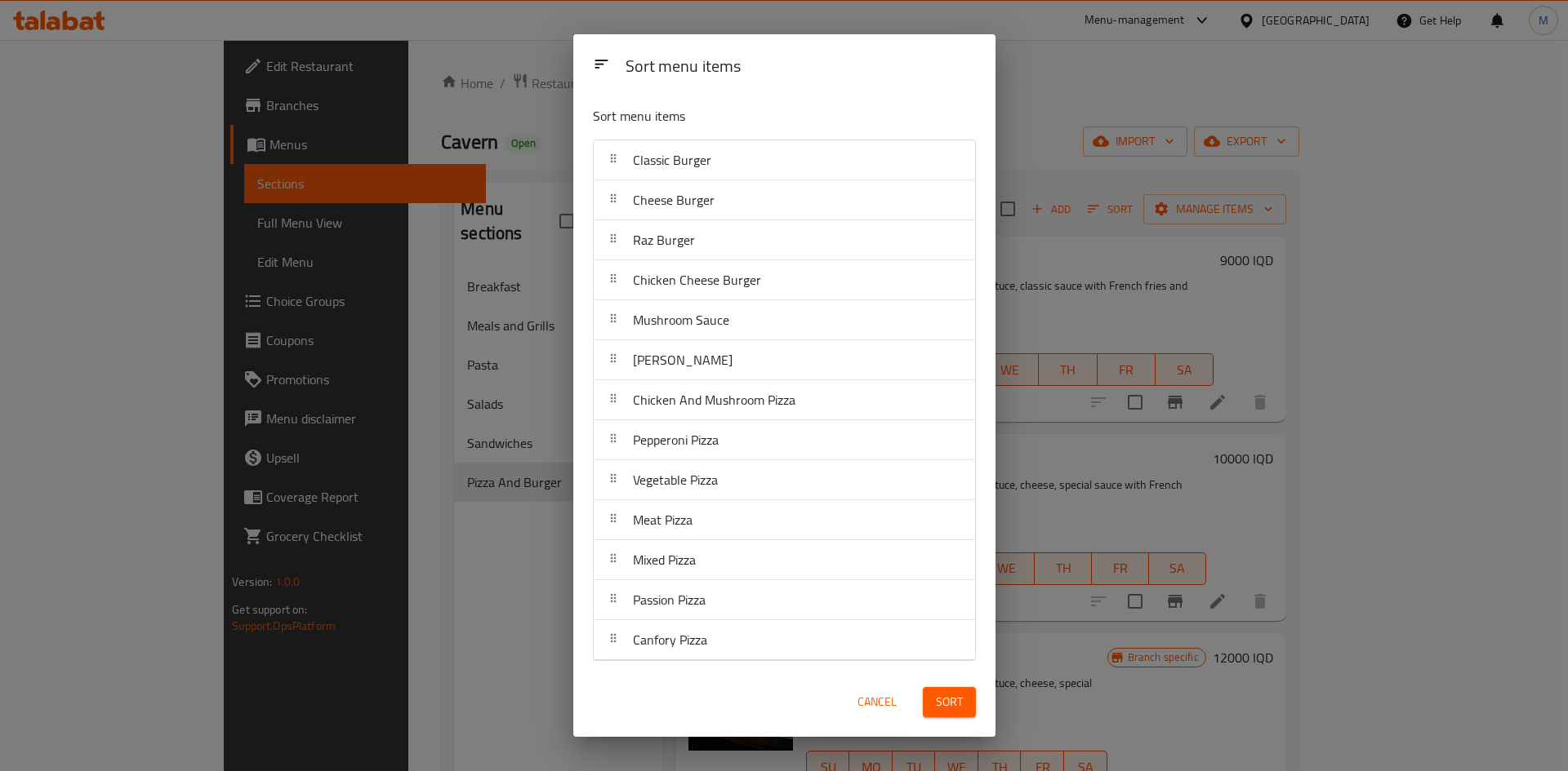
click at [944, 703] on span "Sort" at bounding box center [948, 703] width 27 height 20
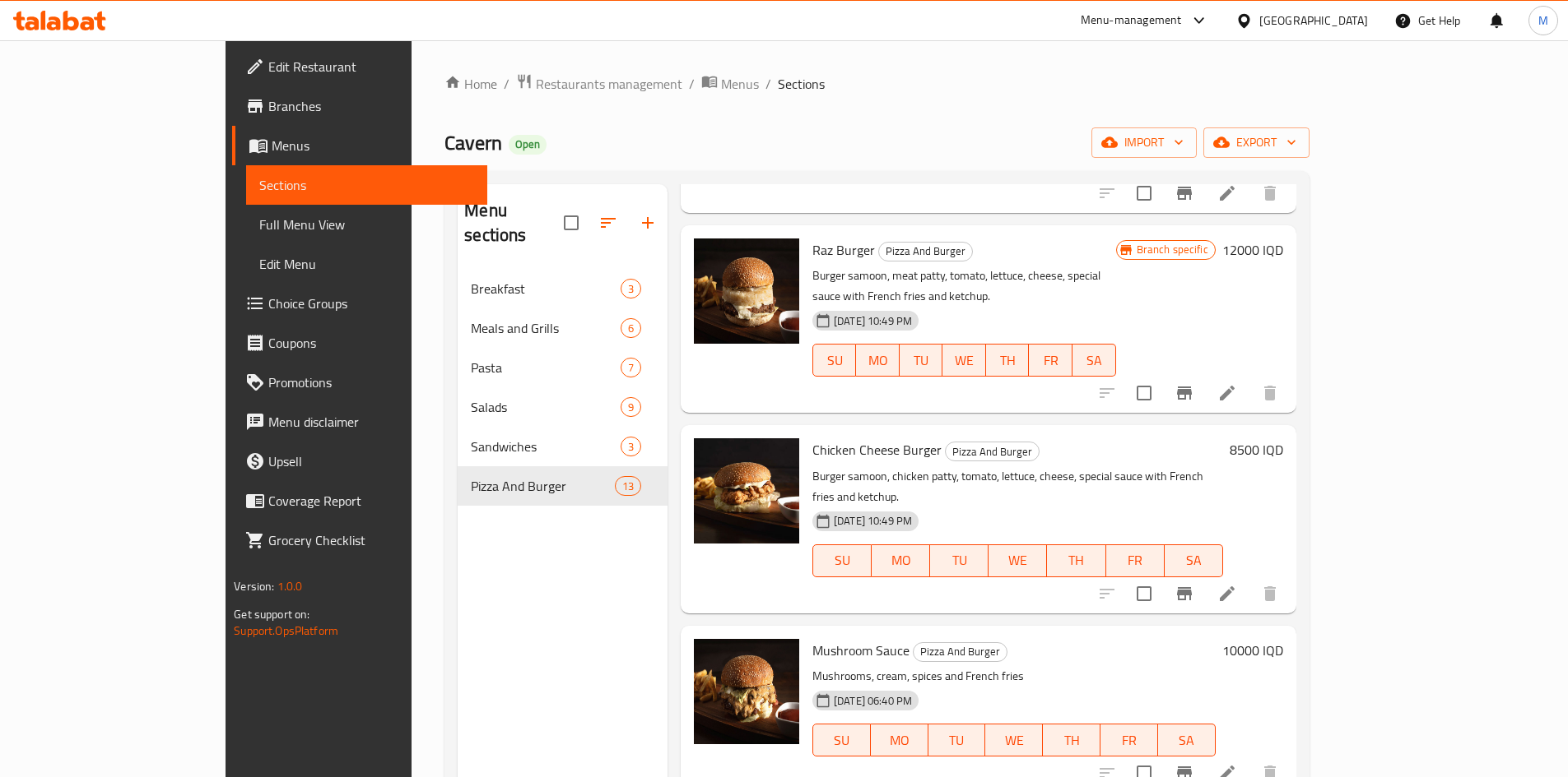
scroll to position [411, 0]
click at [1237, 765] on icon at bounding box center [1226, 774] width 20 height 20
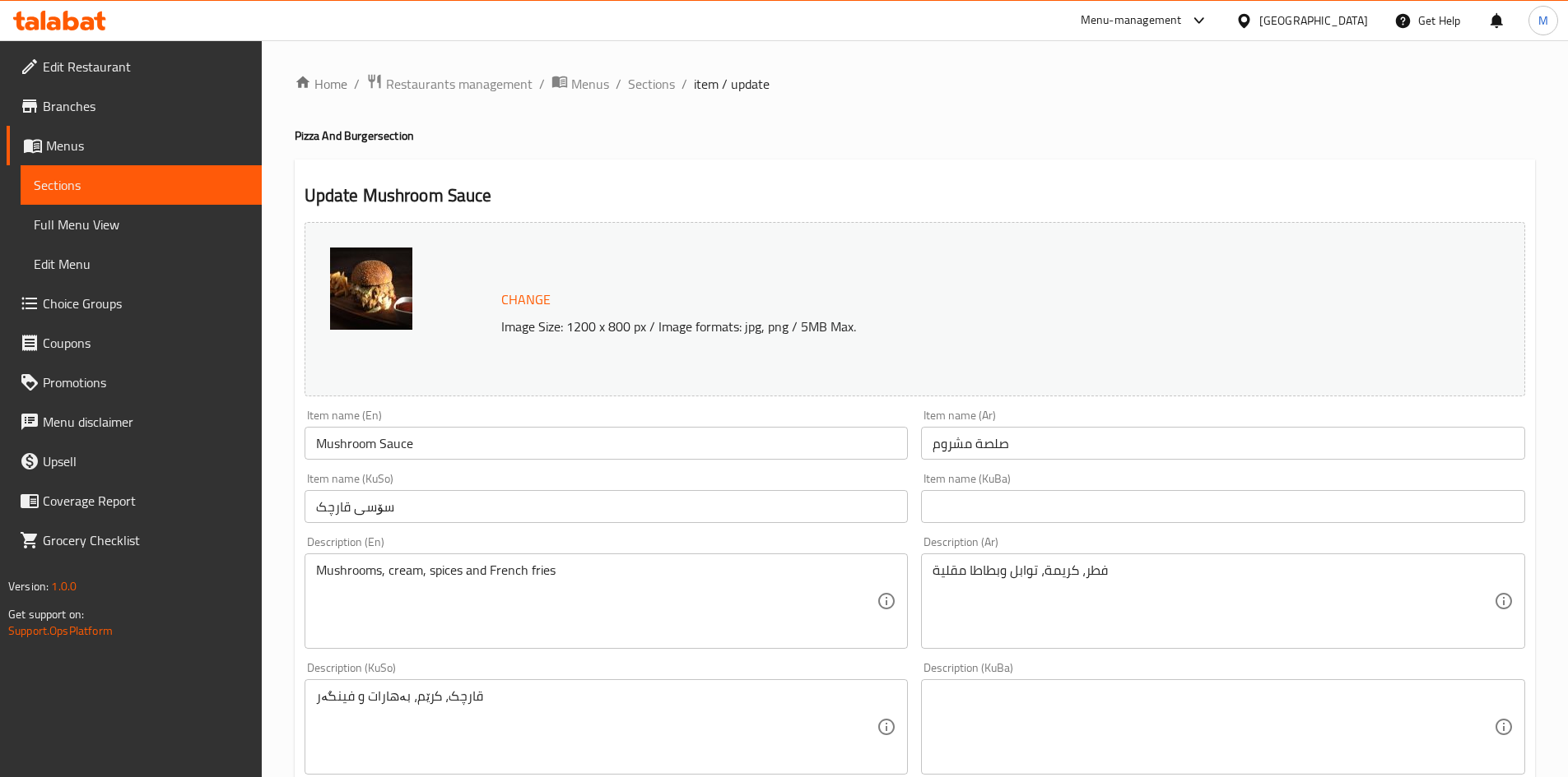
click at [431, 445] on input "Mushroom Sauce" at bounding box center [606, 443] width 604 height 33
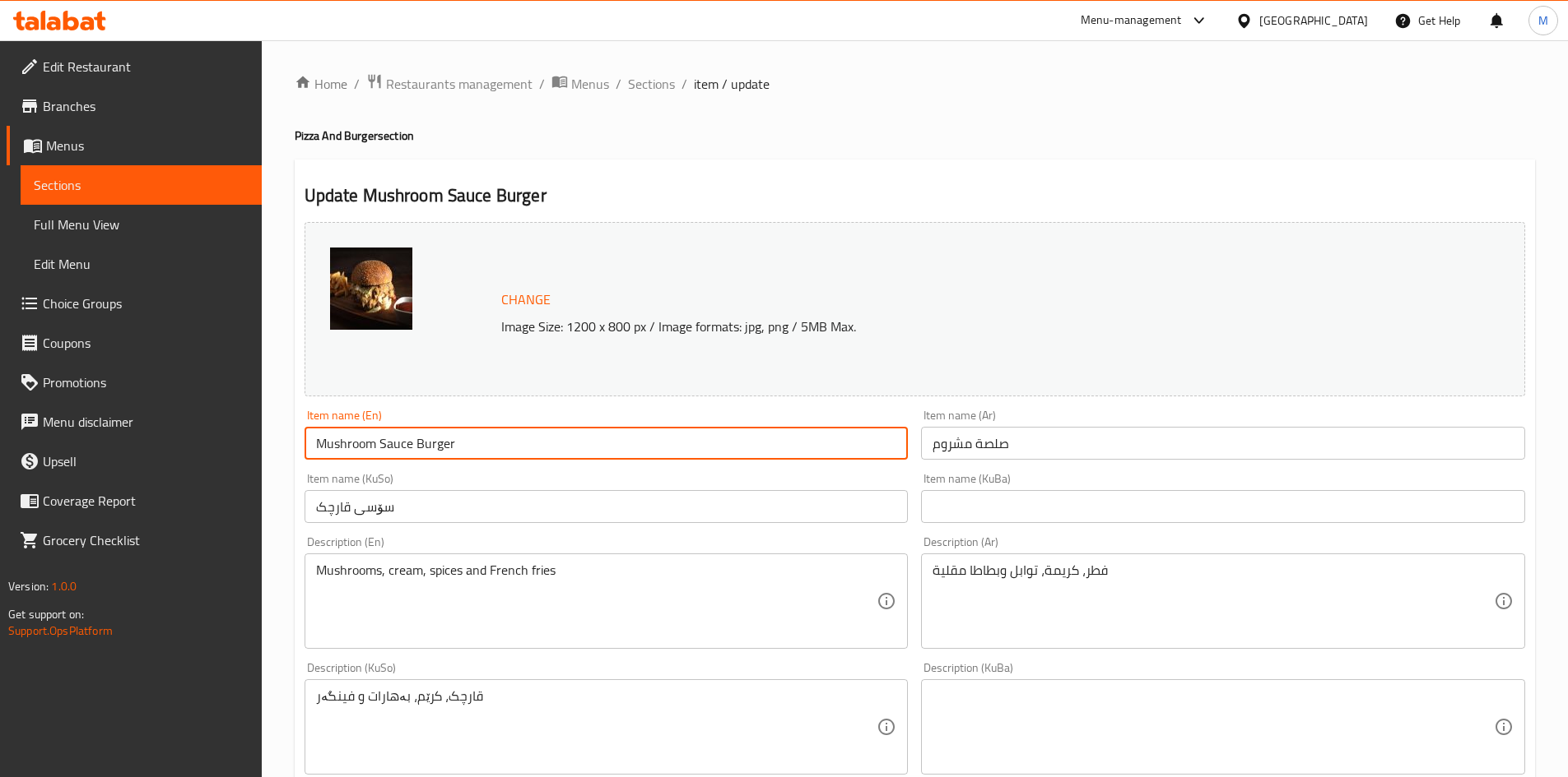
type input "Mushroom Sauce Burger"
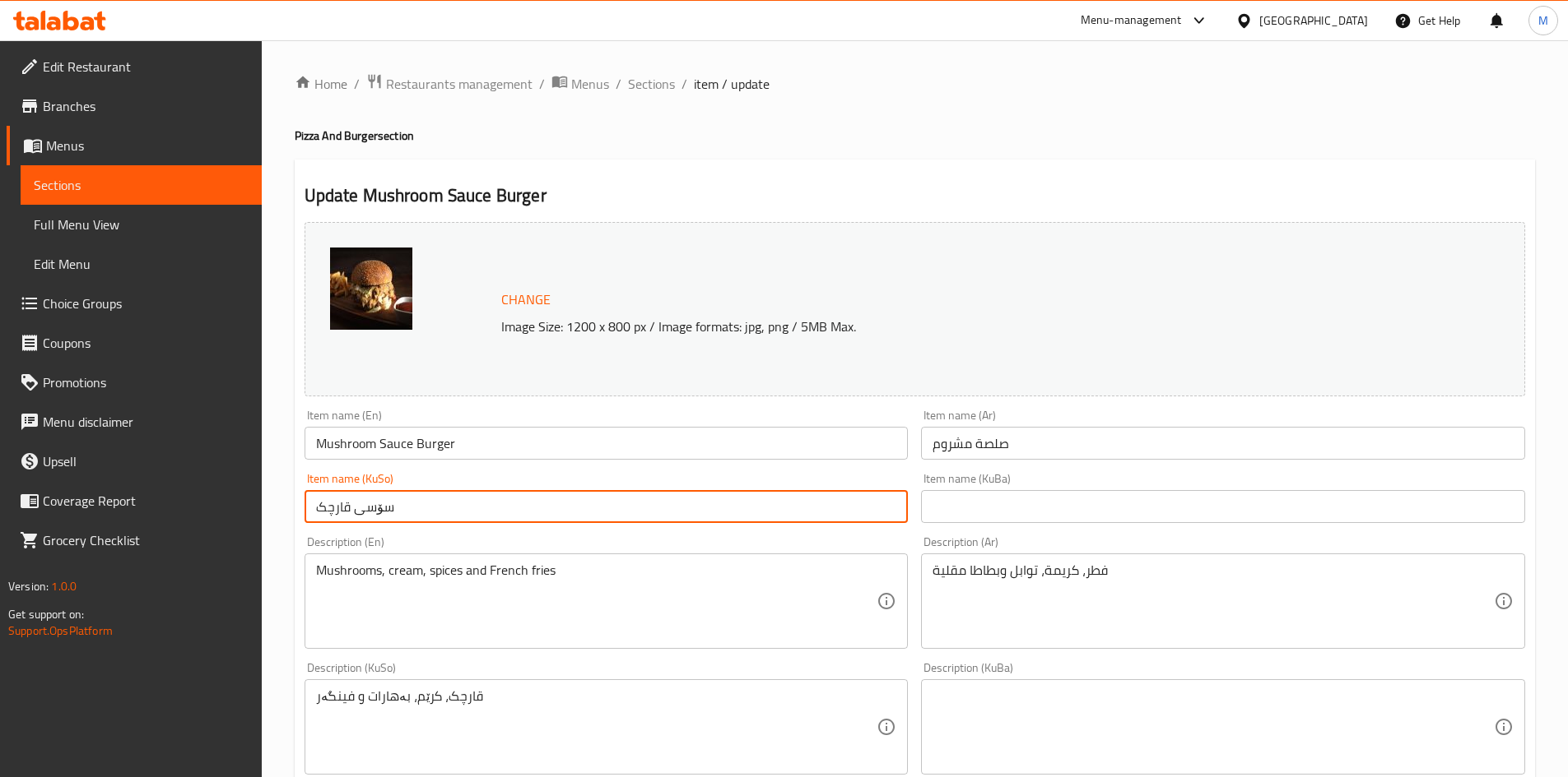
click at [422, 505] on input "سۆسی قارچک" at bounding box center [606, 506] width 604 height 33
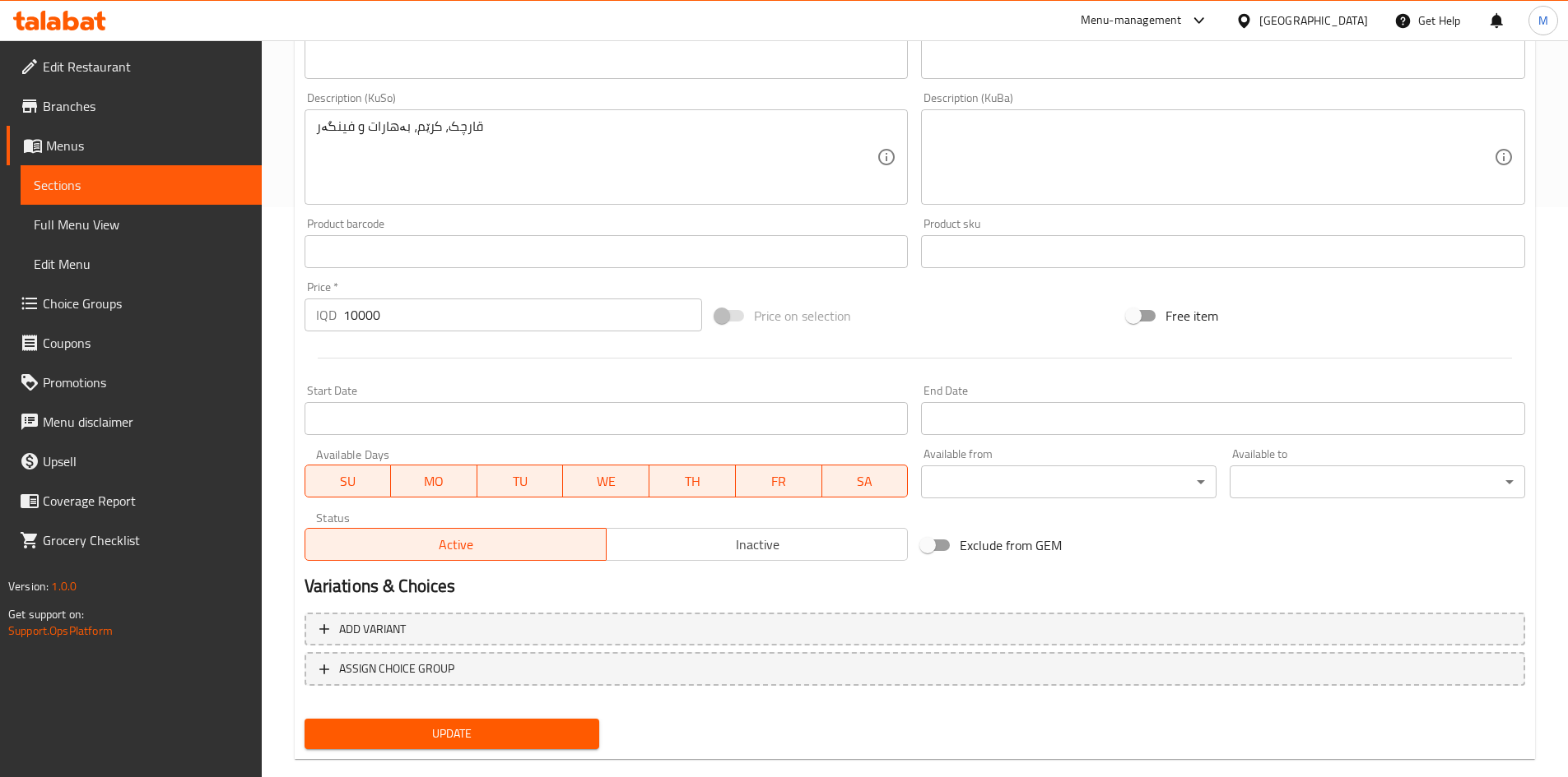
scroll to position [598, 0]
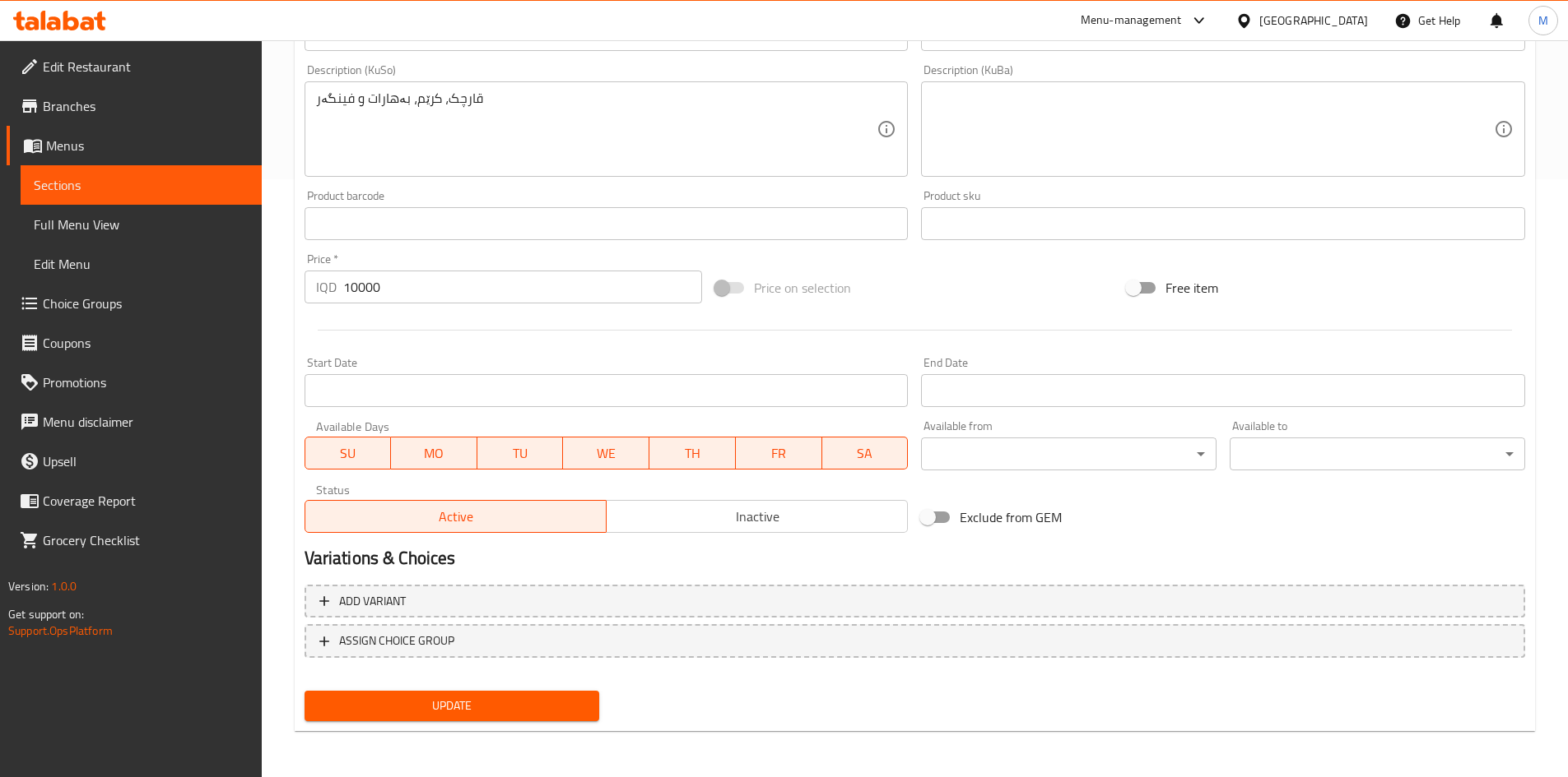
click at [464, 716] on span "Update" at bounding box center [452, 706] width 269 height 21
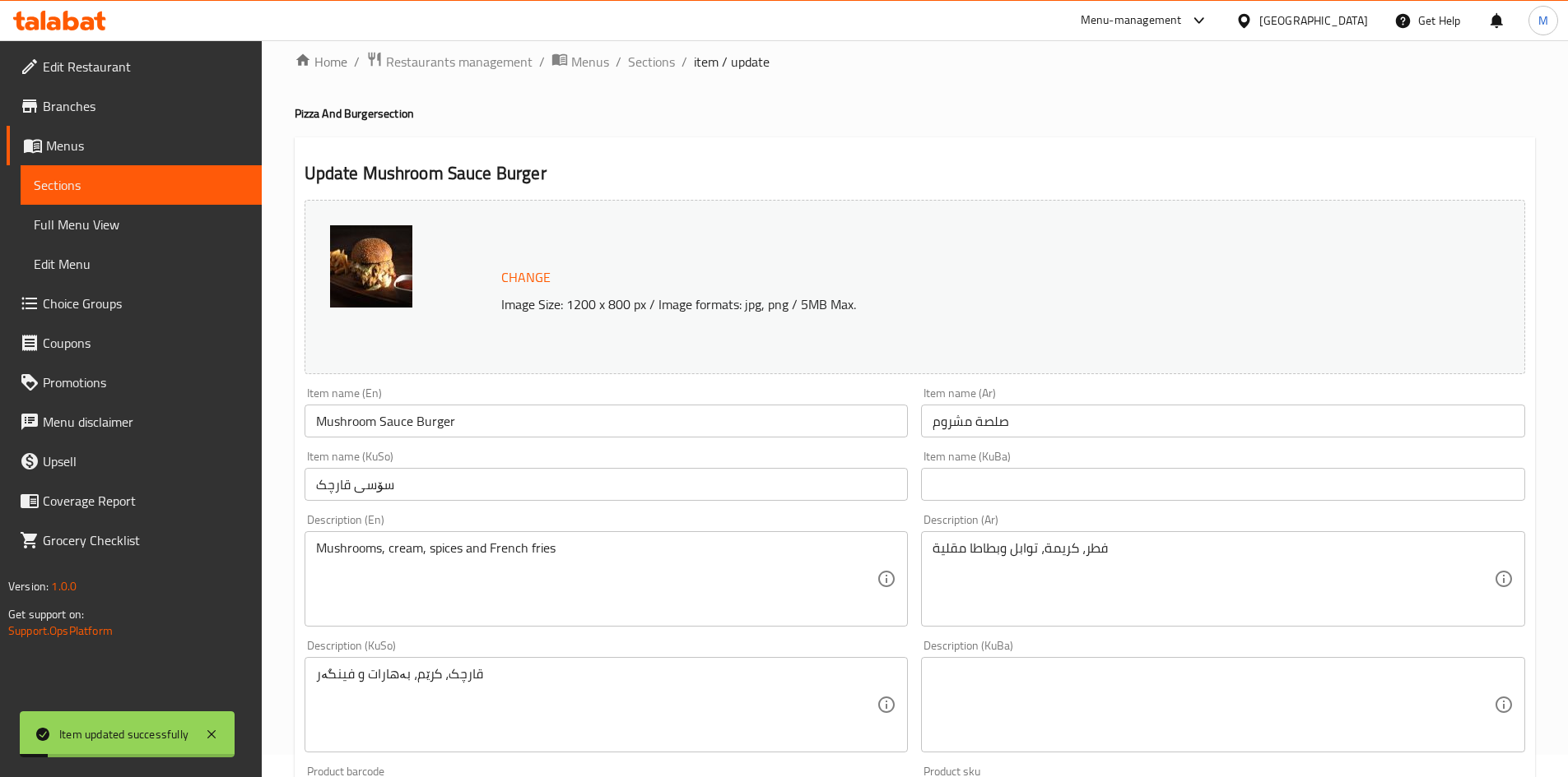
scroll to position [0, 0]
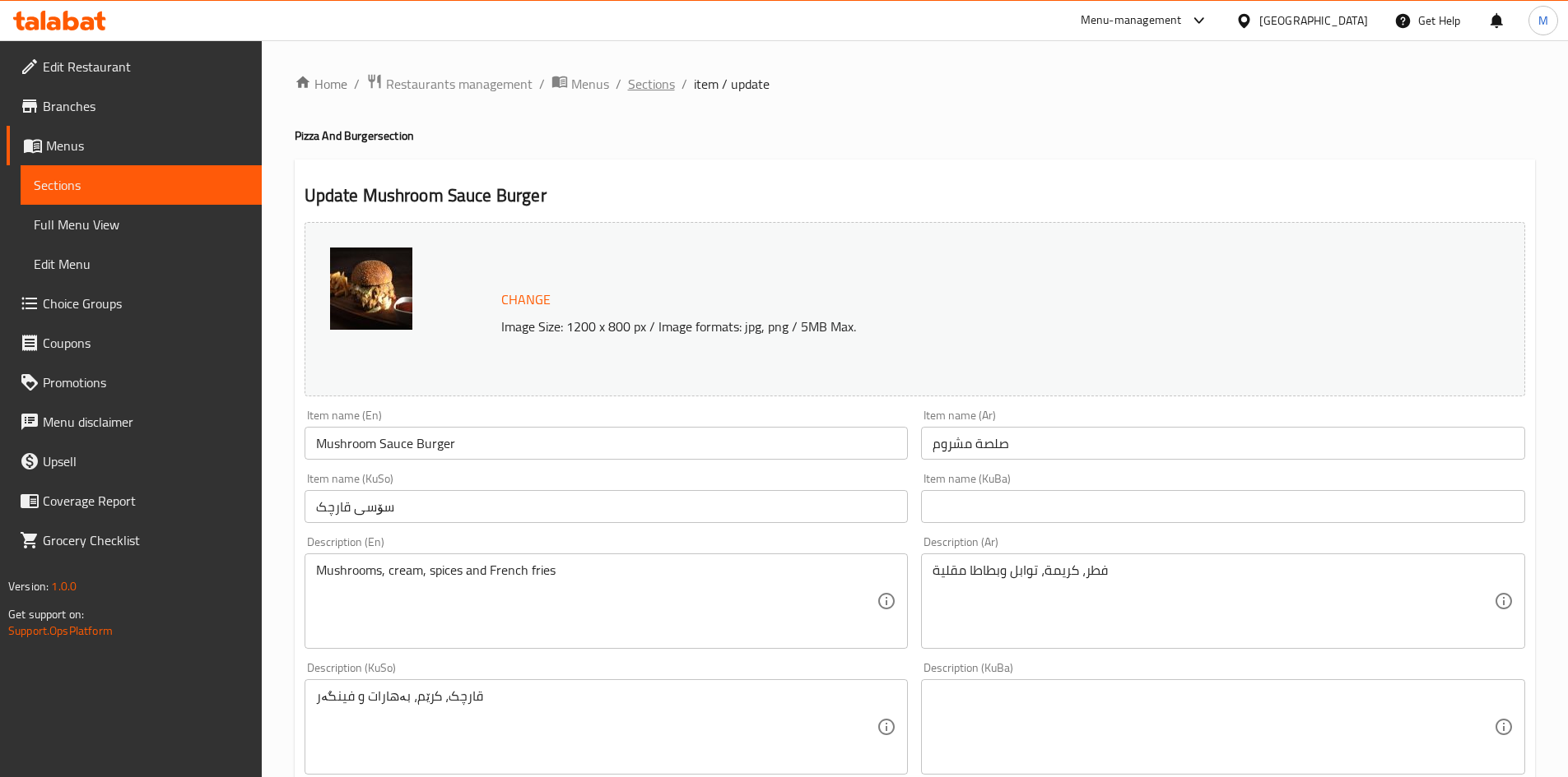
click at [657, 79] on span "Sections" at bounding box center [651, 83] width 47 height 20
